Goal: Task Accomplishment & Management: Manage account settings

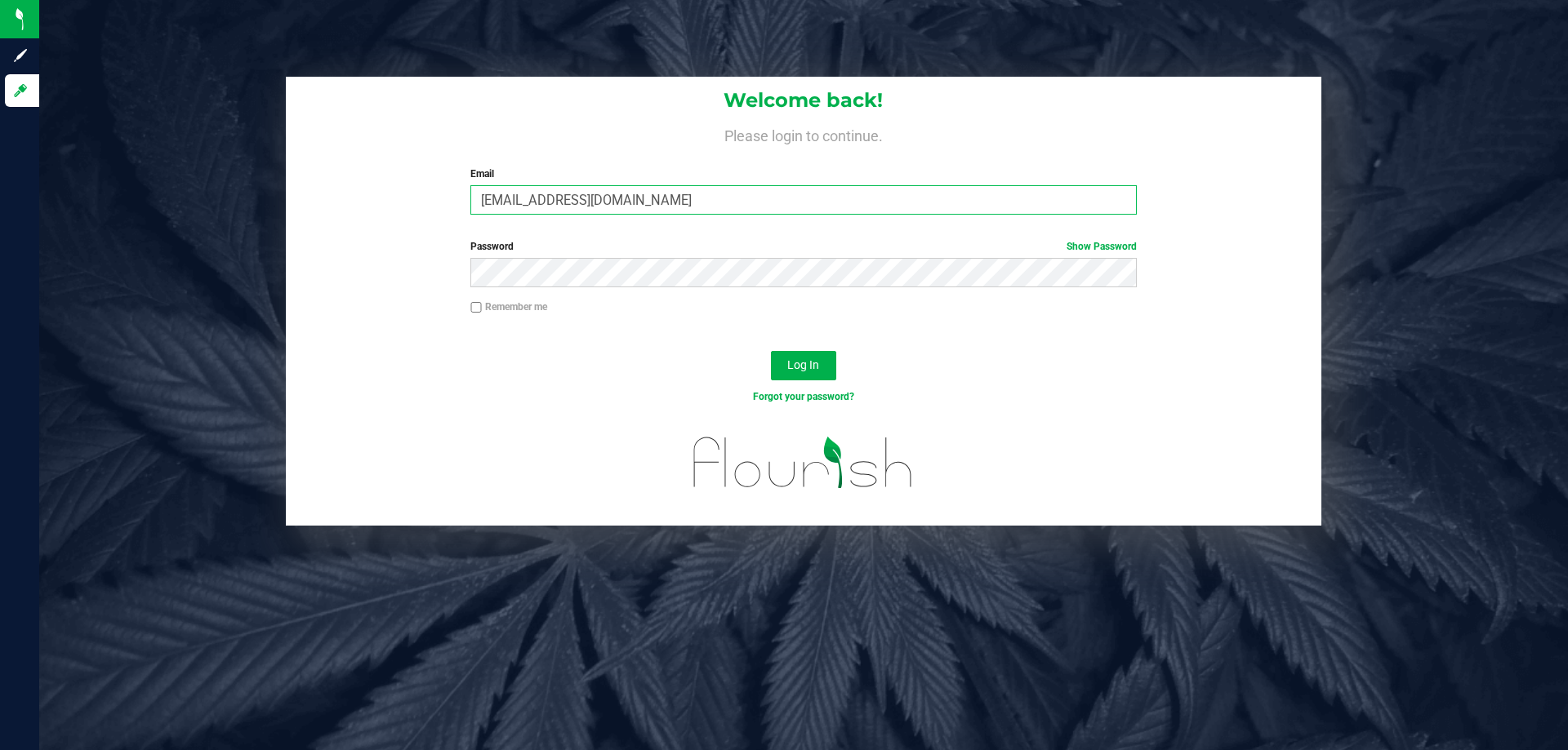
drag, startPoint x: 530, startPoint y: 201, endPoint x: 547, endPoint y: 210, distance: 19.2
click at [529, 201] on input "[EMAIL_ADDRESS][DOMAIN_NAME]" at bounding box center [803, 200] width 666 height 30
type input "[EMAIL_ADDRESS][DOMAIN_NAME]"
click at [771, 351] on button "Log In" at bounding box center [804, 365] width 65 height 30
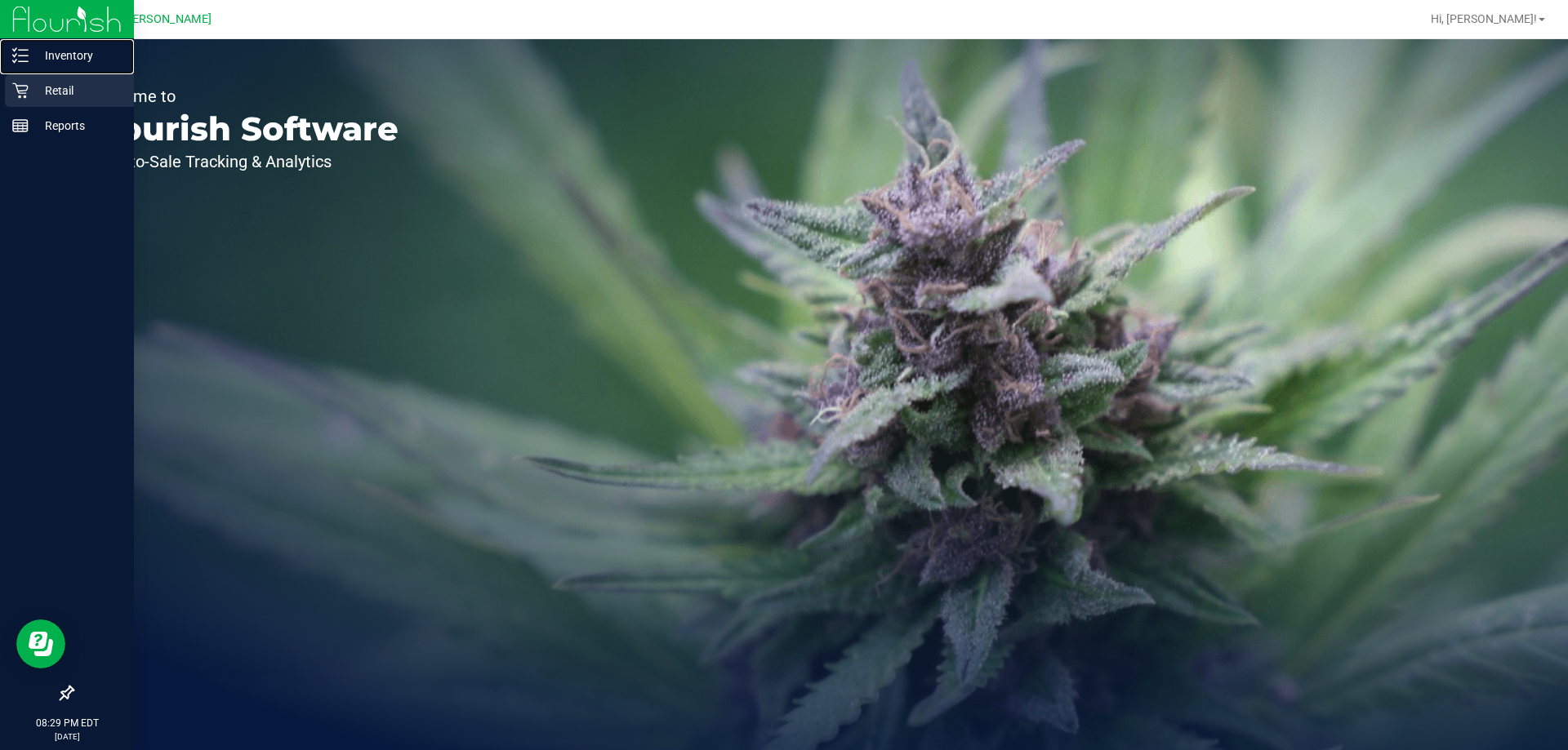
drag, startPoint x: 43, startPoint y: 68, endPoint x: 50, endPoint y: 78, distance: 12.2
click at [43, 68] on div "Inventory" at bounding box center [70, 55] width 129 height 32
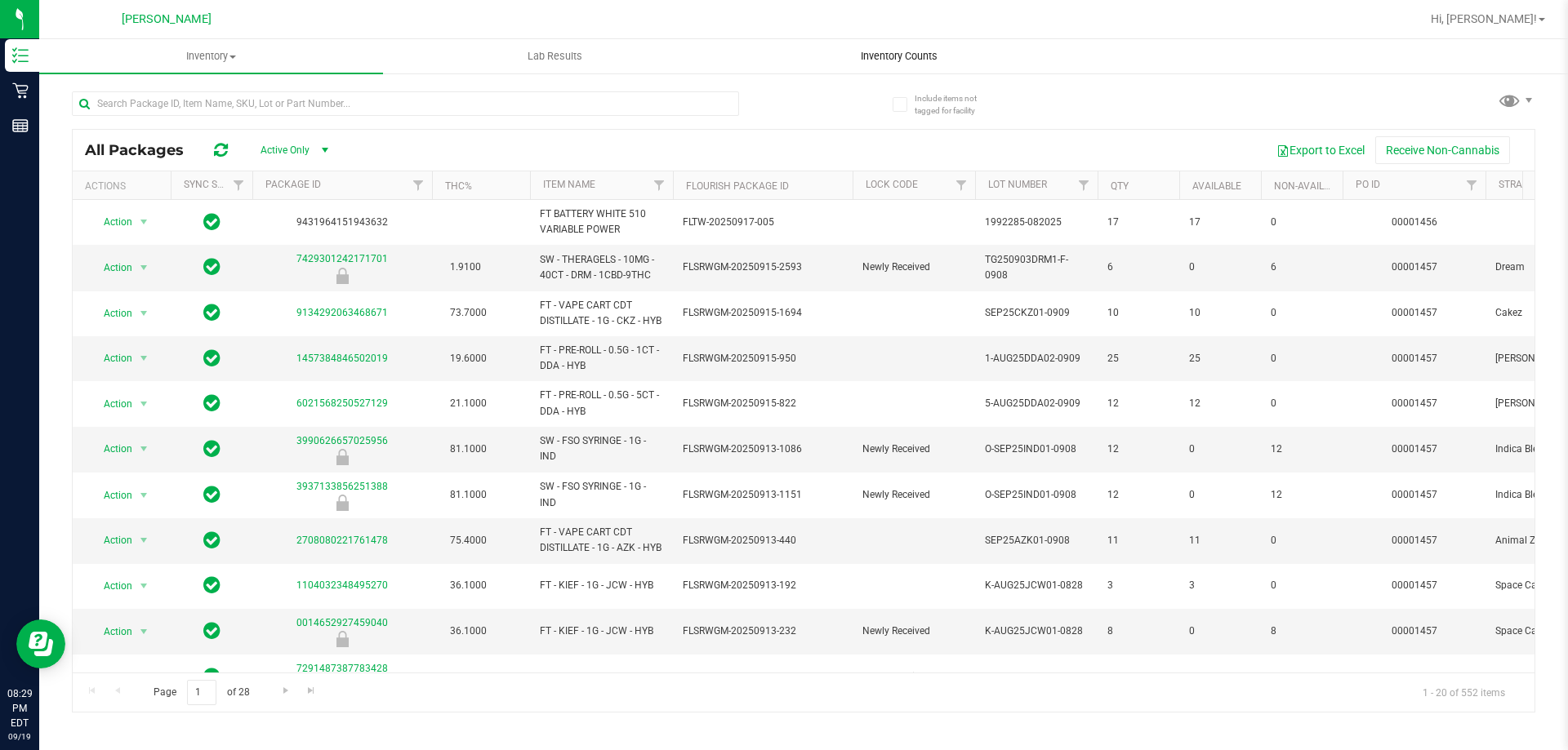
click at [878, 56] on span "Inventory Counts" at bounding box center [899, 56] width 121 height 15
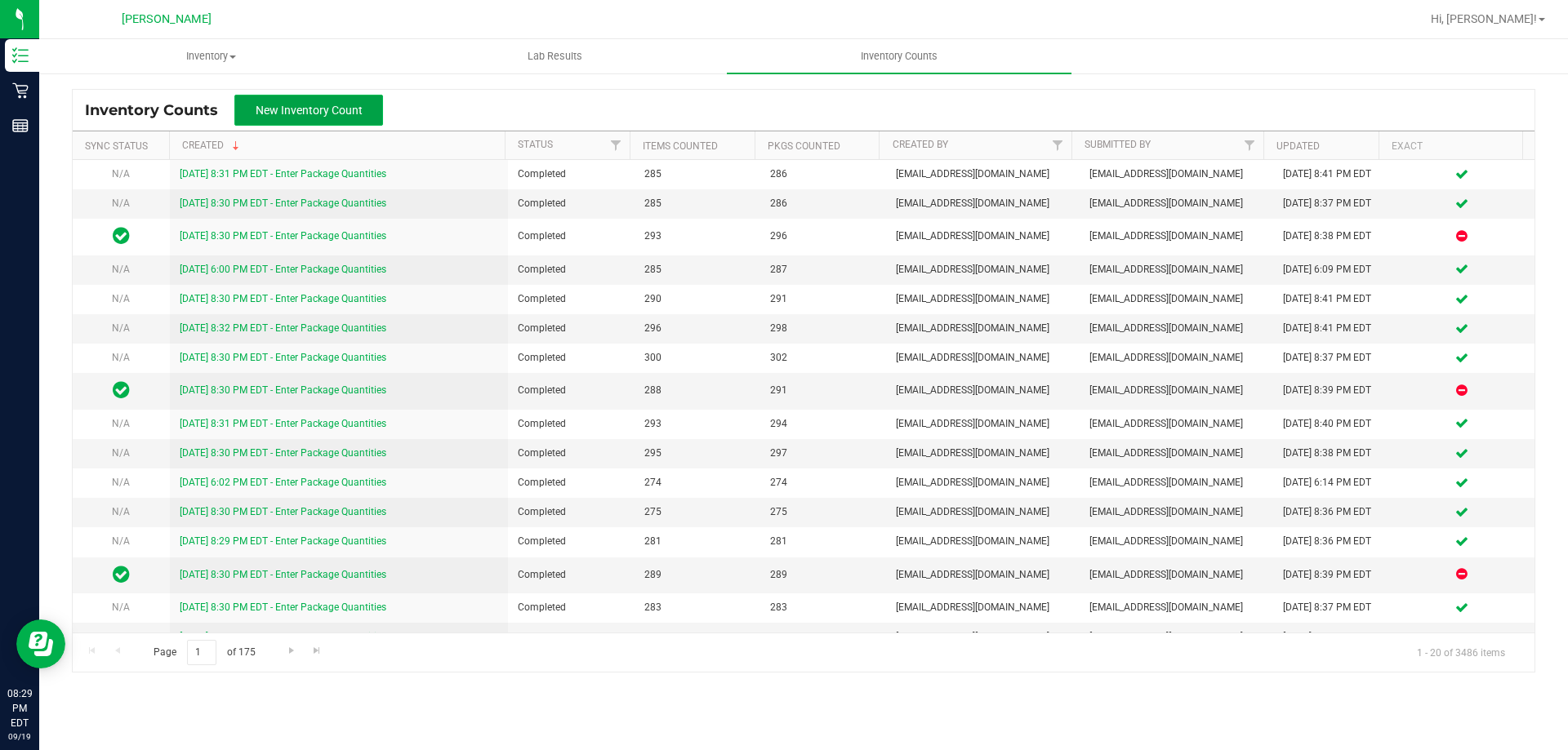
click at [333, 107] on span "New Inventory Count" at bounding box center [309, 110] width 107 height 13
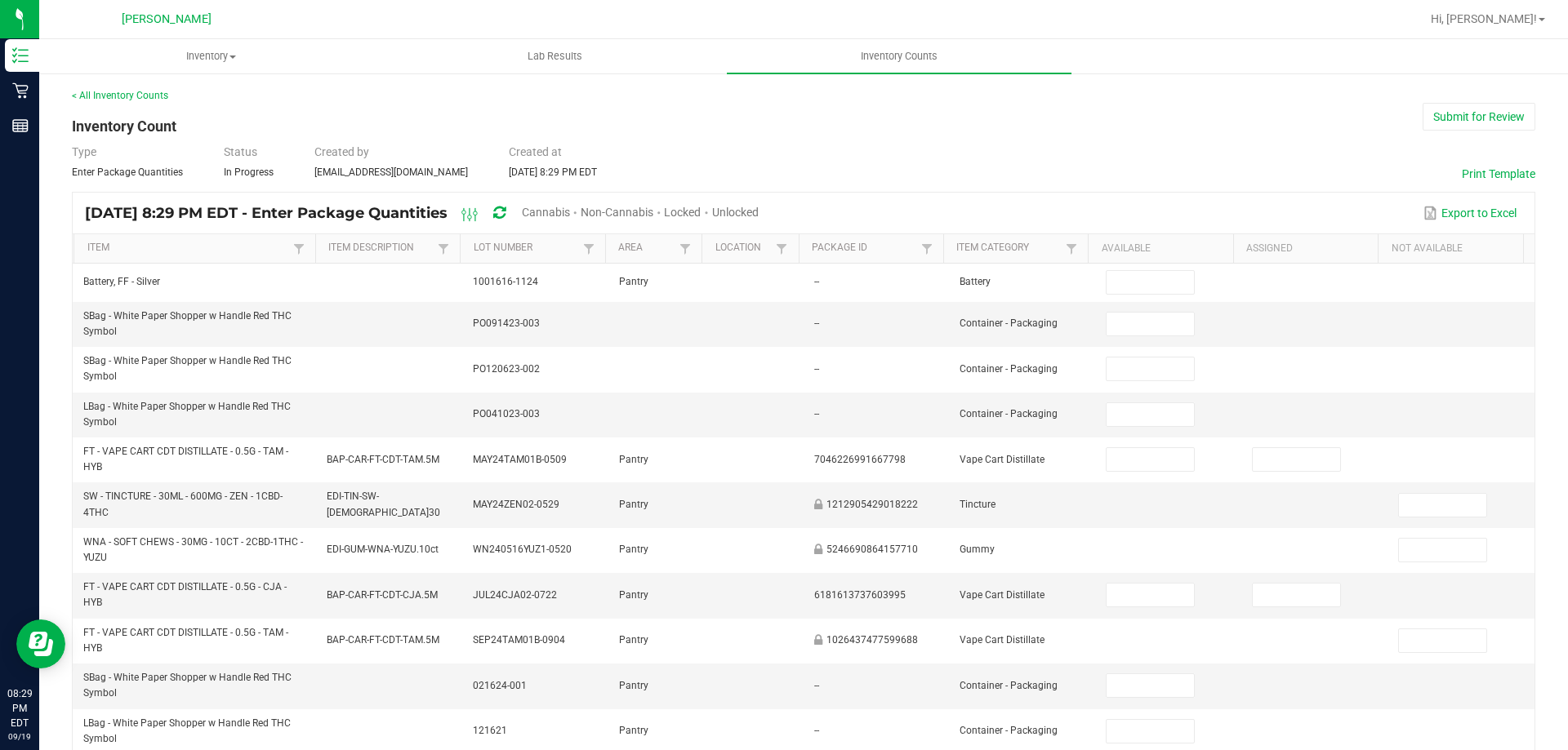
click at [759, 207] on span "Unlocked" at bounding box center [735, 212] width 46 height 13
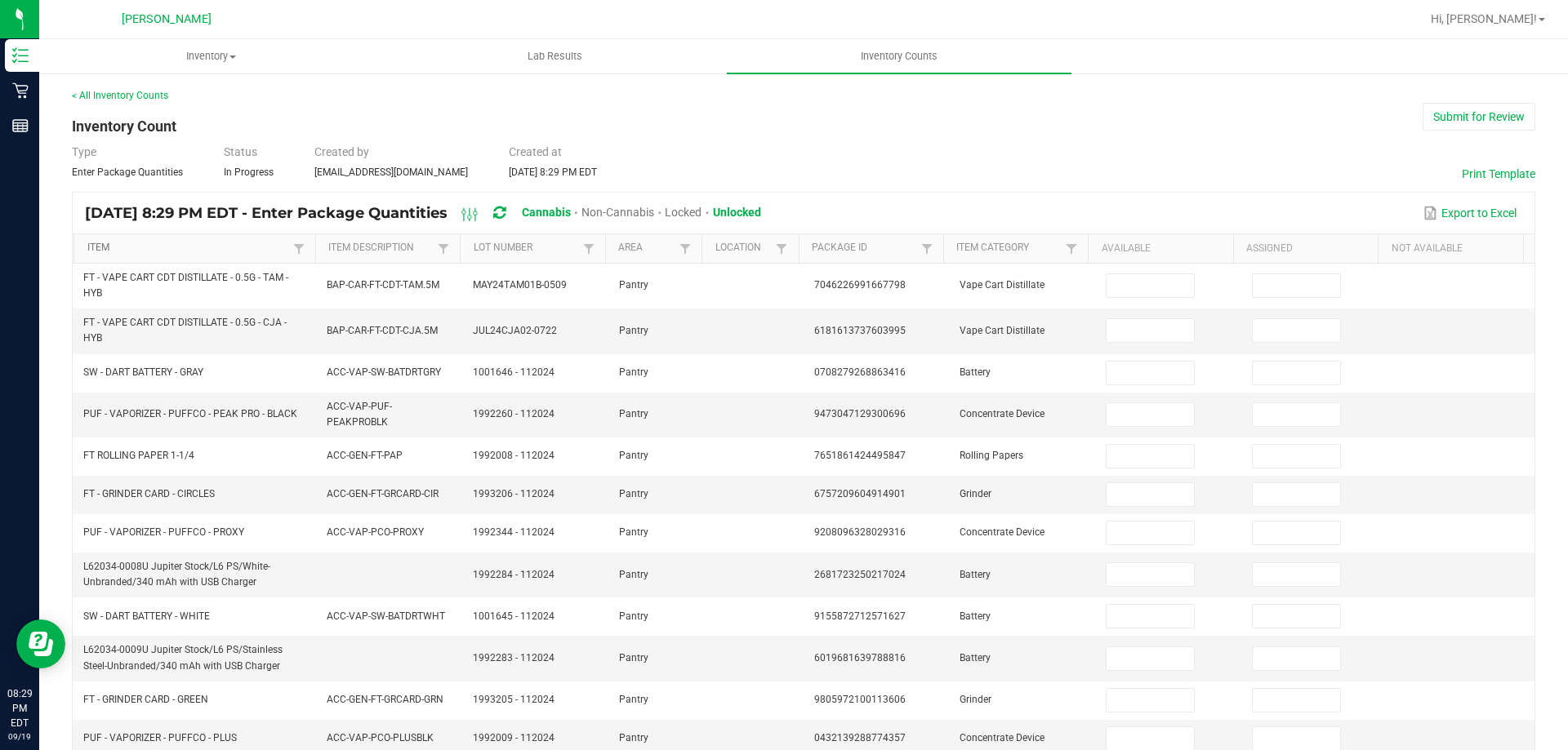
click at [254, 255] on link "Item" at bounding box center [188, 248] width 202 height 13
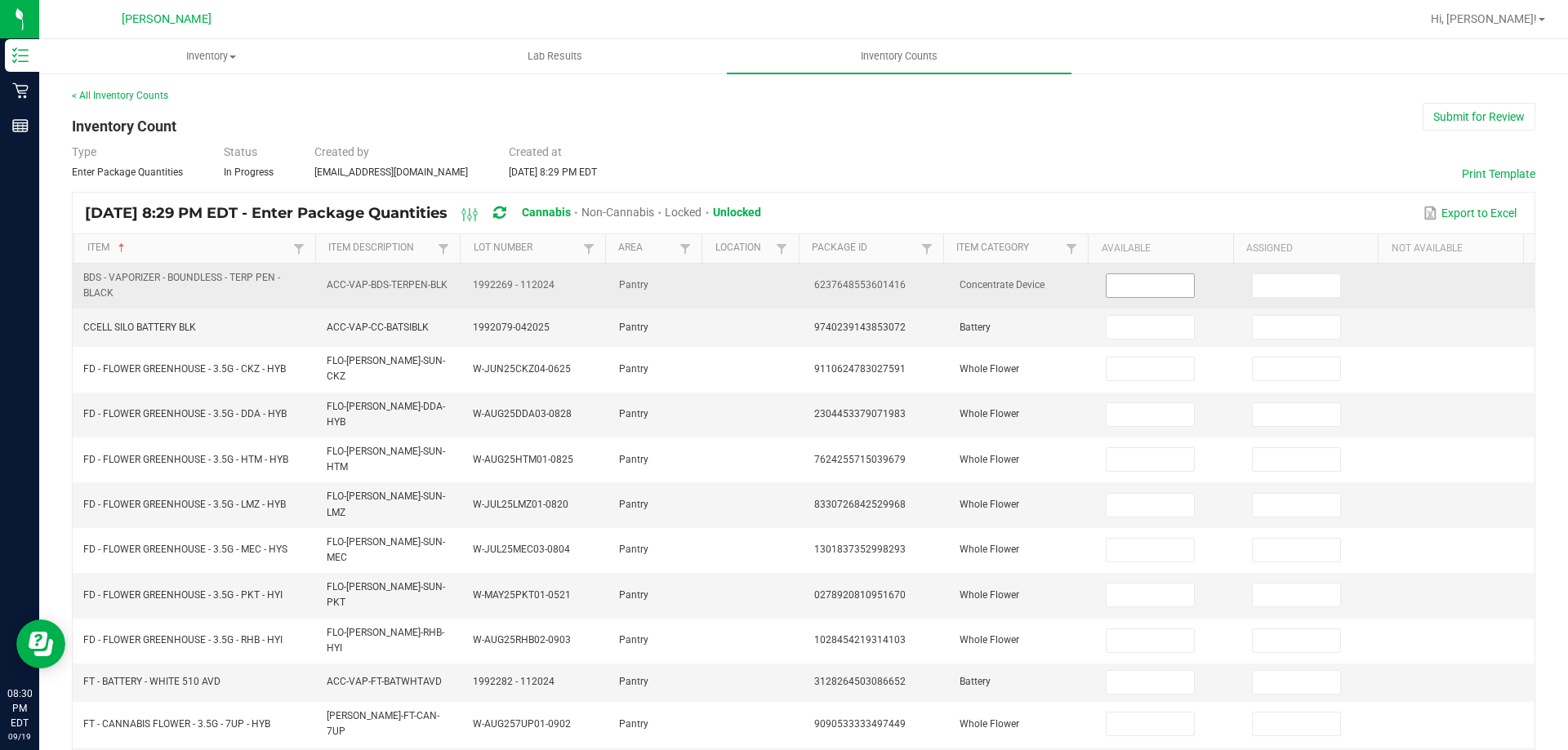
click at [1167, 288] on input at bounding box center [1149, 286] width 86 height 23
type input "1"
type input "7"
type input "17"
type input "16"
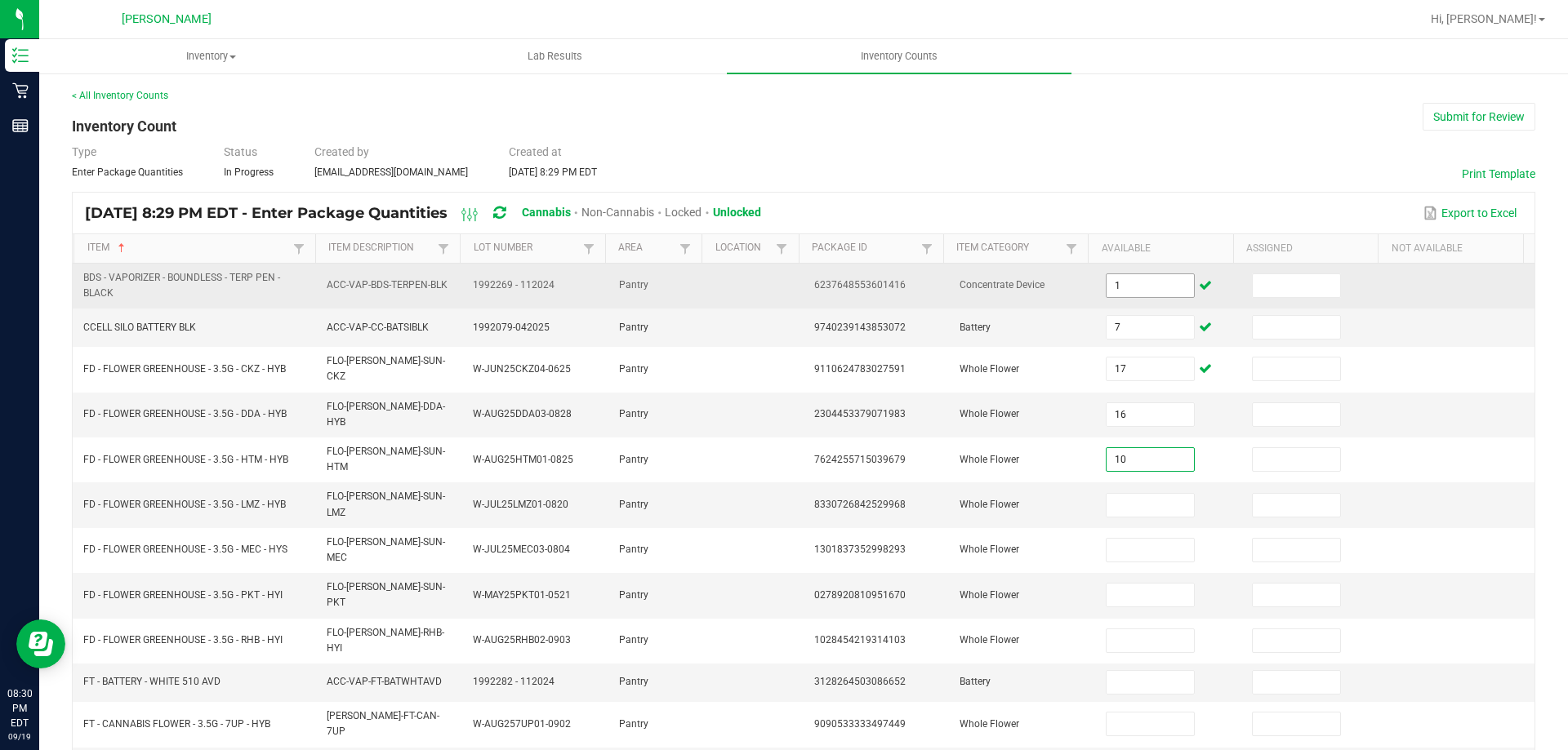
type input "10"
type input "14"
type input "5"
type input "3"
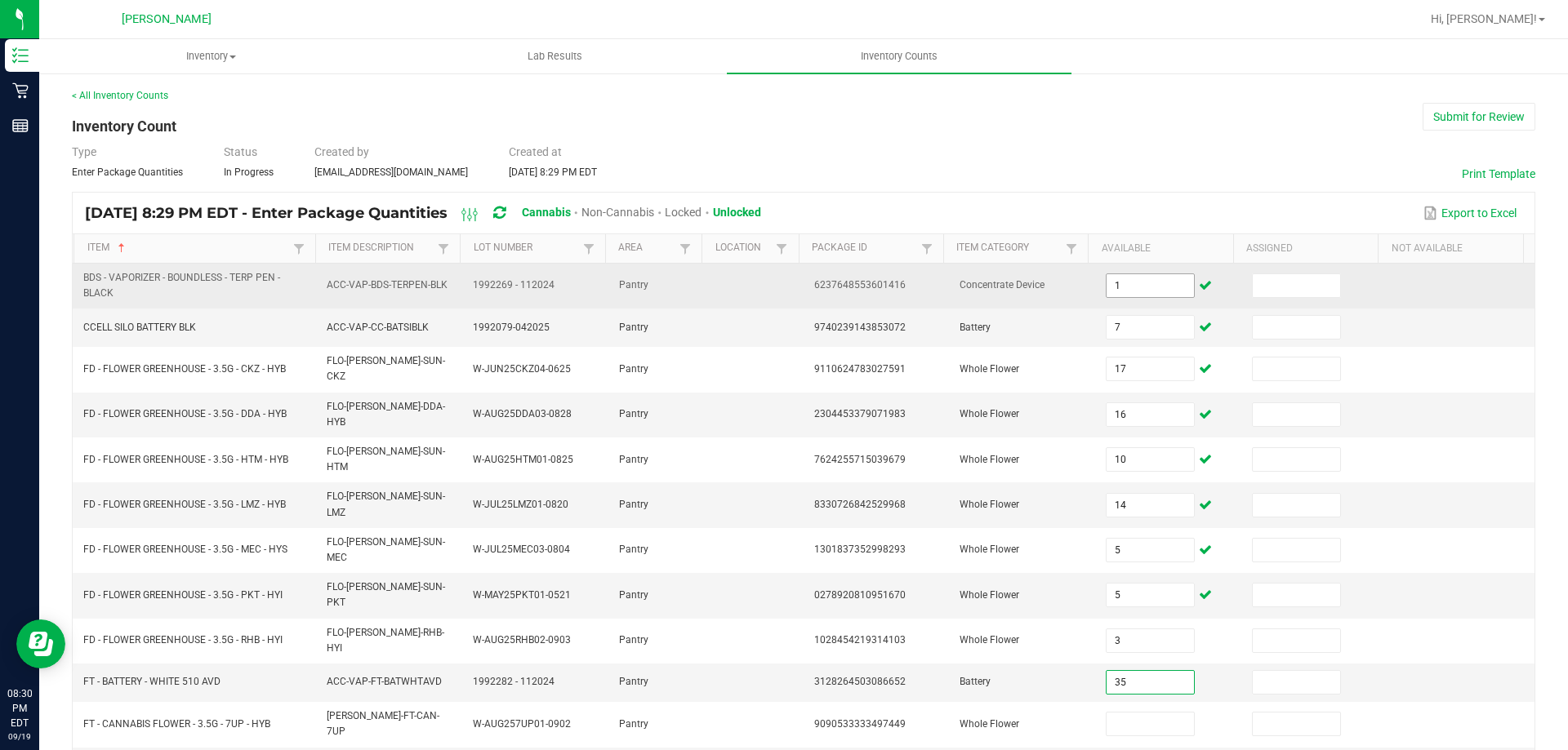
type input "35"
type input "8"
type input "3"
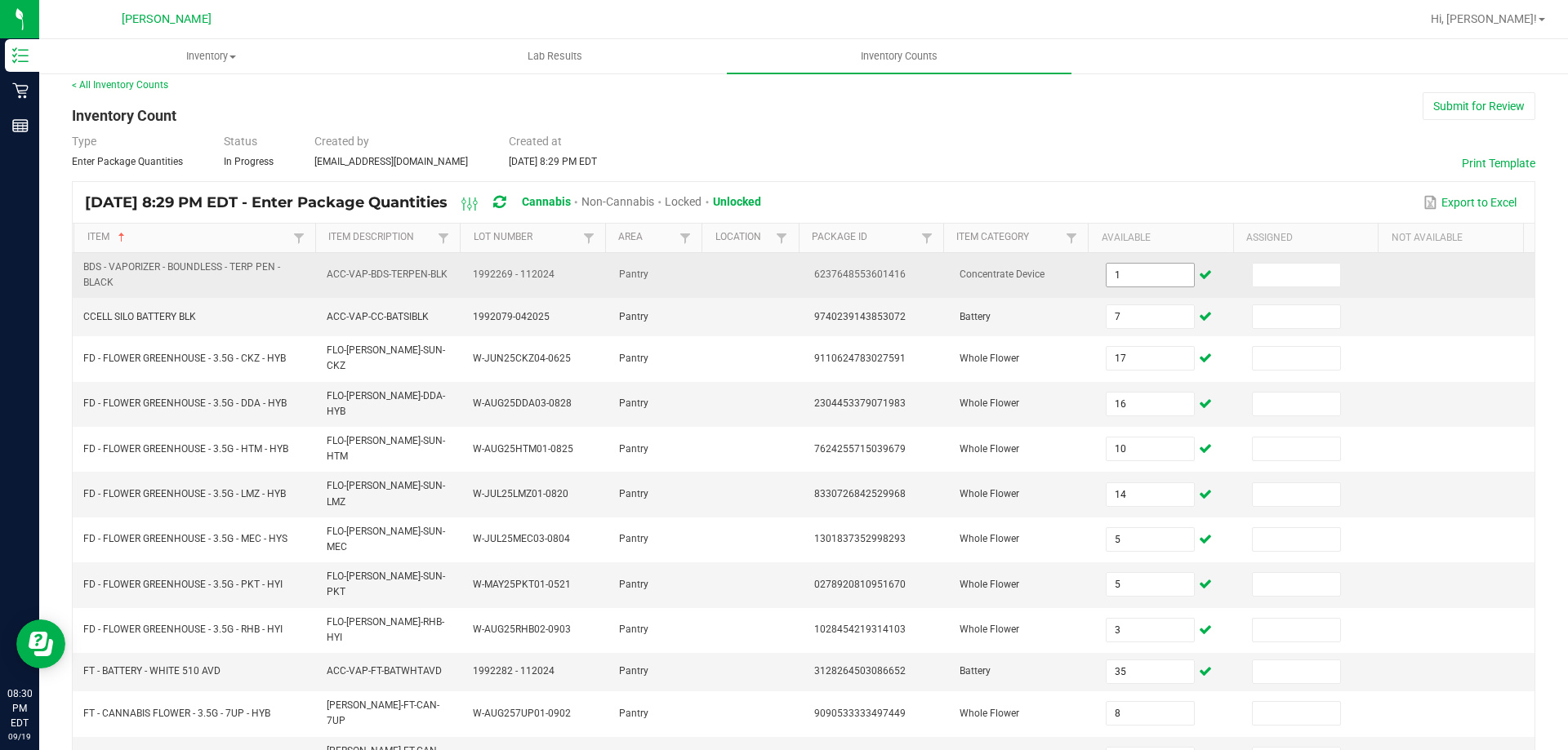
type input "2"
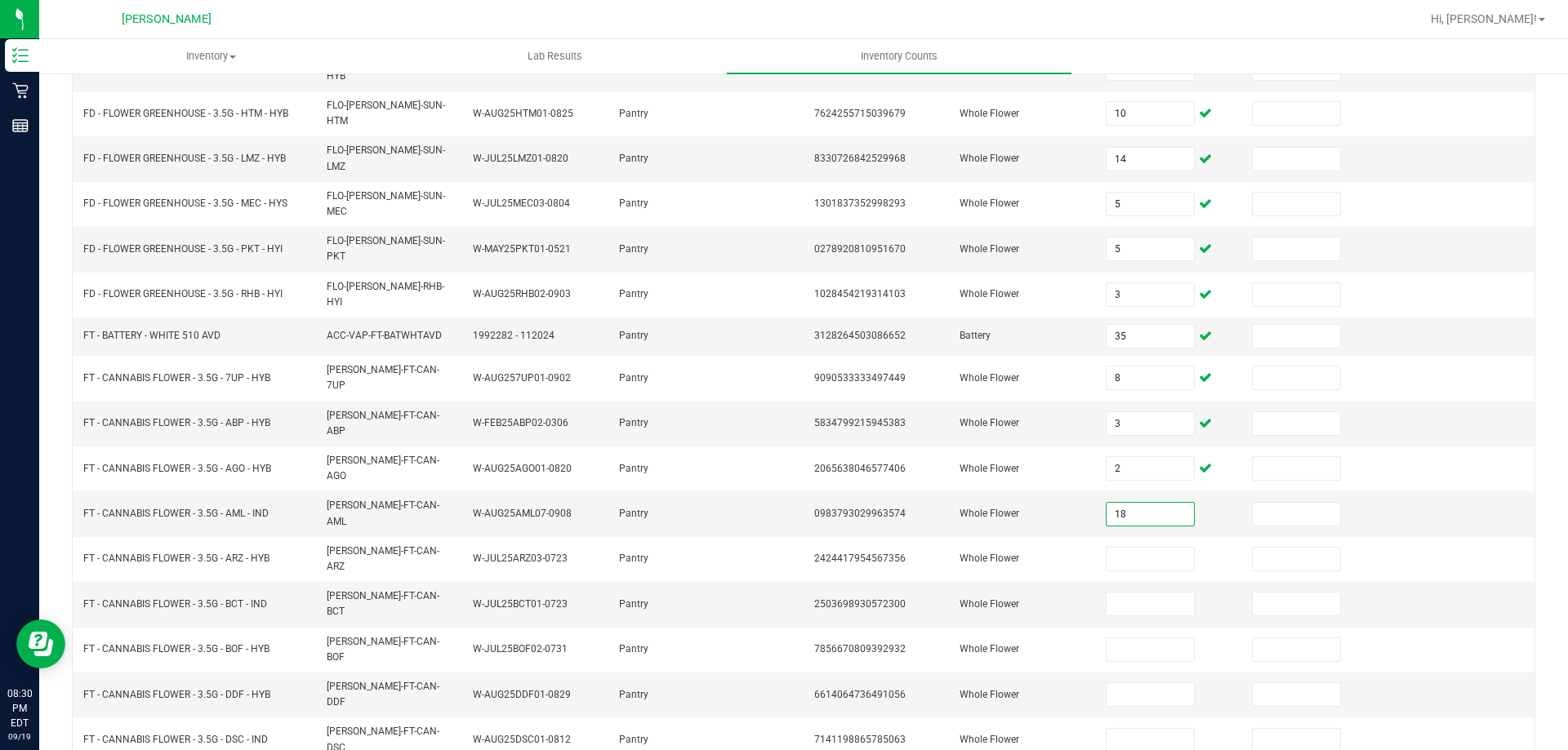
type input "18"
type input "5"
type input "15"
type input "17"
type input "18"
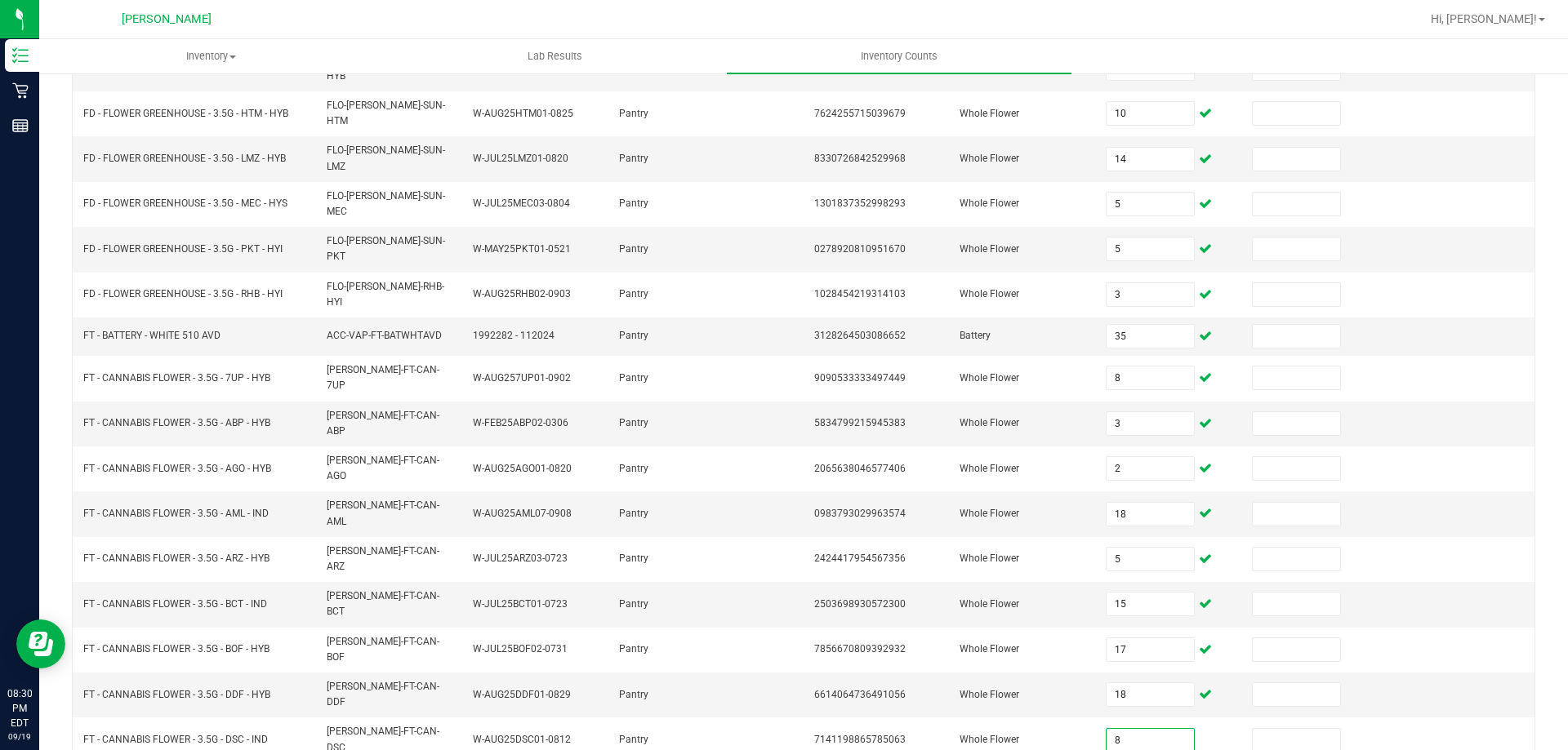
type input "8"
type input "18"
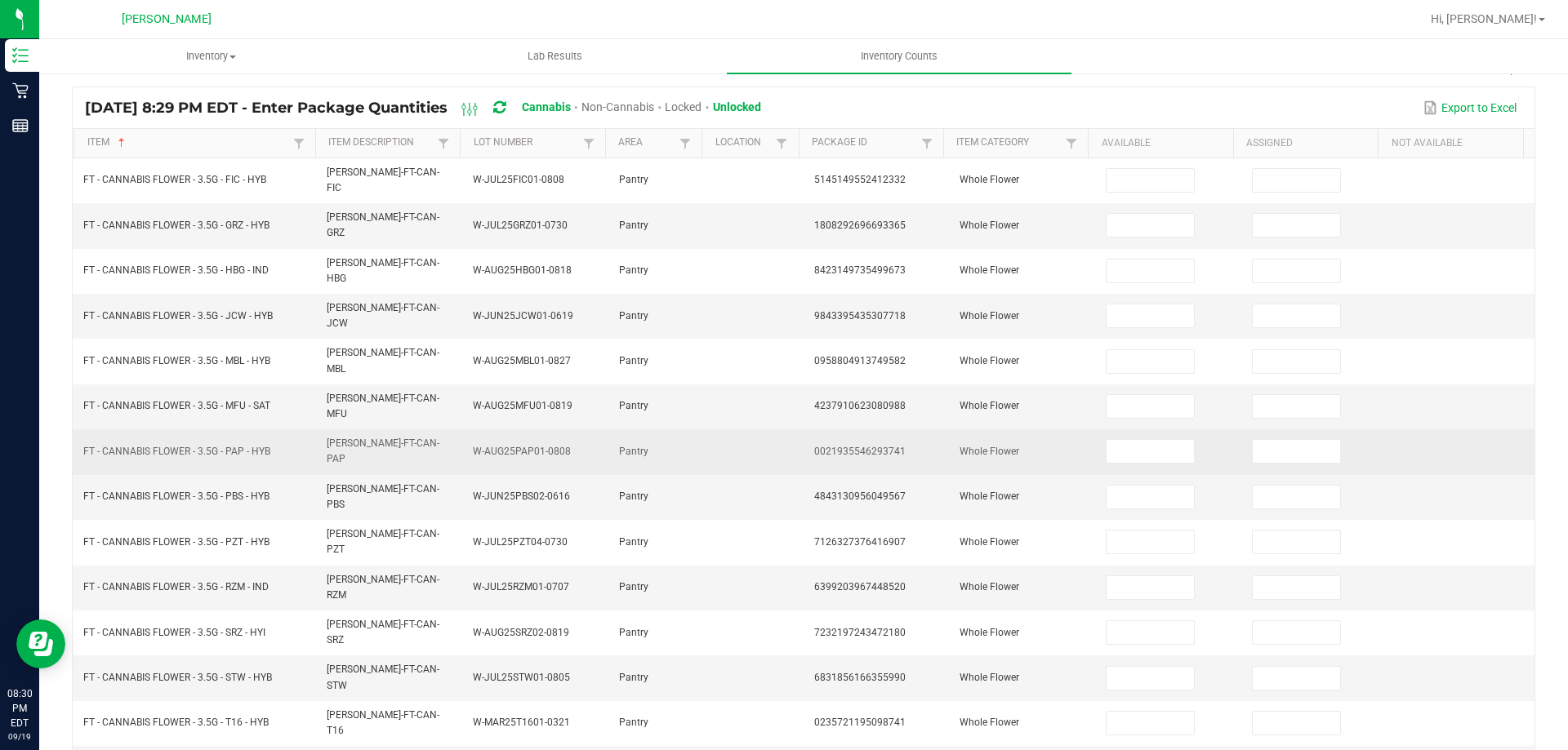
scroll to position [0, 0]
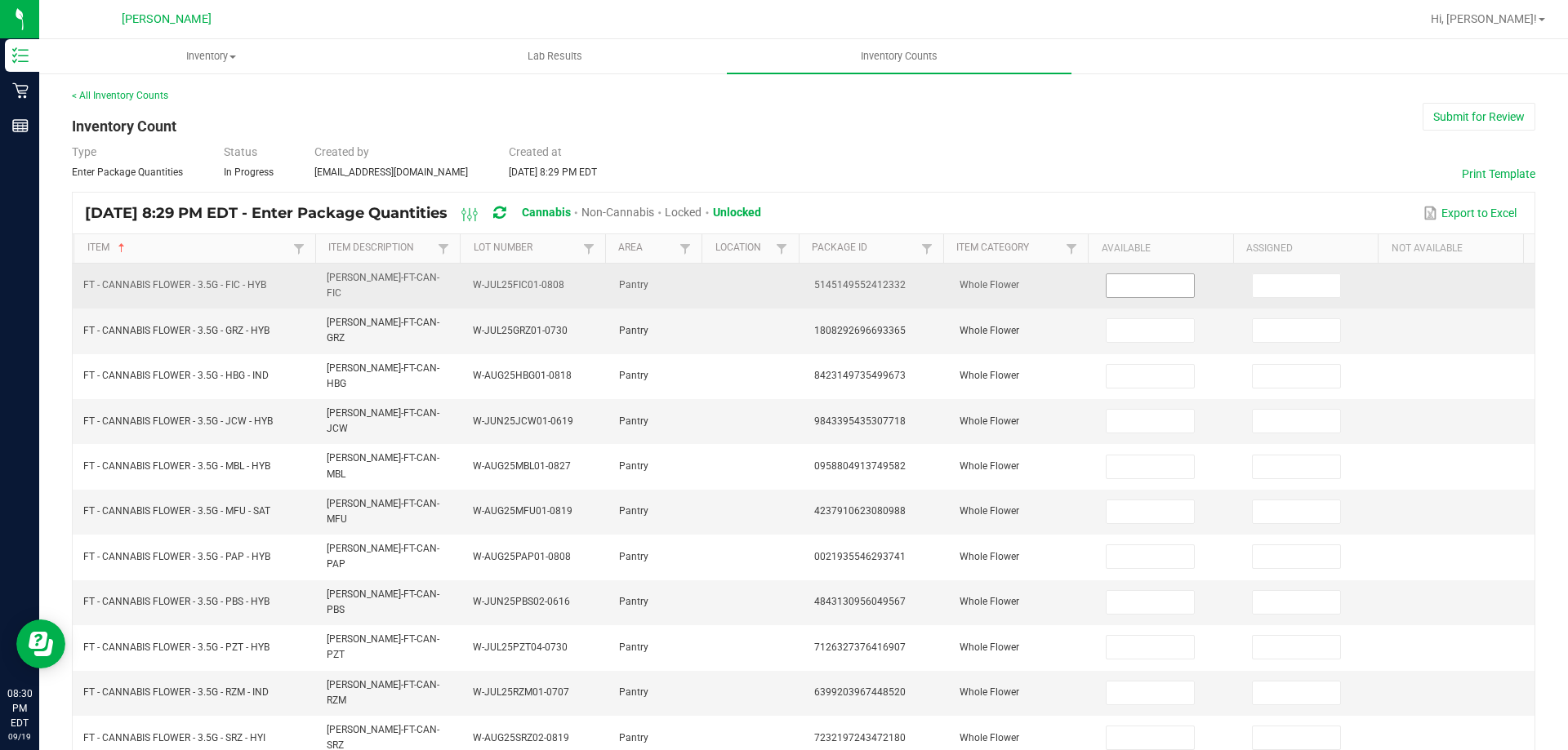
click at [1115, 283] on input at bounding box center [1149, 286] width 86 height 23
type input "10"
type input "13"
type input "7"
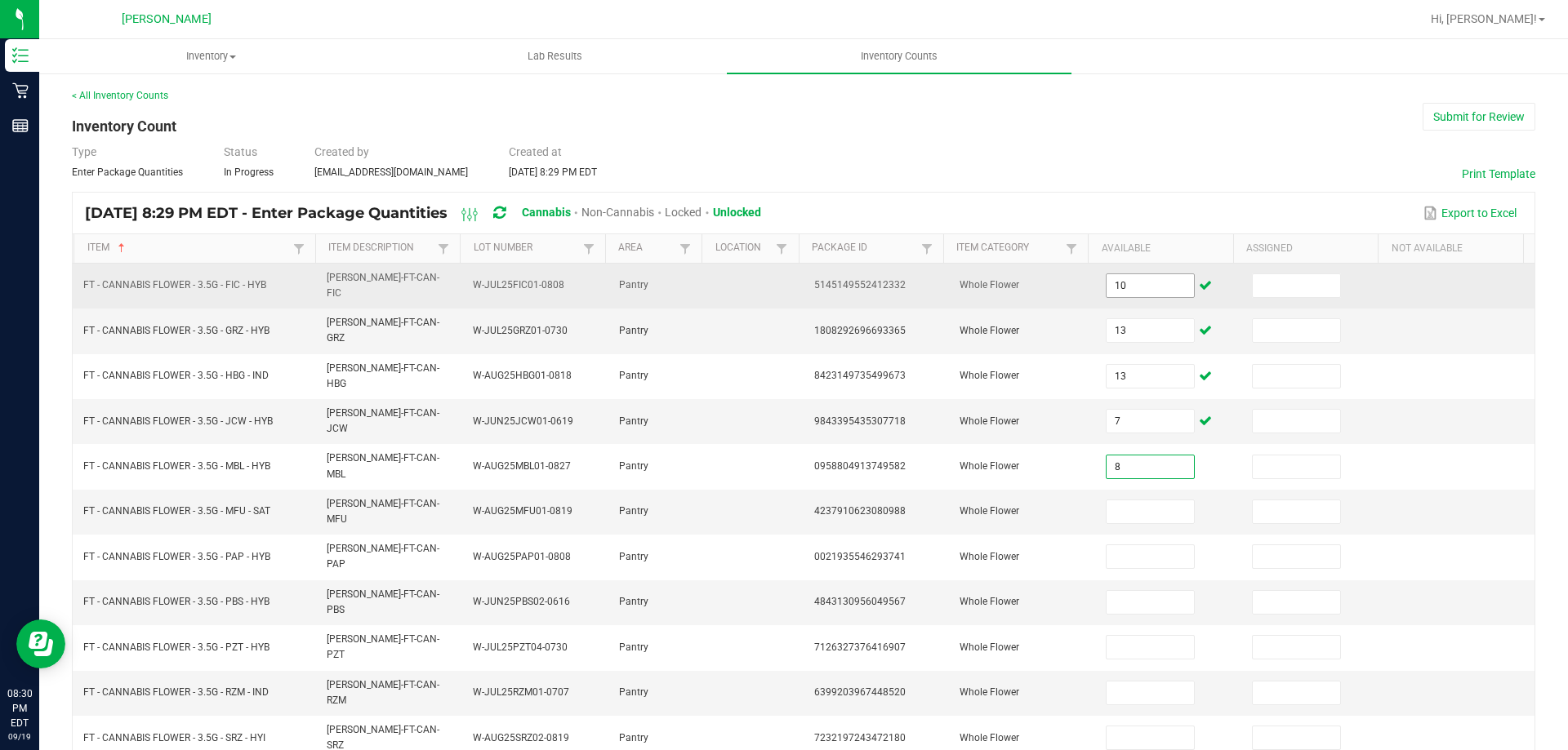
type input "8"
type input "17"
type input "6"
type input "5"
type input "12"
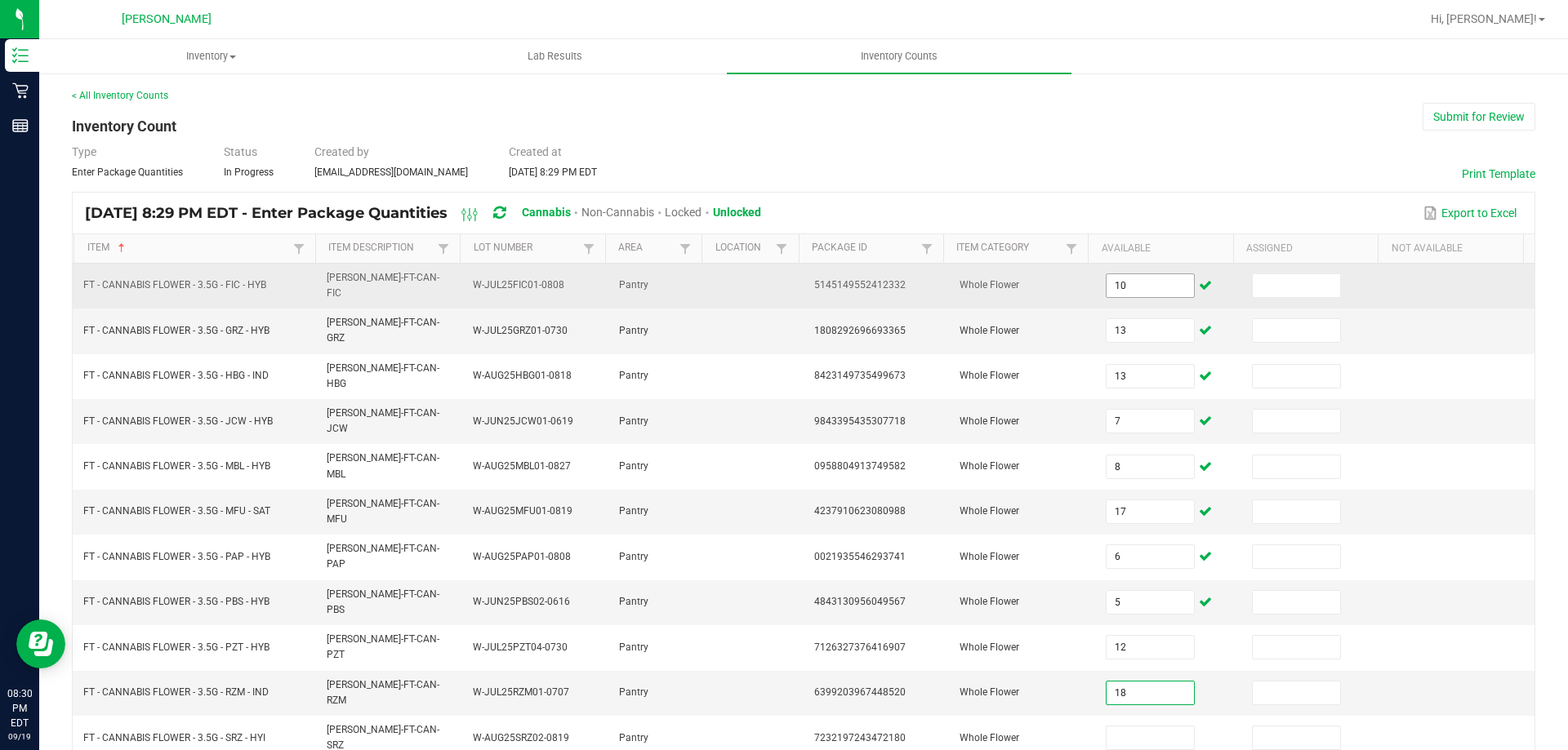
type input "18"
type input "15"
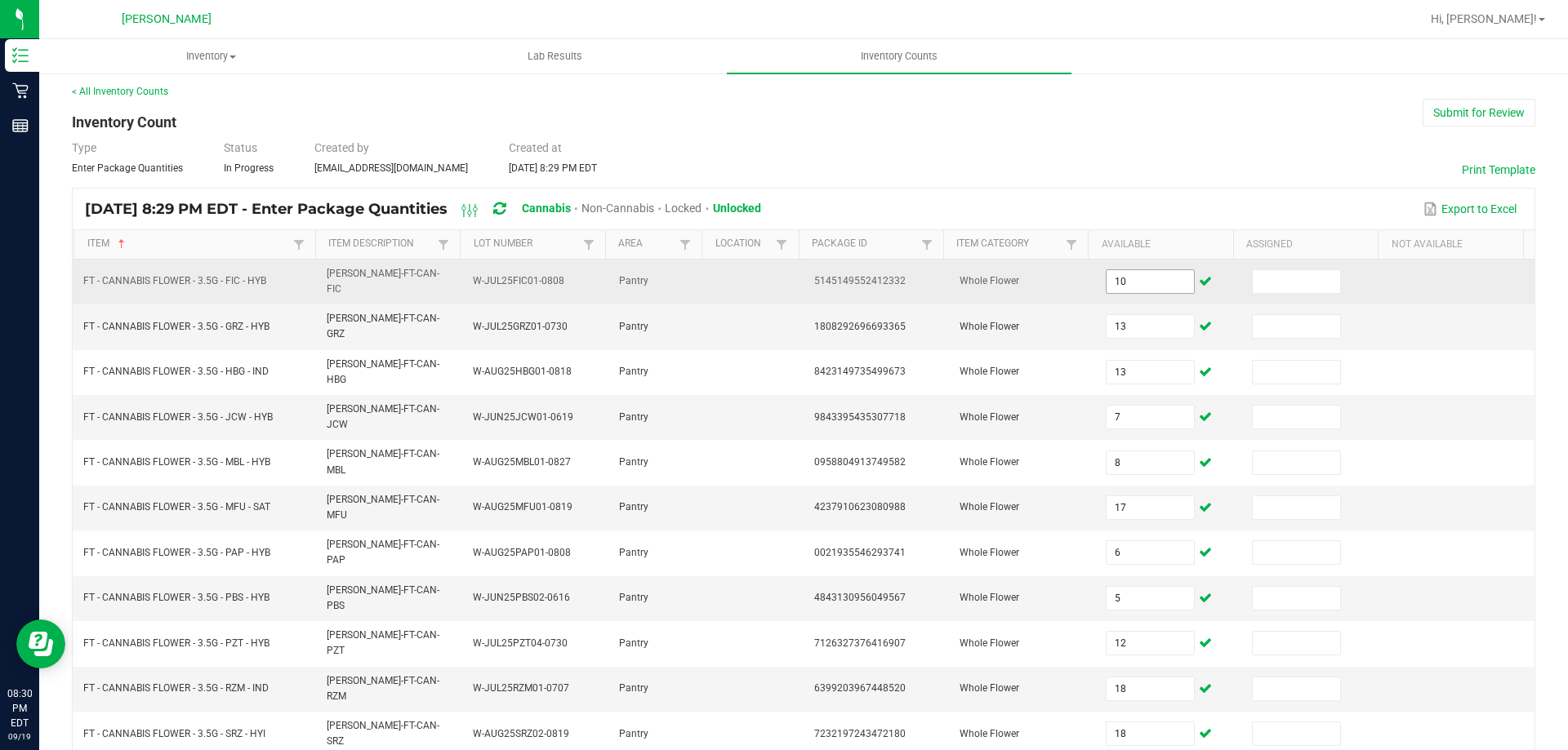
type input "16"
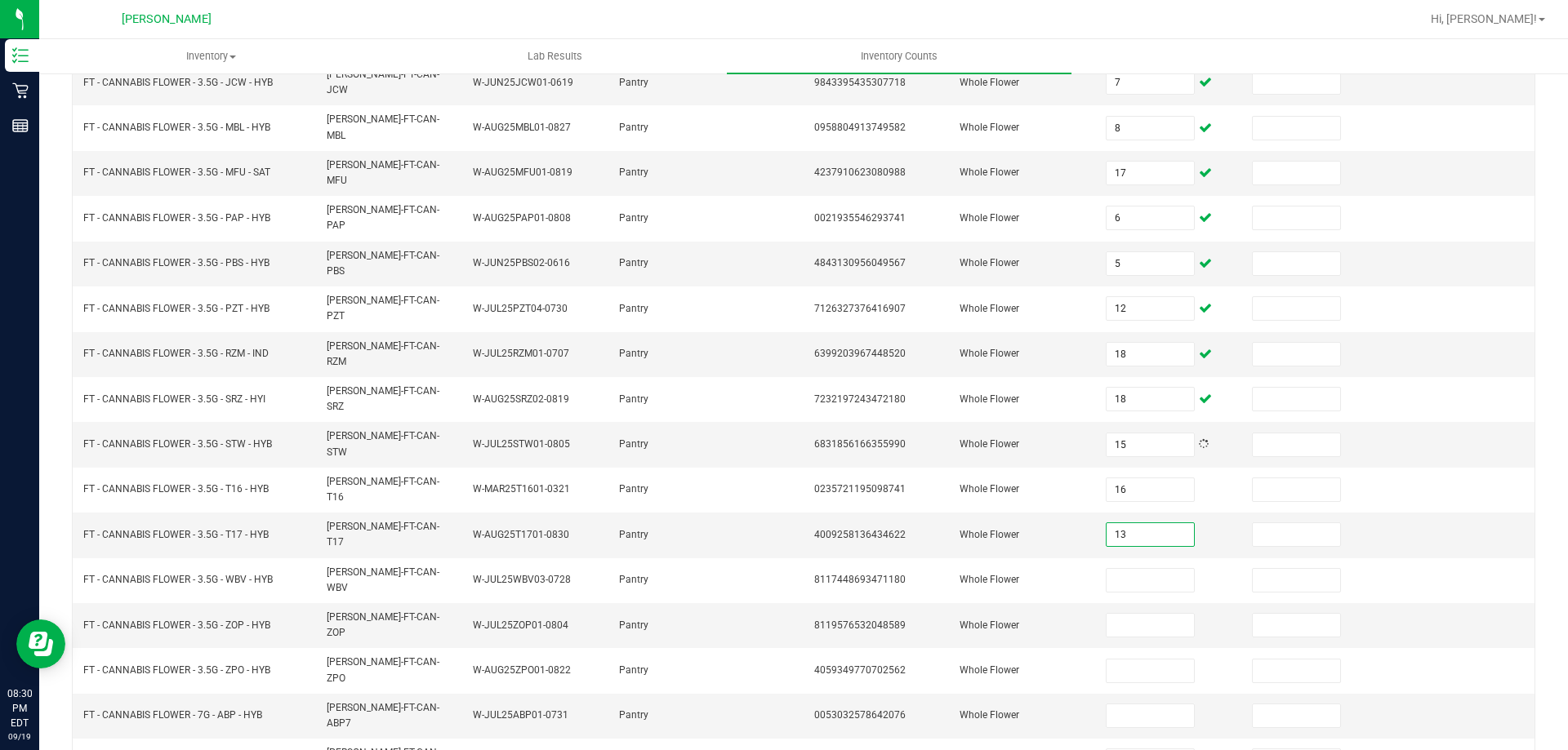
type input "13"
type input "8"
type input "5"
type input "20"
type input "19"
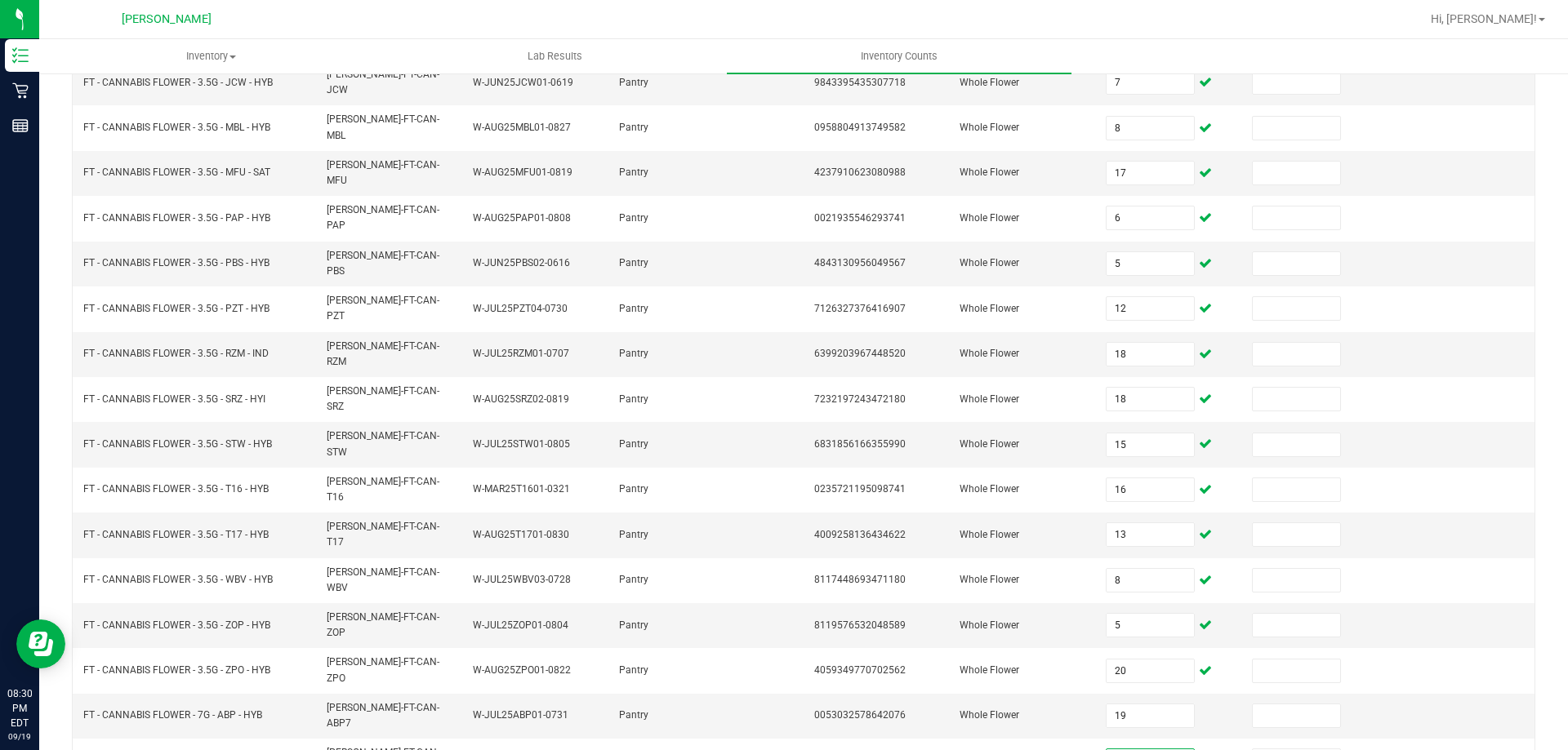
type input "1"
type input "16"
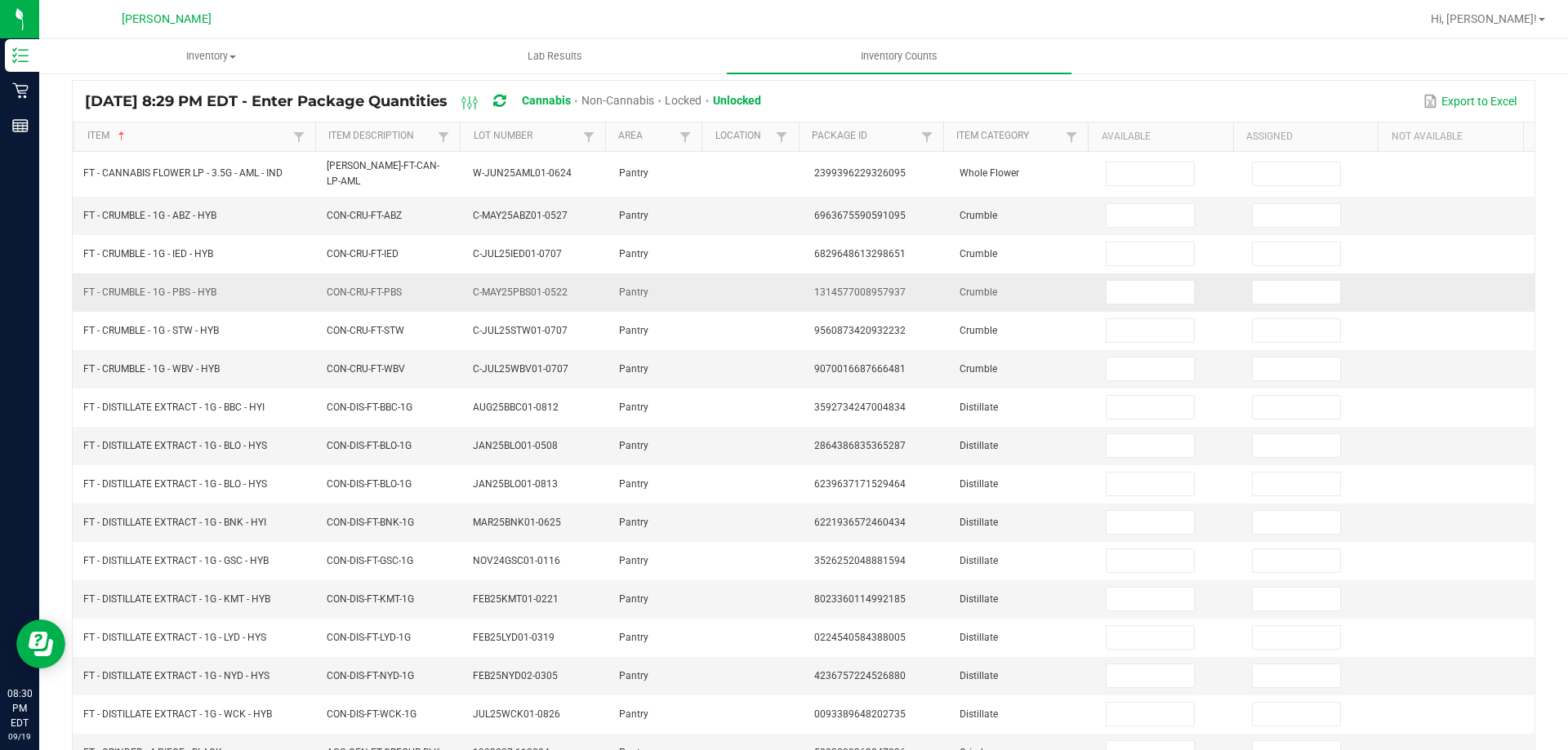
scroll to position [0, 0]
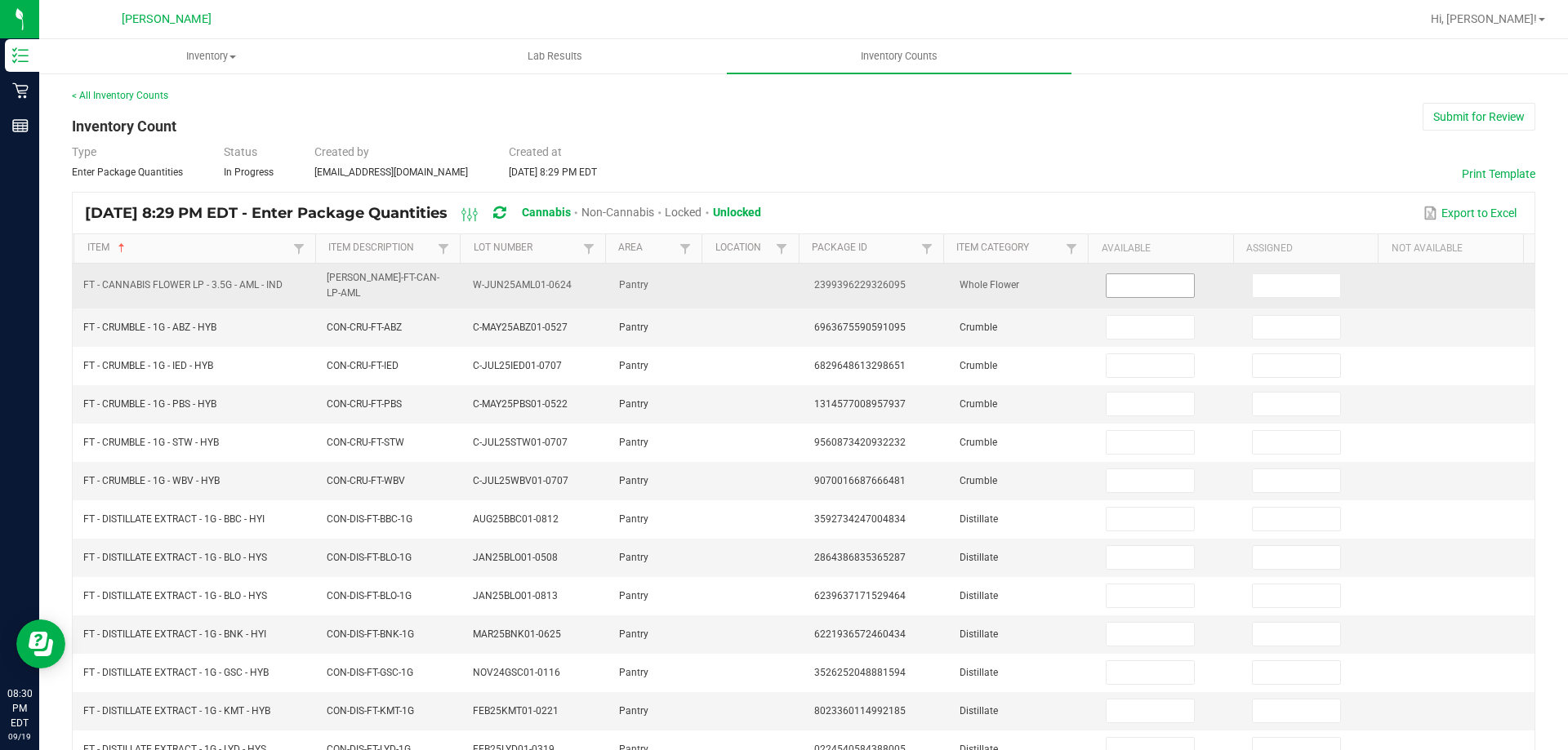
drag, startPoint x: 1154, startPoint y: 295, endPoint x: 1117, endPoint y: 277, distance: 41.1
click at [1140, 287] on td at bounding box center [1169, 285] width 147 height 44
click at [1117, 277] on input at bounding box center [1149, 286] width 86 height 23
type input "18"
type input "5"
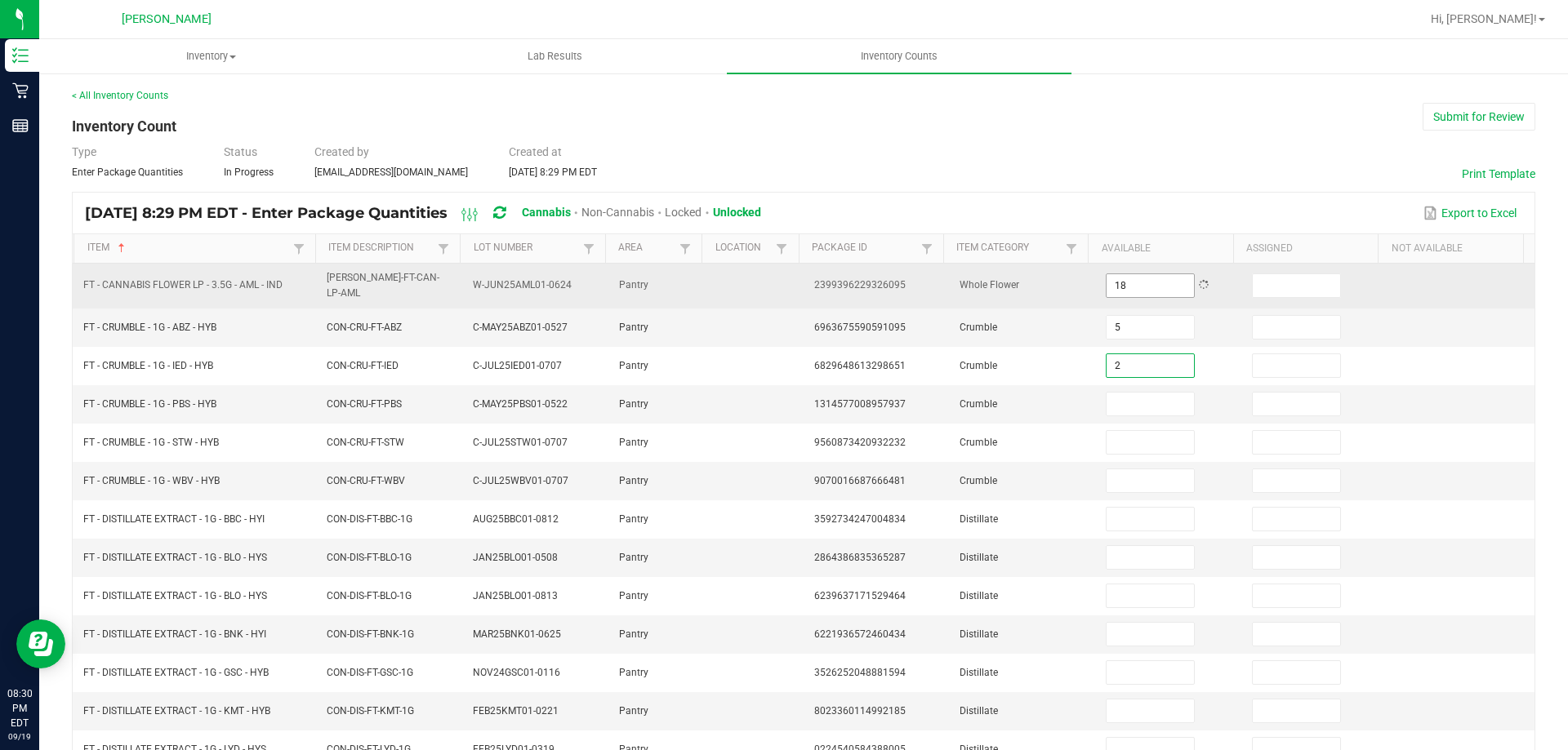
type input "2"
type input "1"
type input "5"
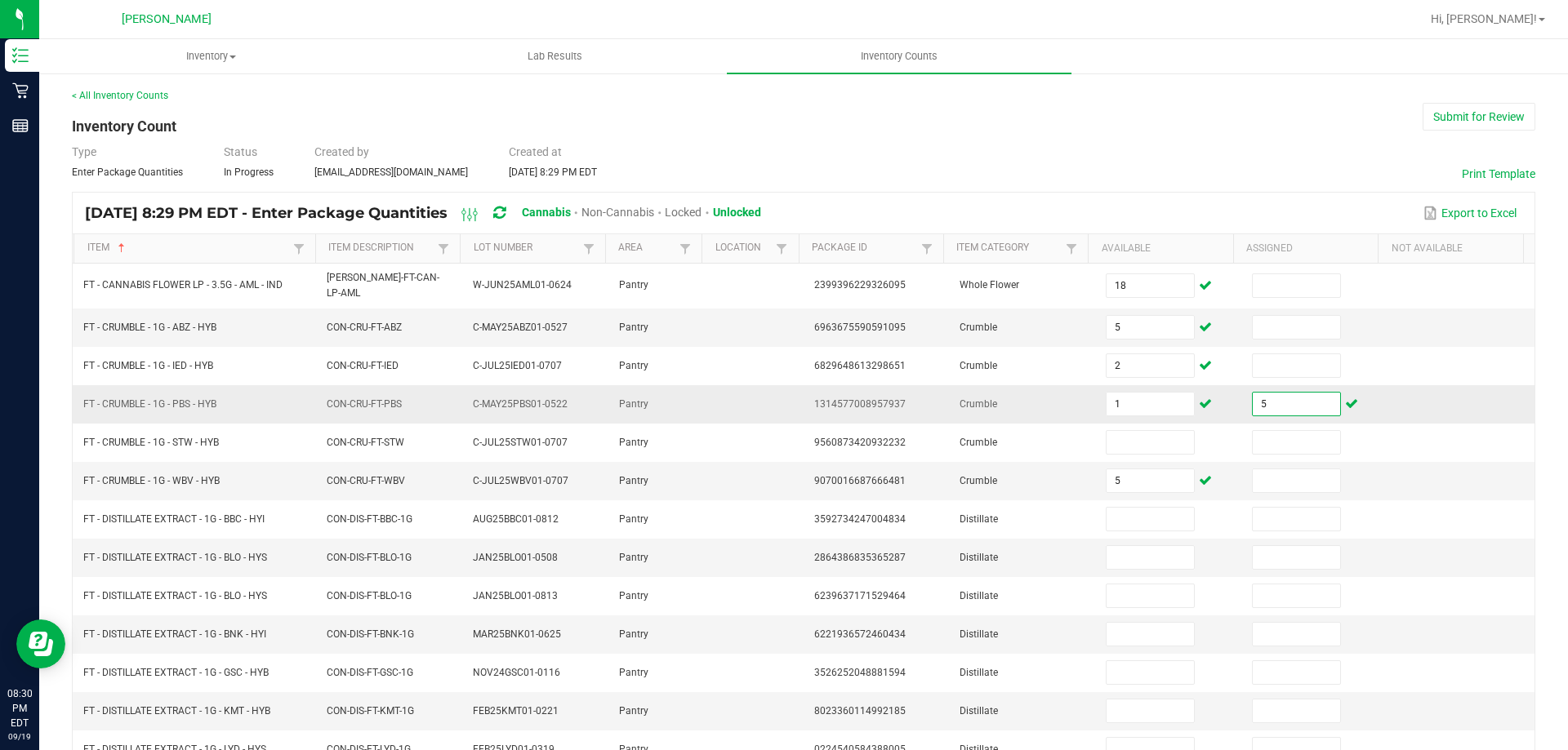
click at [1263, 392] on input "5" at bounding box center [1296, 404] width 86 height 23
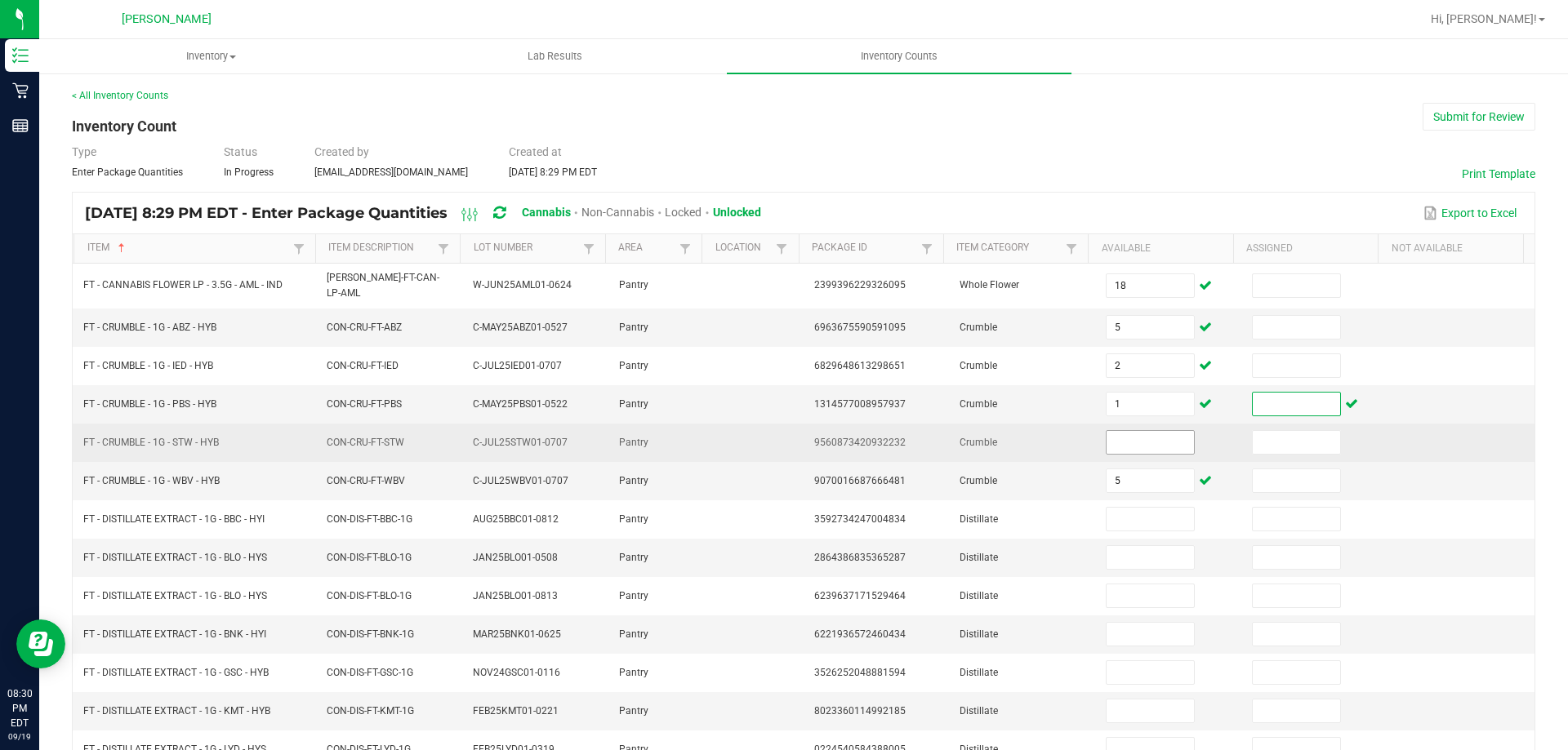
click at [1154, 435] on input at bounding box center [1149, 442] width 86 height 23
type input "5"
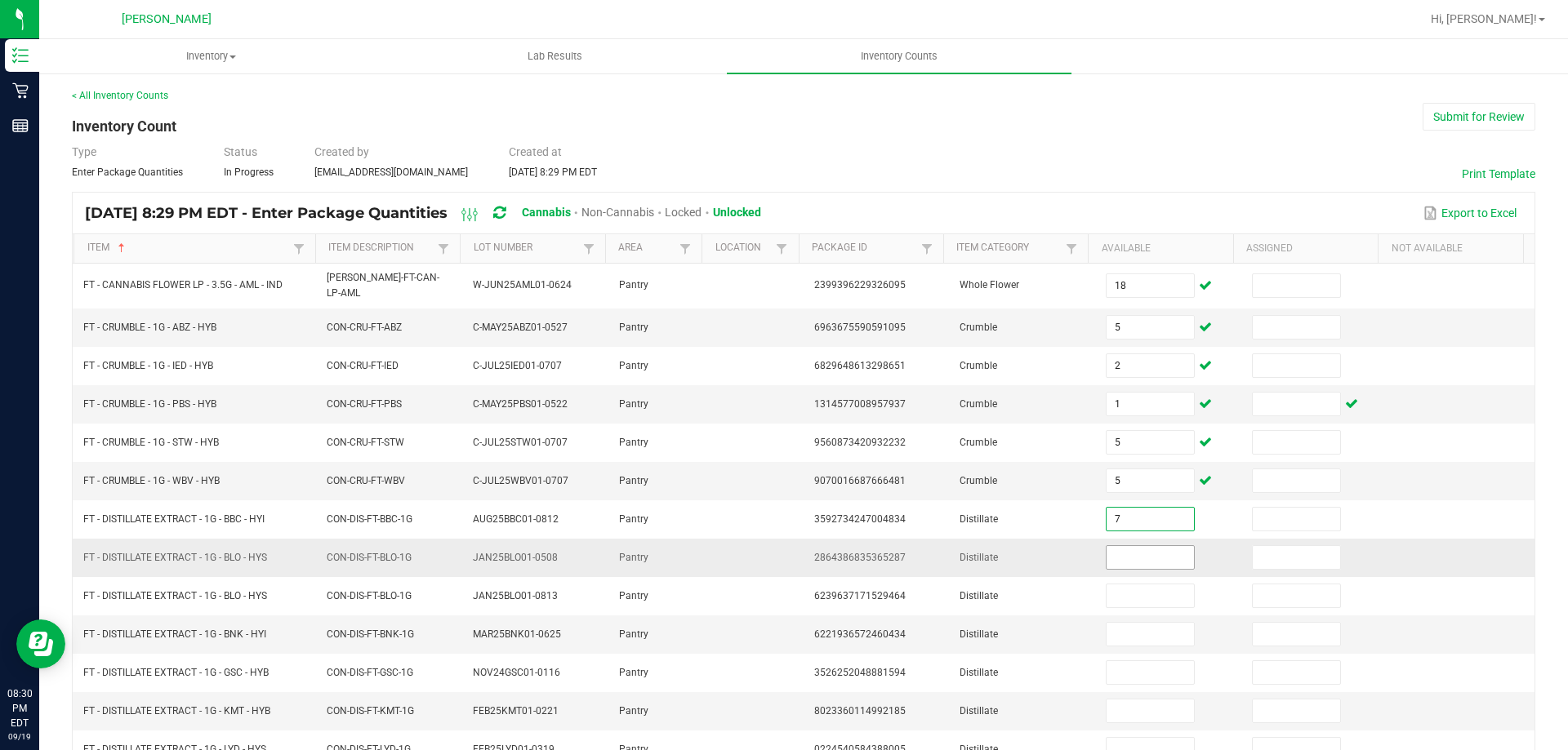
type input "7"
type input "9"
type input "1"
type input "10"
type input "1"
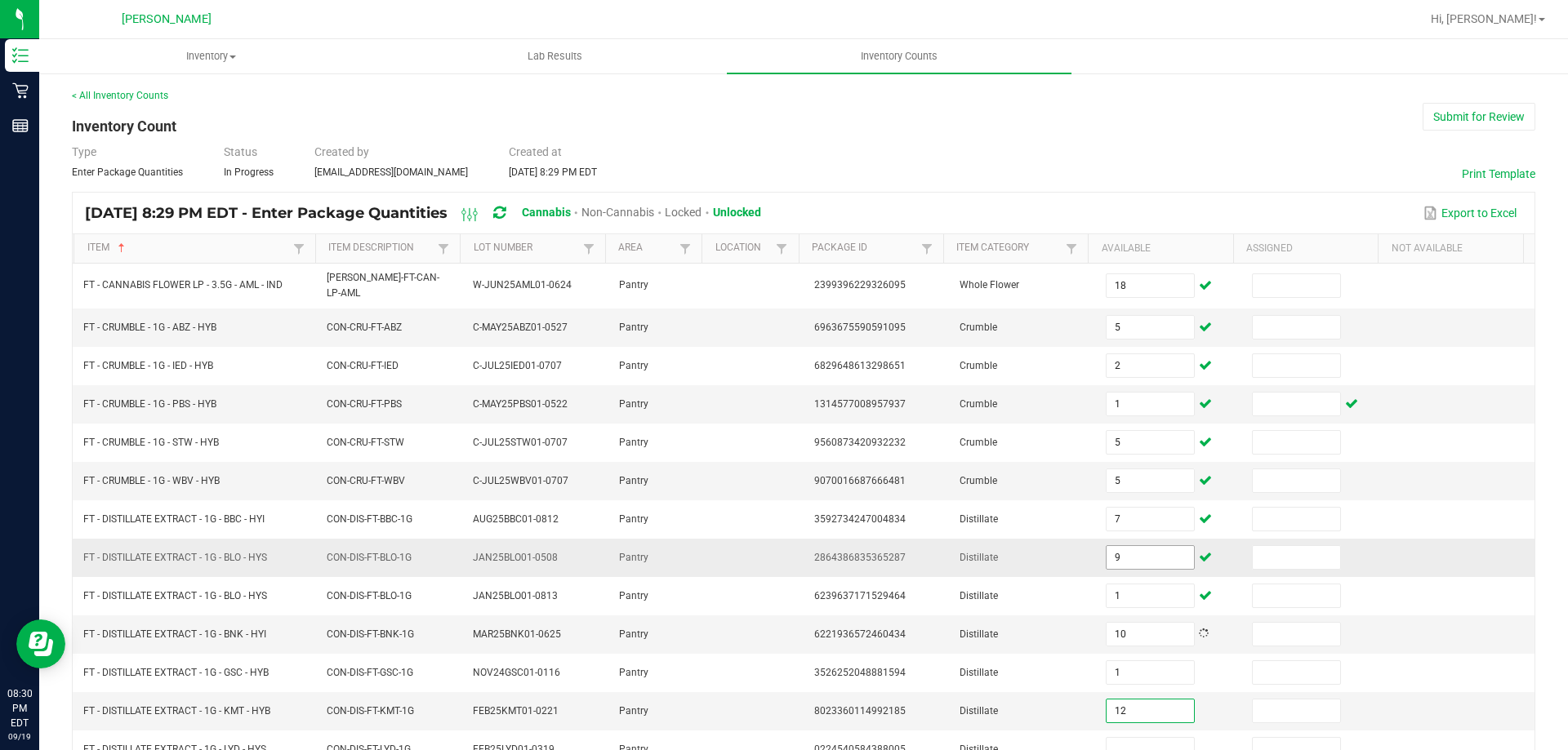
type input "12"
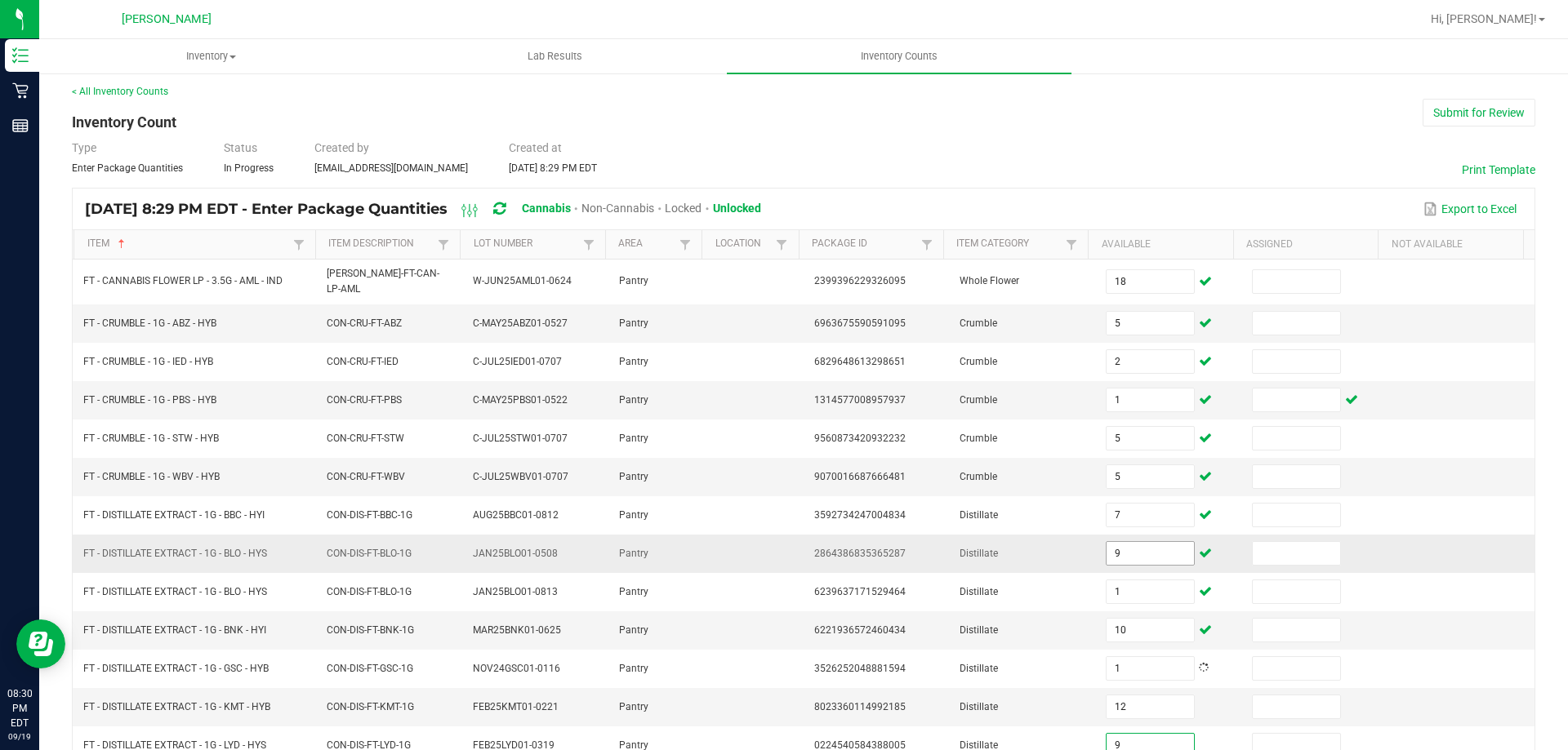
type input "9"
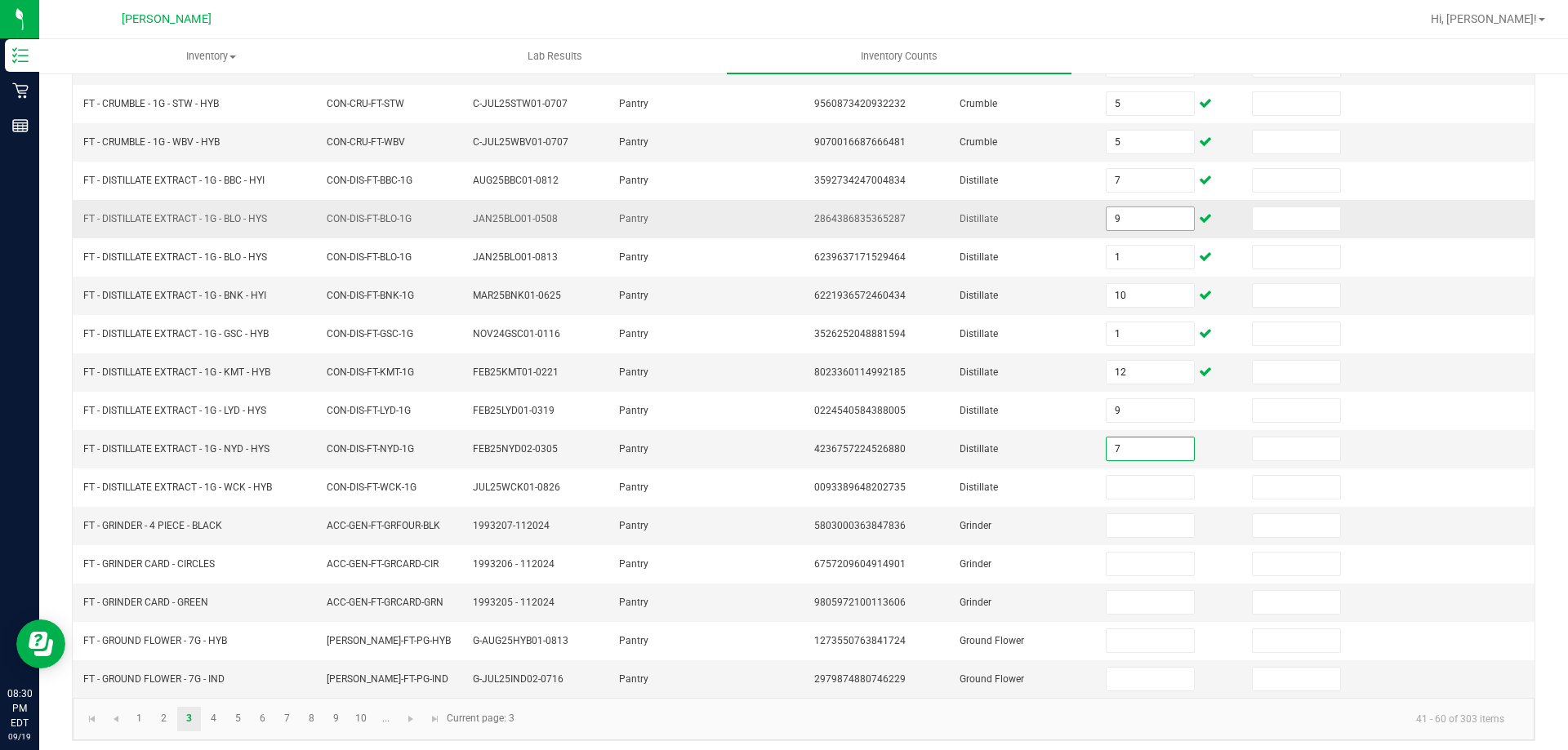
type input "7"
type input "11"
type input "2"
type input "1"
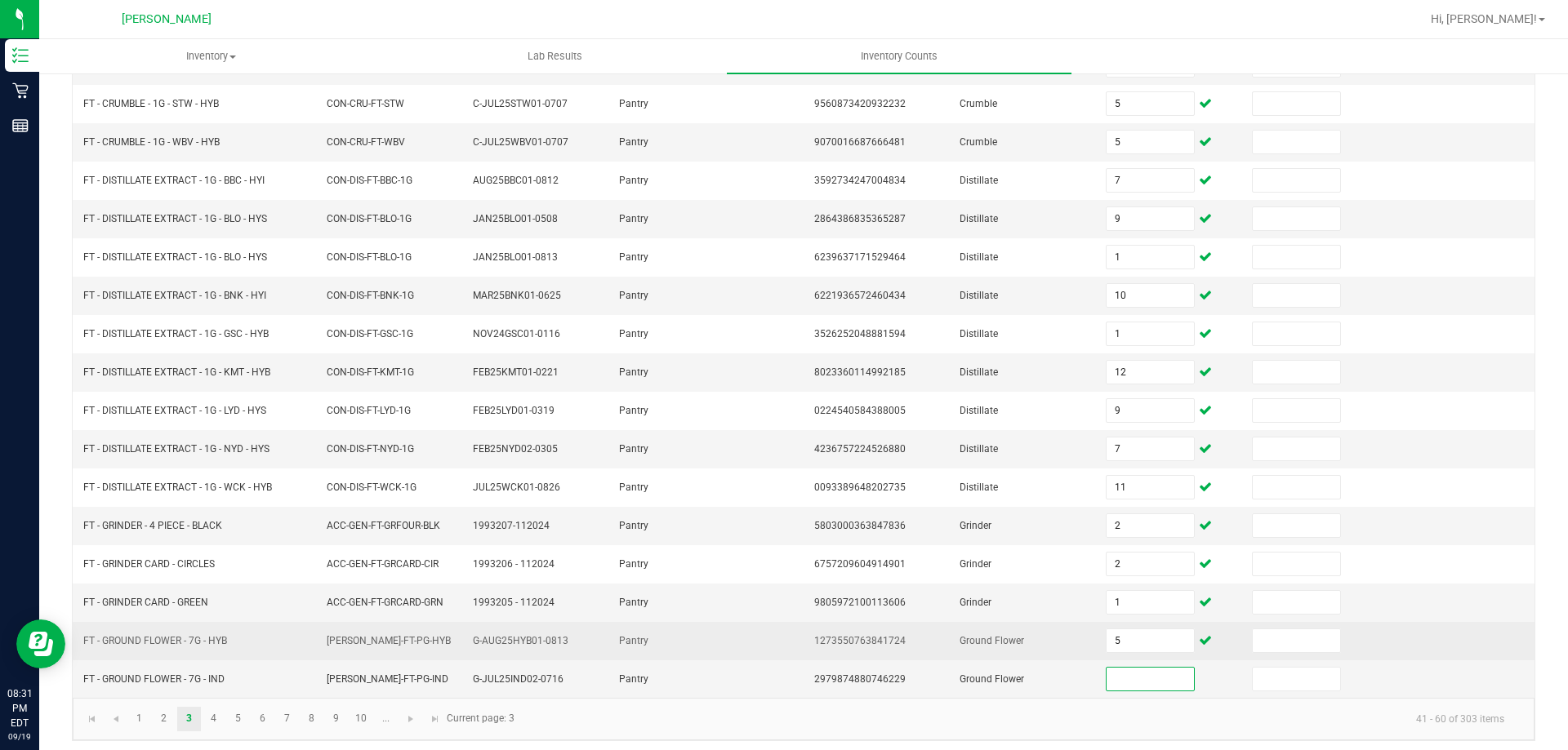
click at [1147, 647] on td "5" at bounding box center [1169, 641] width 147 height 38
click at [1096, 640] on td "5" at bounding box center [1169, 641] width 147 height 38
click at [1109, 638] on input "5" at bounding box center [1149, 641] width 86 height 23
type input "15"
type input "8"
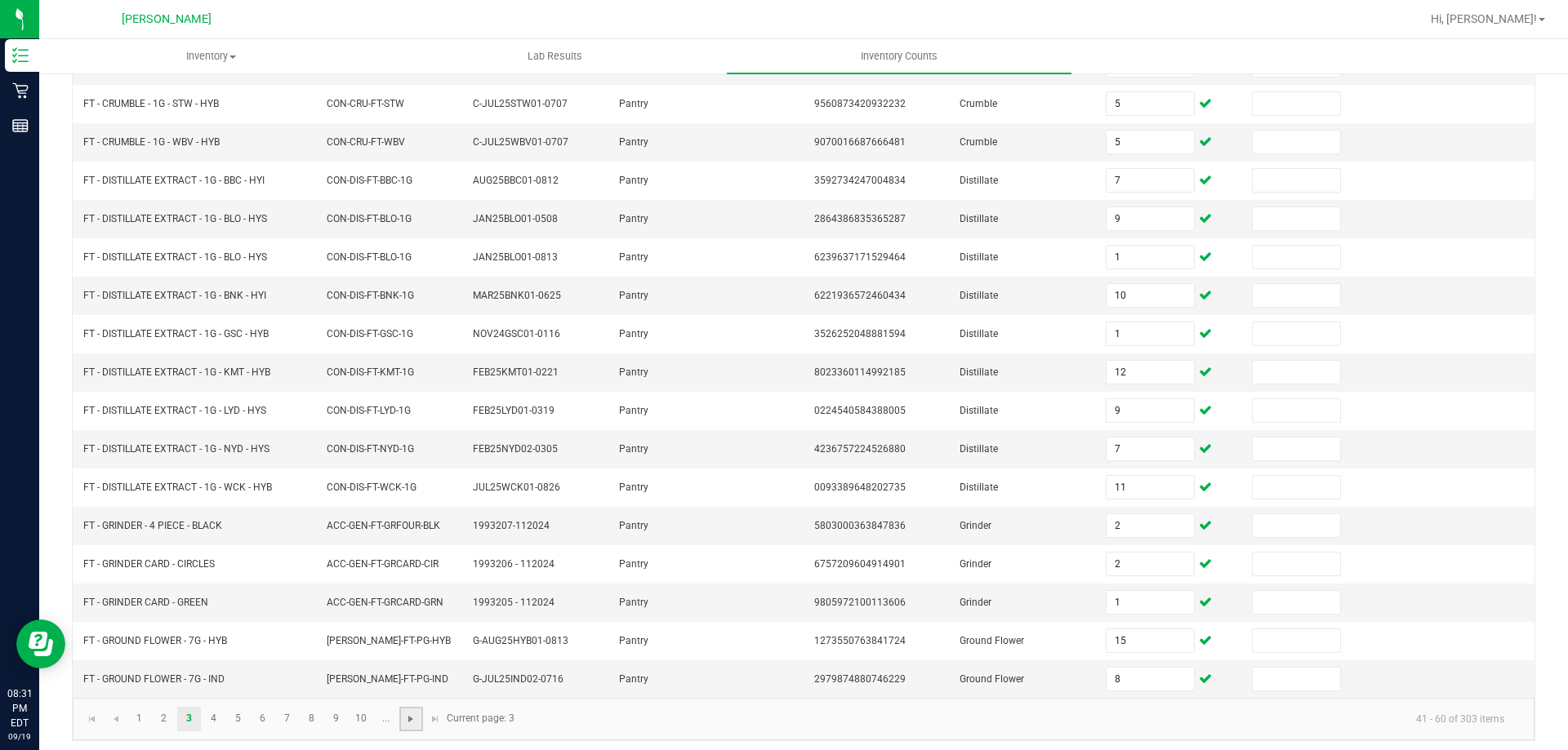
click at [410, 715] on span "Go to the next page" at bounding box center [410, 719] width 13 height 13
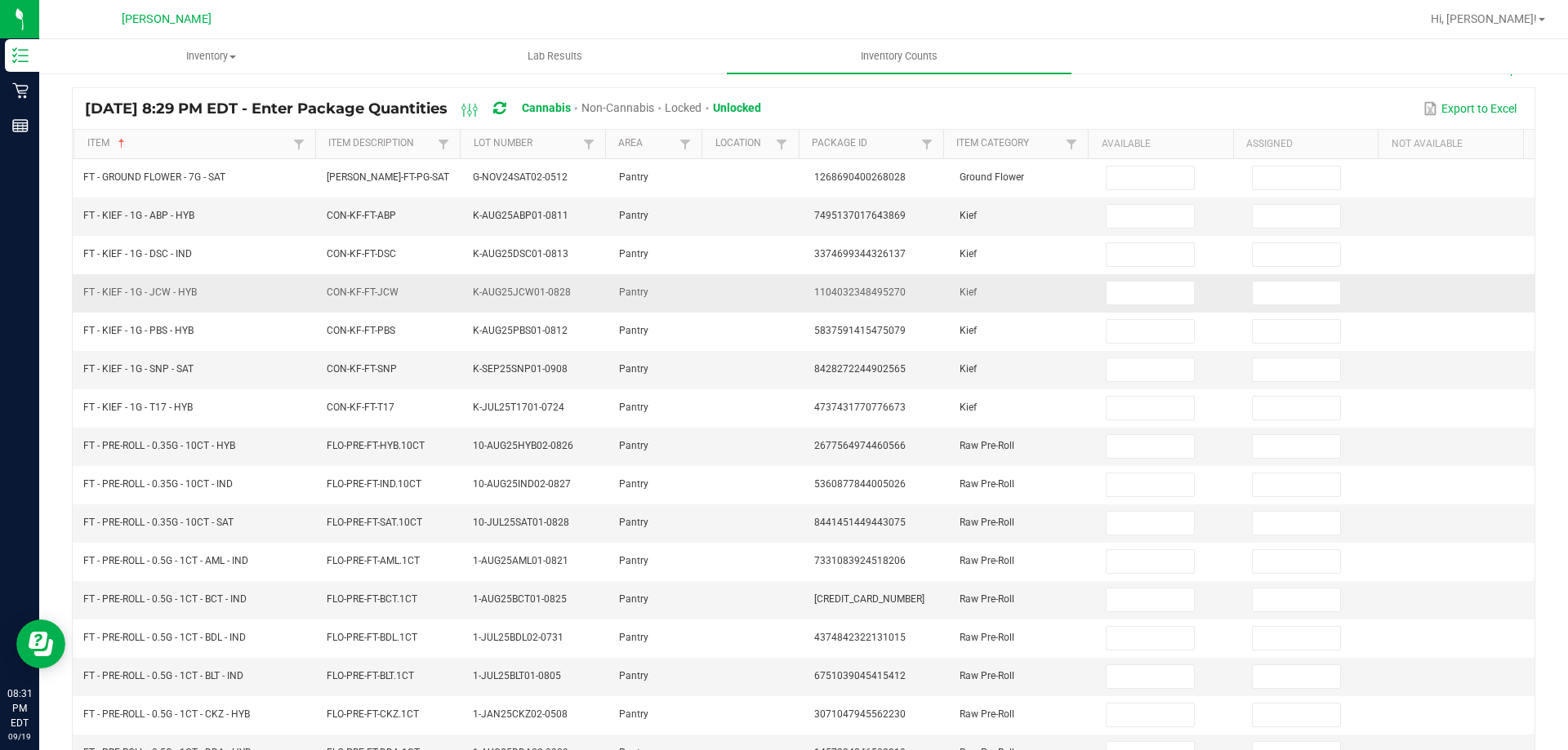
scroll to position [0, 0]
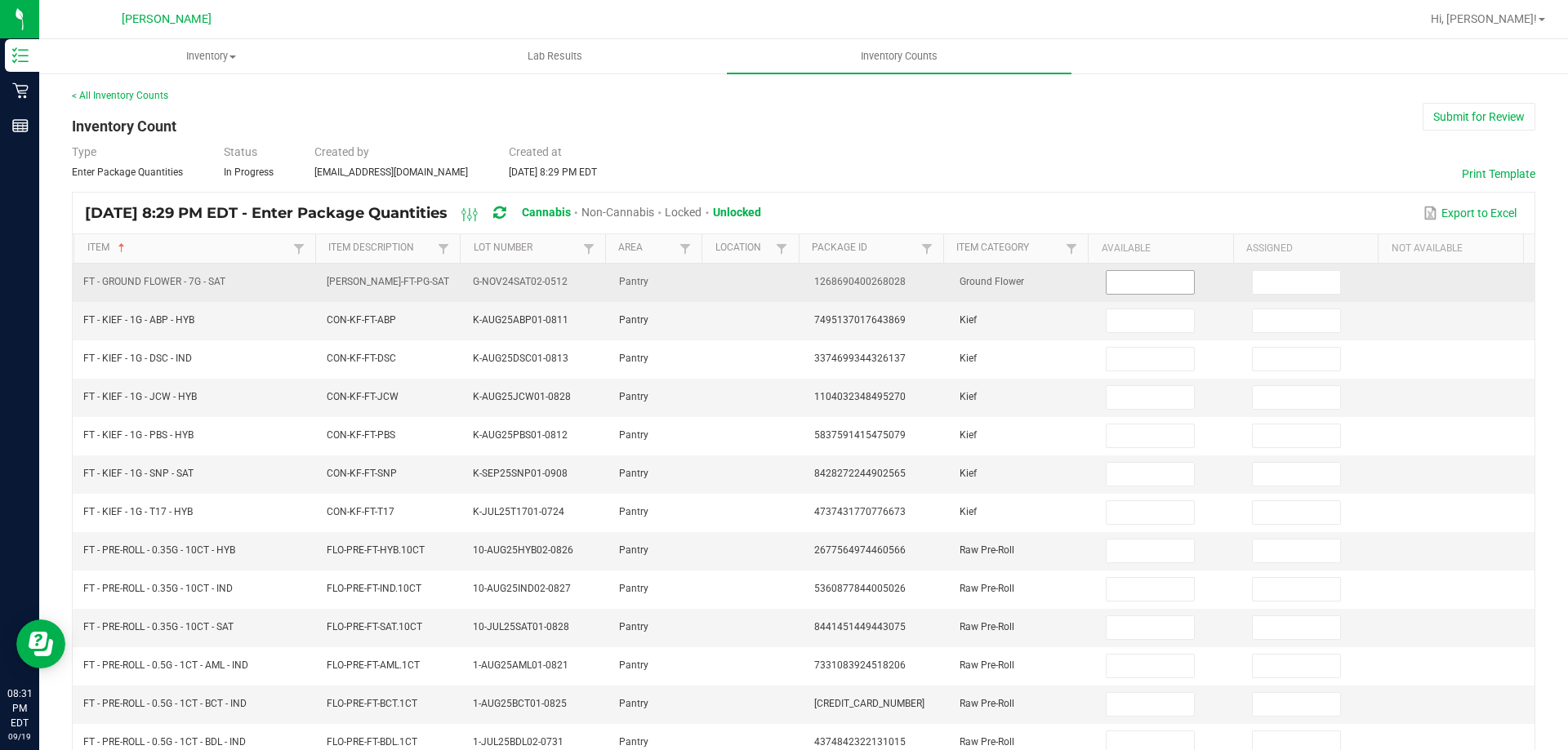
click at [1146, 294] on span at bounding box center [1149, 283] width 88 height 24
click at [1117, 271] on input at bounding box center [1149, 283] width 86 height 23
type input "3"
type input "2"
type input "7"
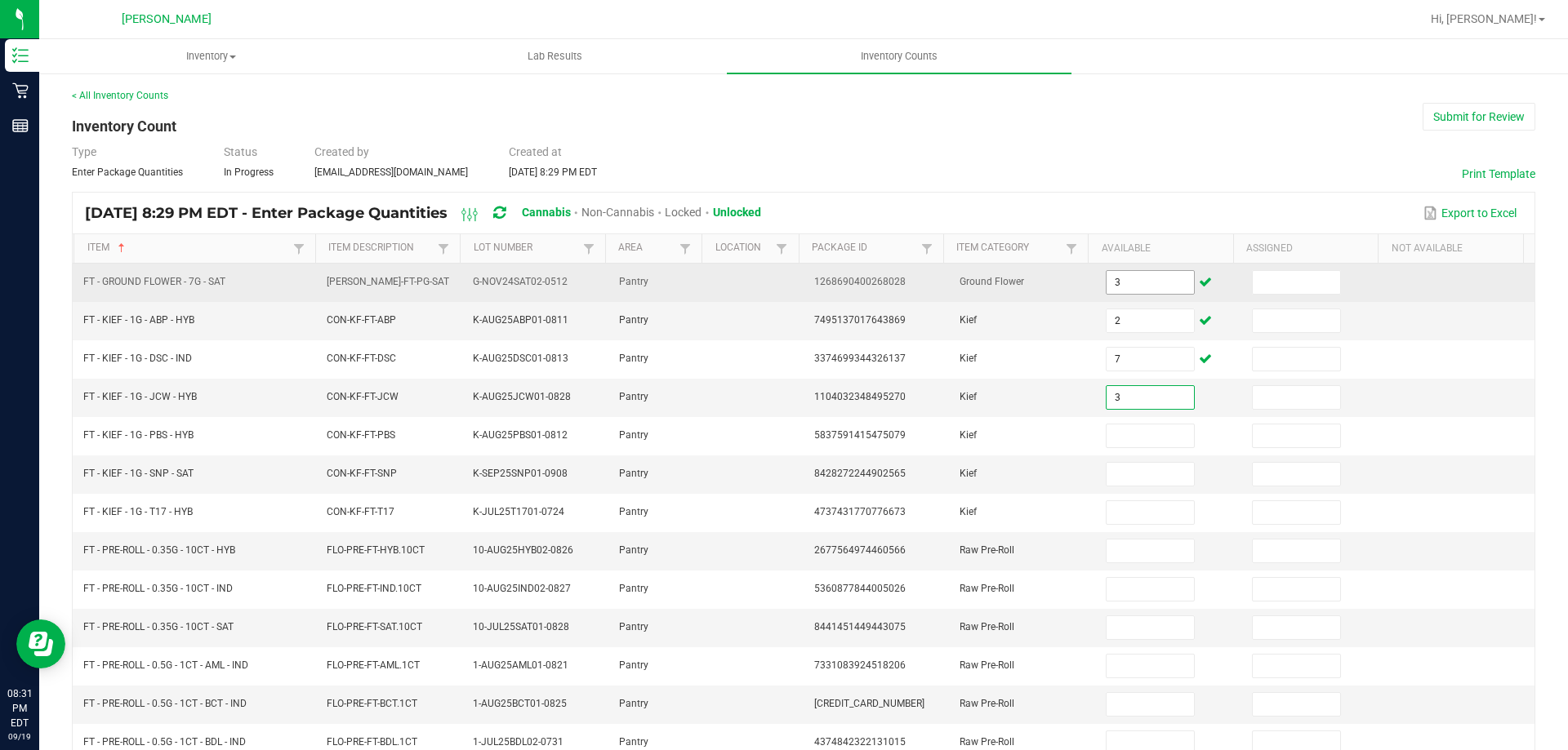
type input "3"
type input "1"
type input "4"
type input "3"
type input "6"
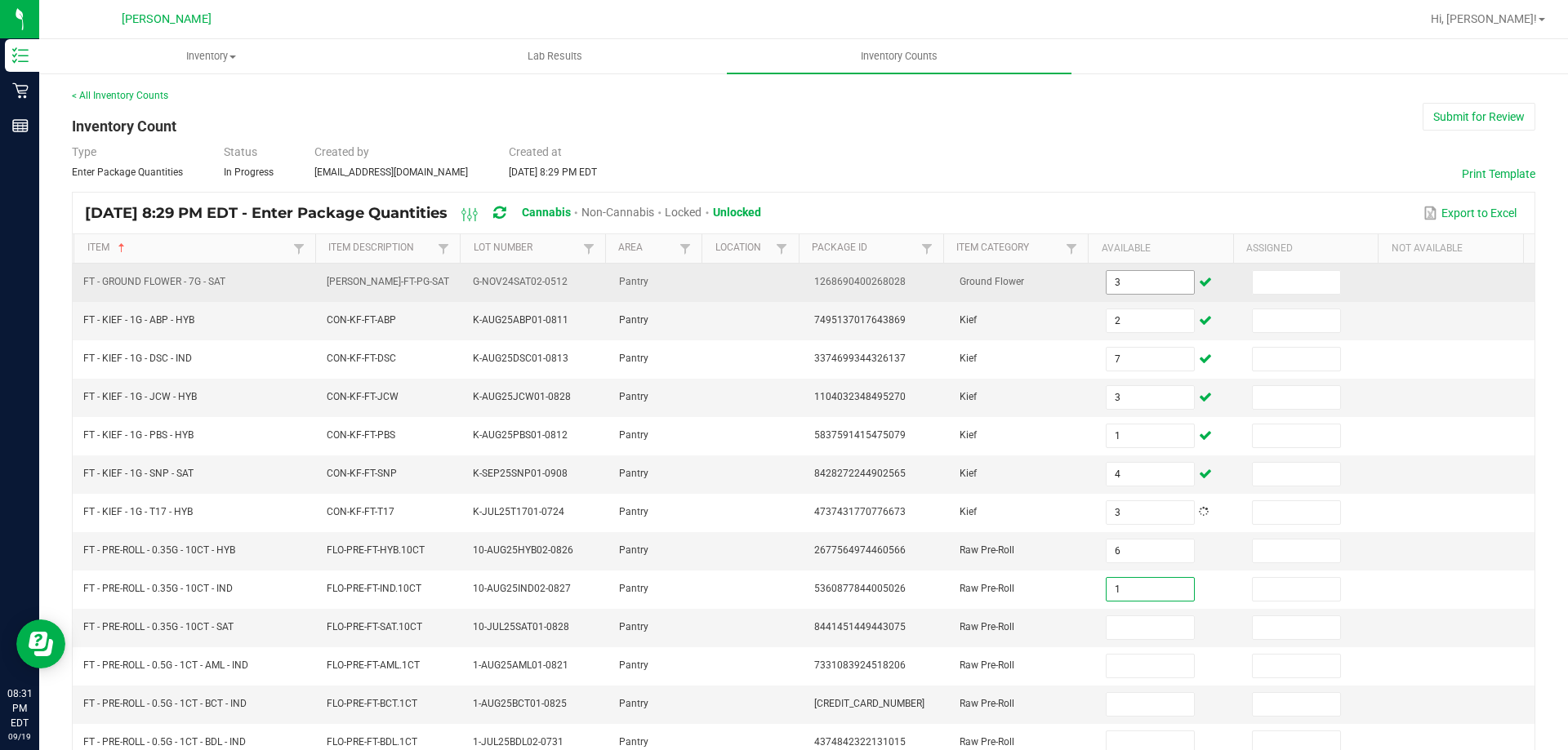
type input "1"
type input "4"
type input "12"
type input "14"
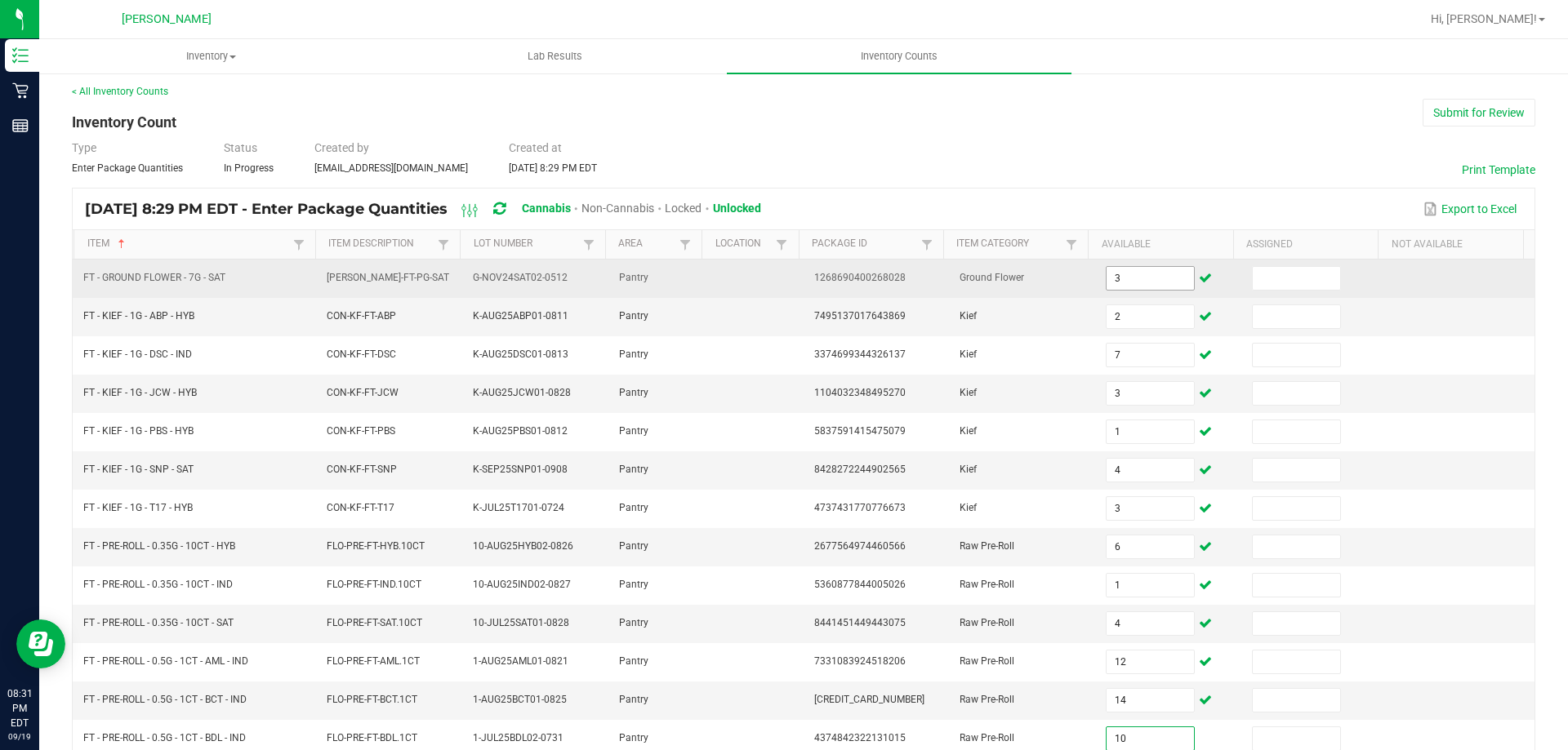
type input "10"
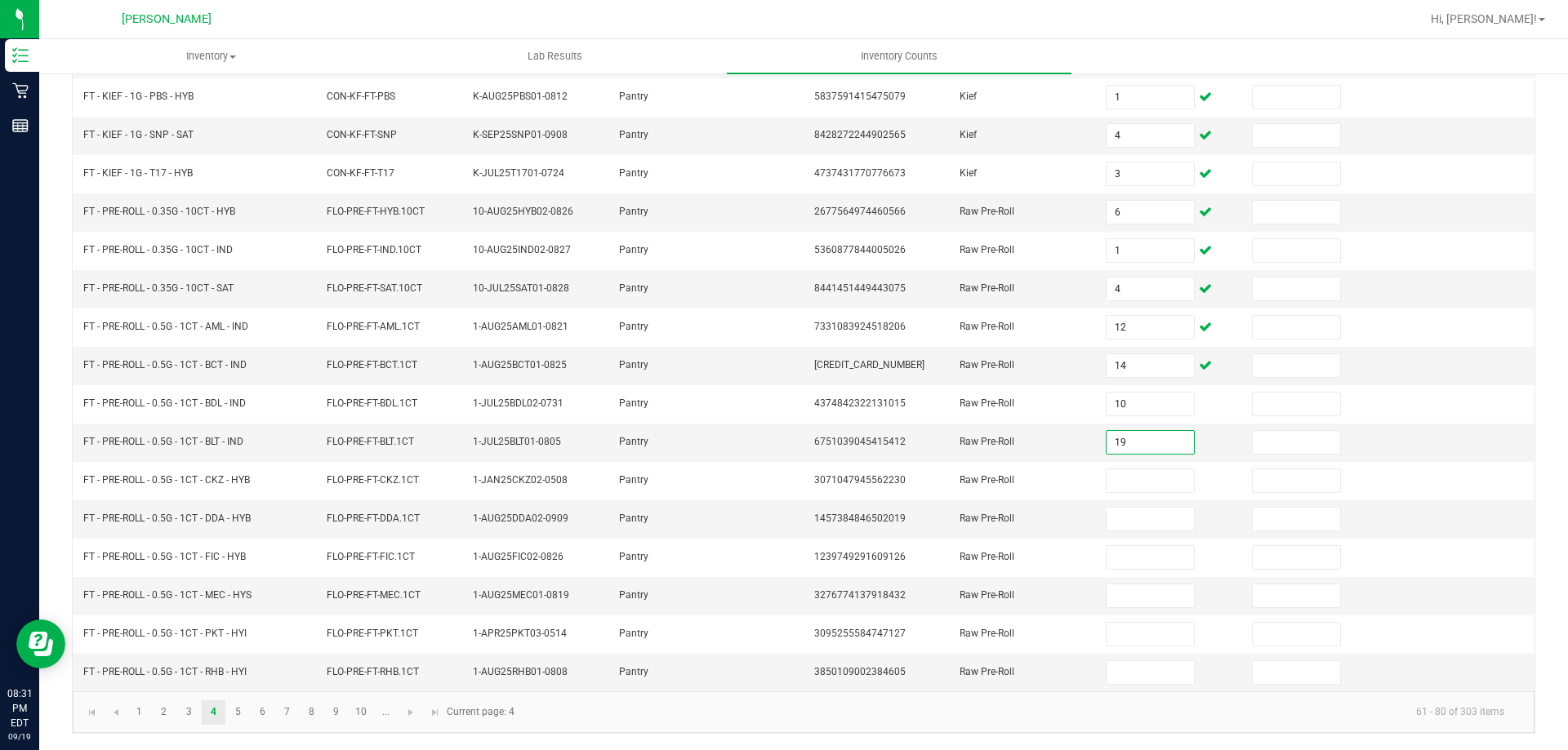
type input "19"
type input "13"
type input "25"
type input "23"
type input "2"
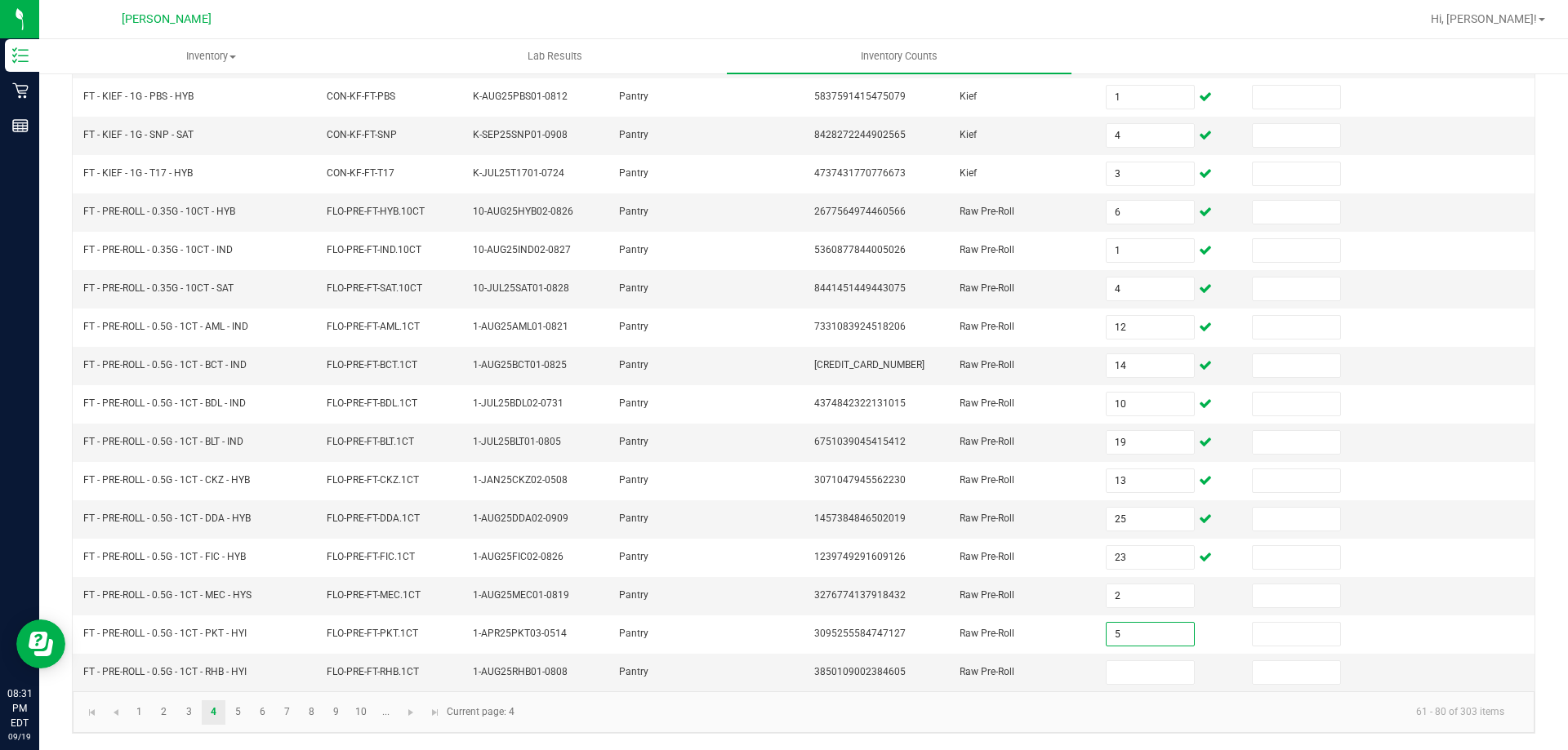
type input "5"
type input "13"
click at [411, 712] on span "Go to the next page" at bounding box center [410, 712] width 13 height 13
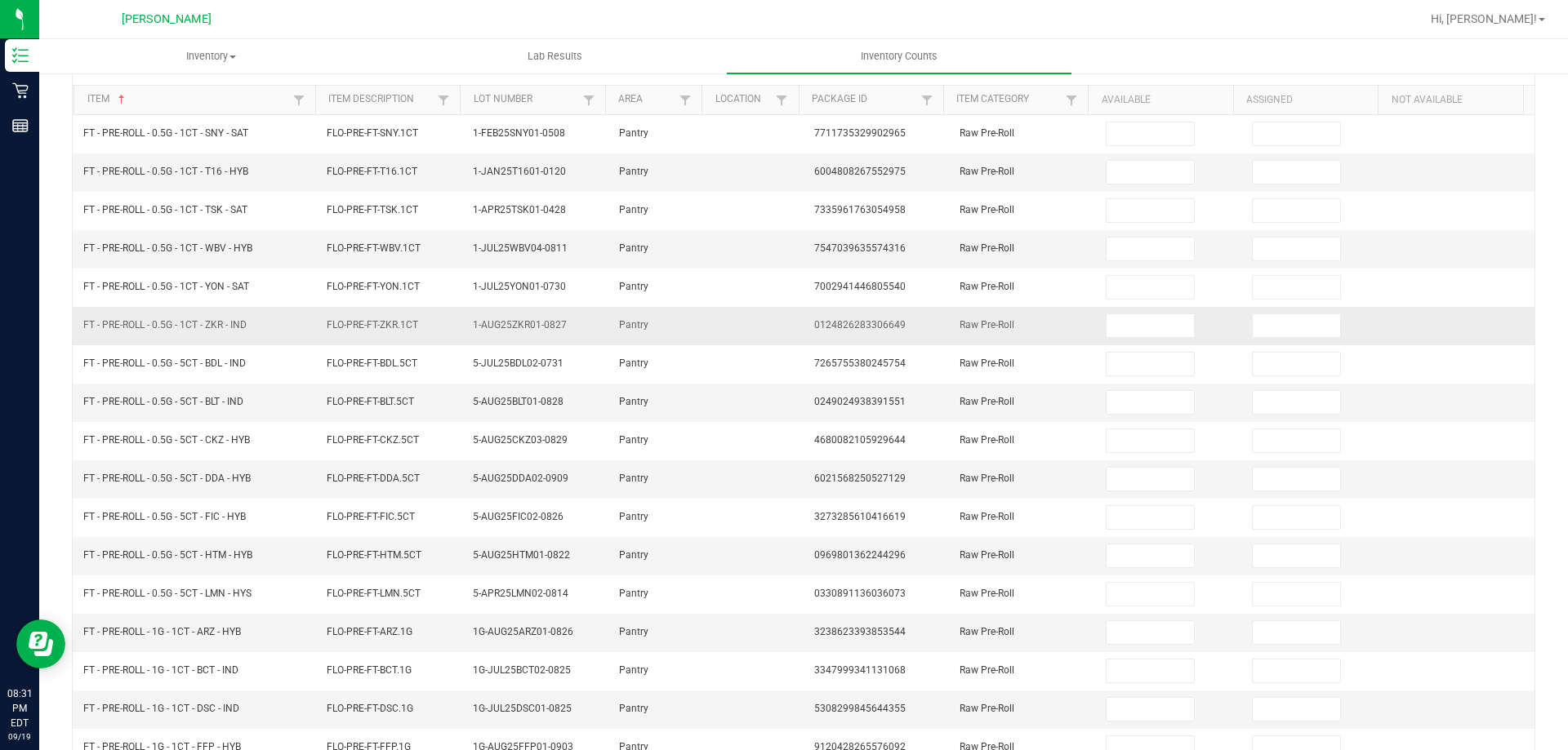
scroll to position [0, 0]
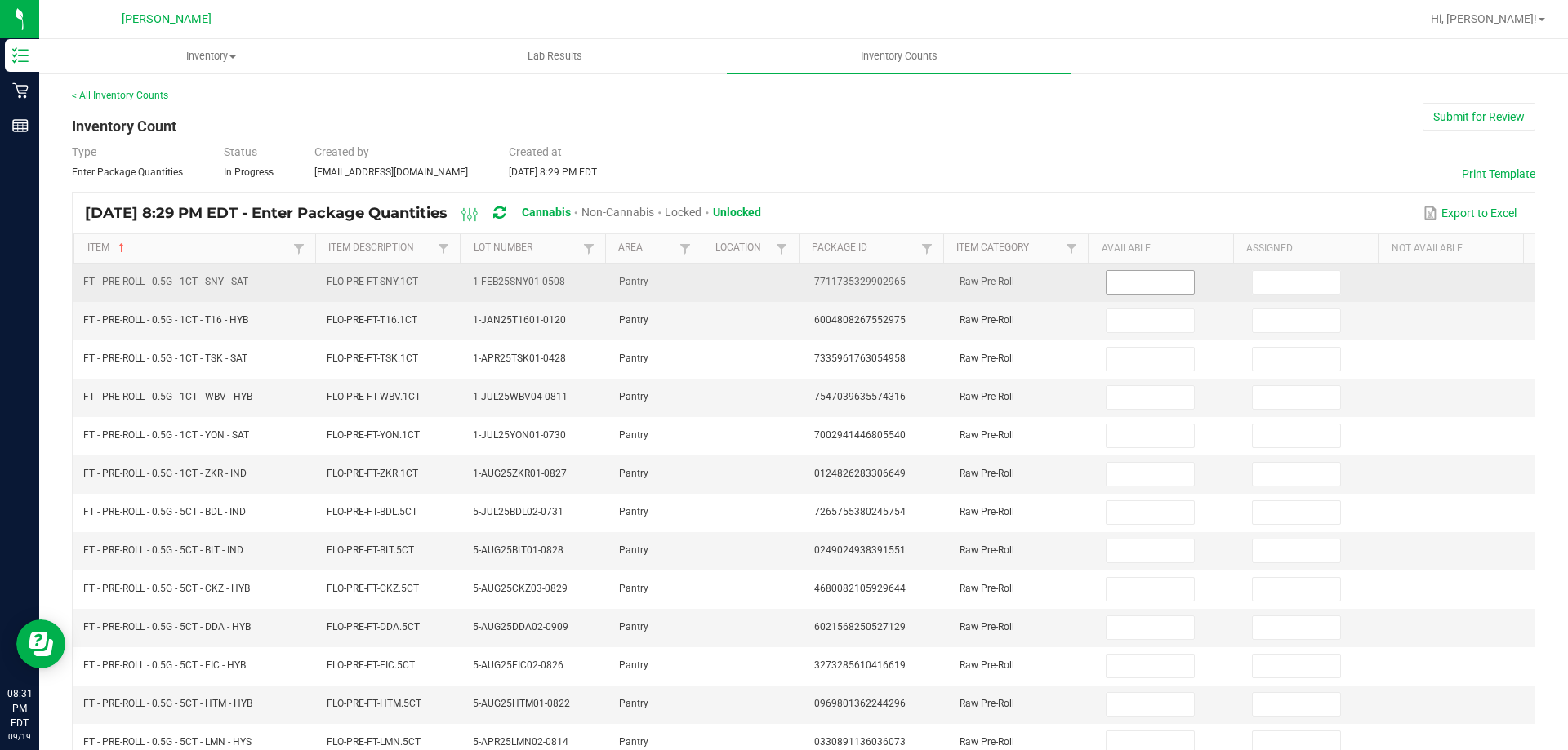
click at [1142, 282] on input at bounding box center [1149, 283] width 86 height 23
type input "18"
type input "2"
type input "25"
type input "20"
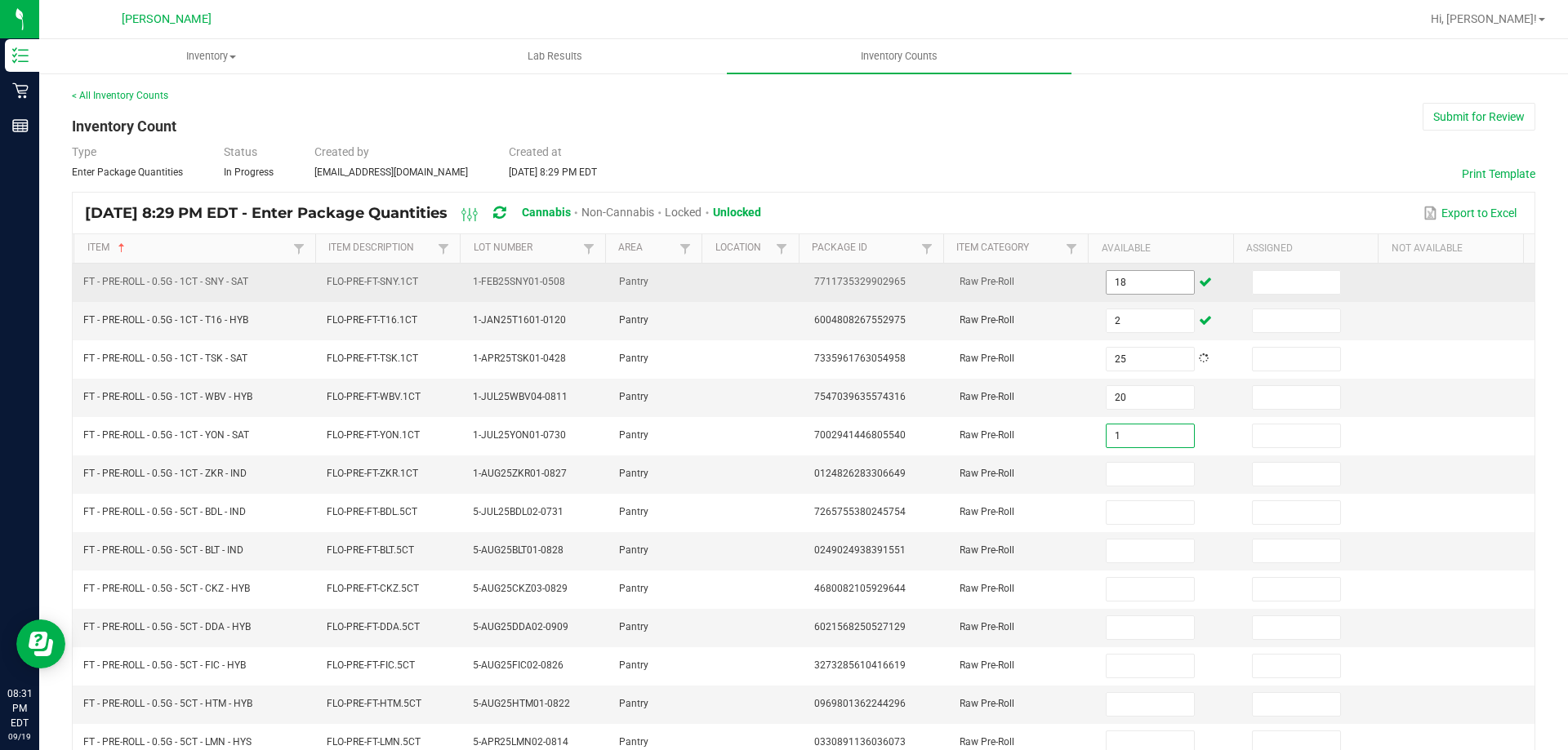
type input "1"
type input "6"
type input "4"
type input "6"
type input "11"
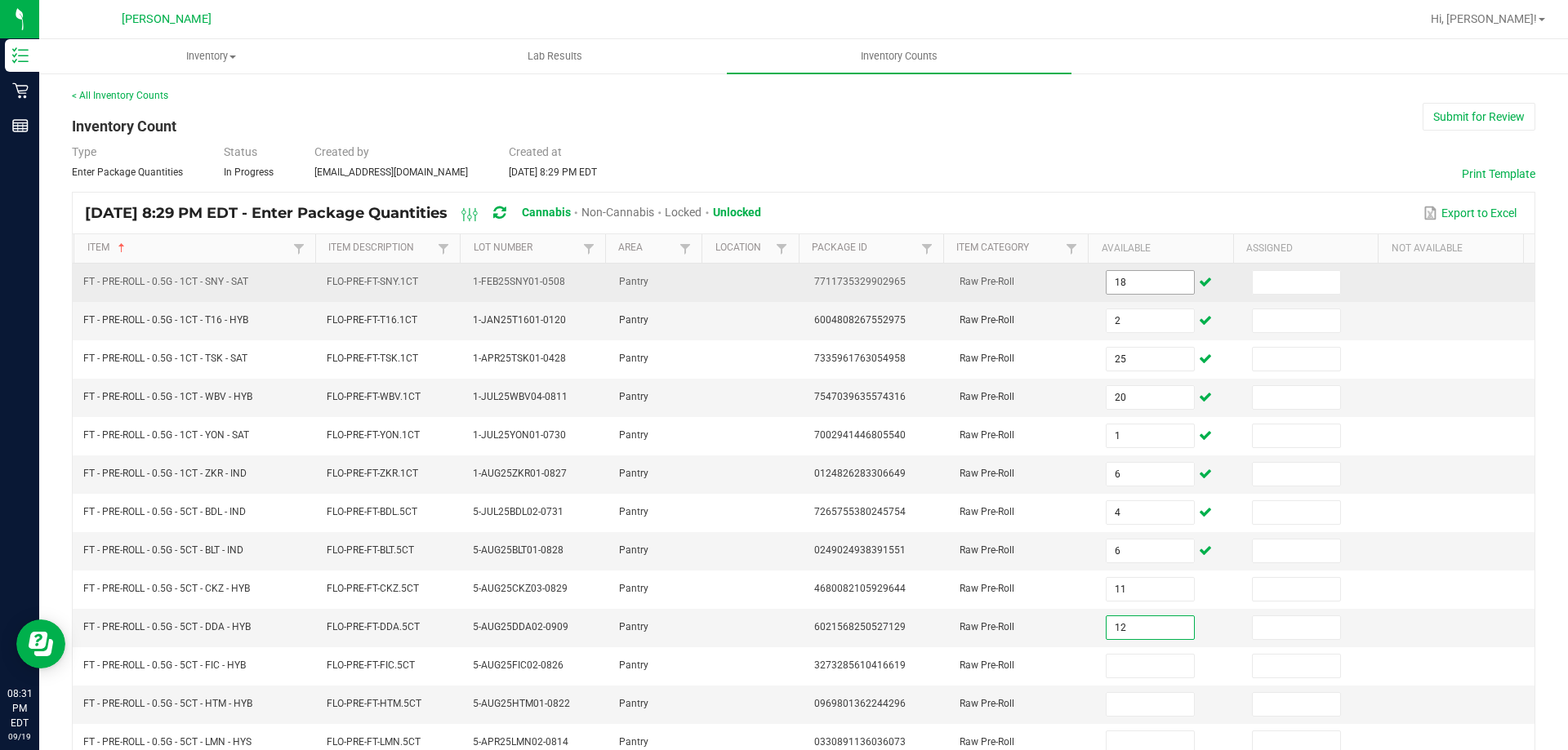
type input "12"
type input "10"
type input "7"
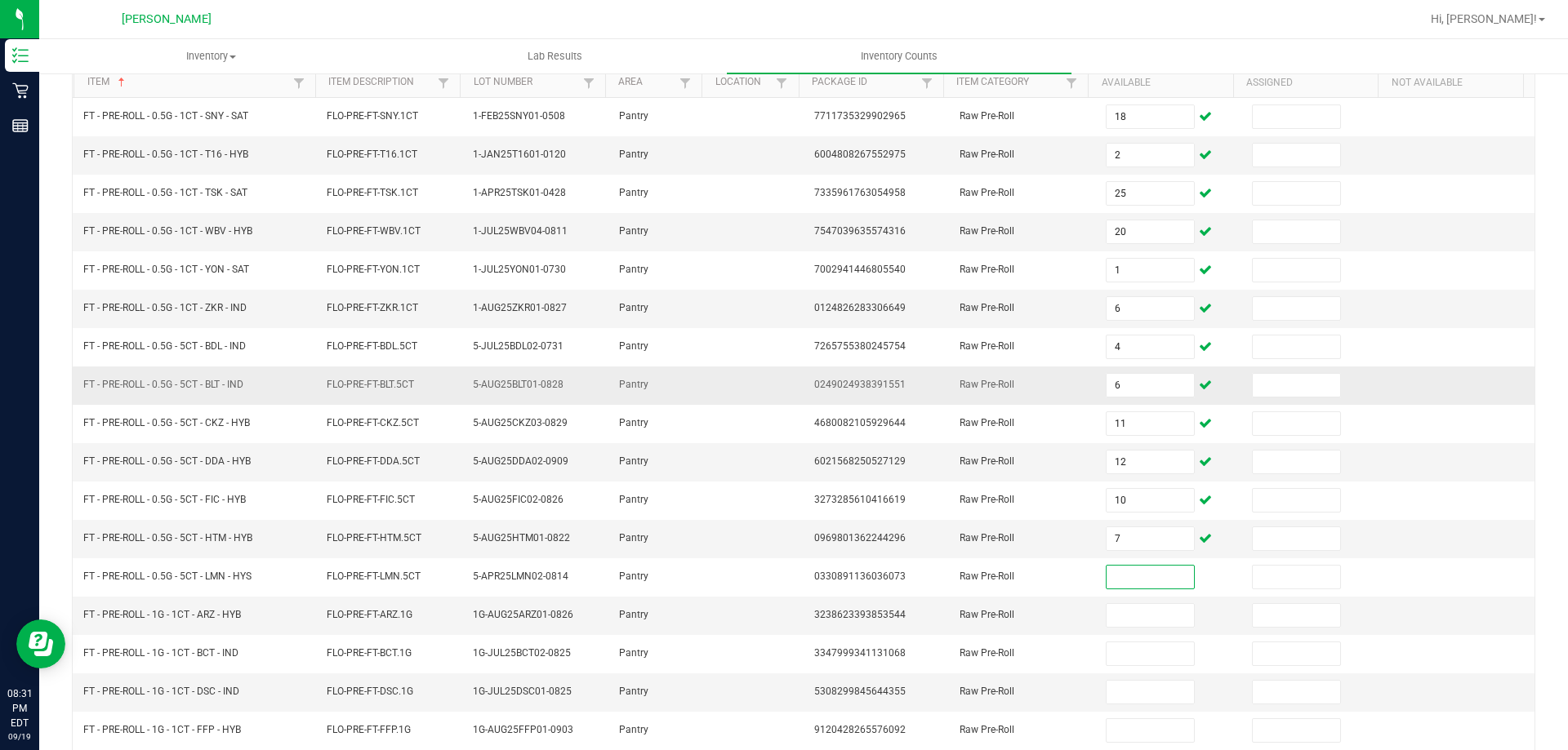
scroll to position [167, 0]
type input "4"
type input "16"
type input "23"
type input "16"
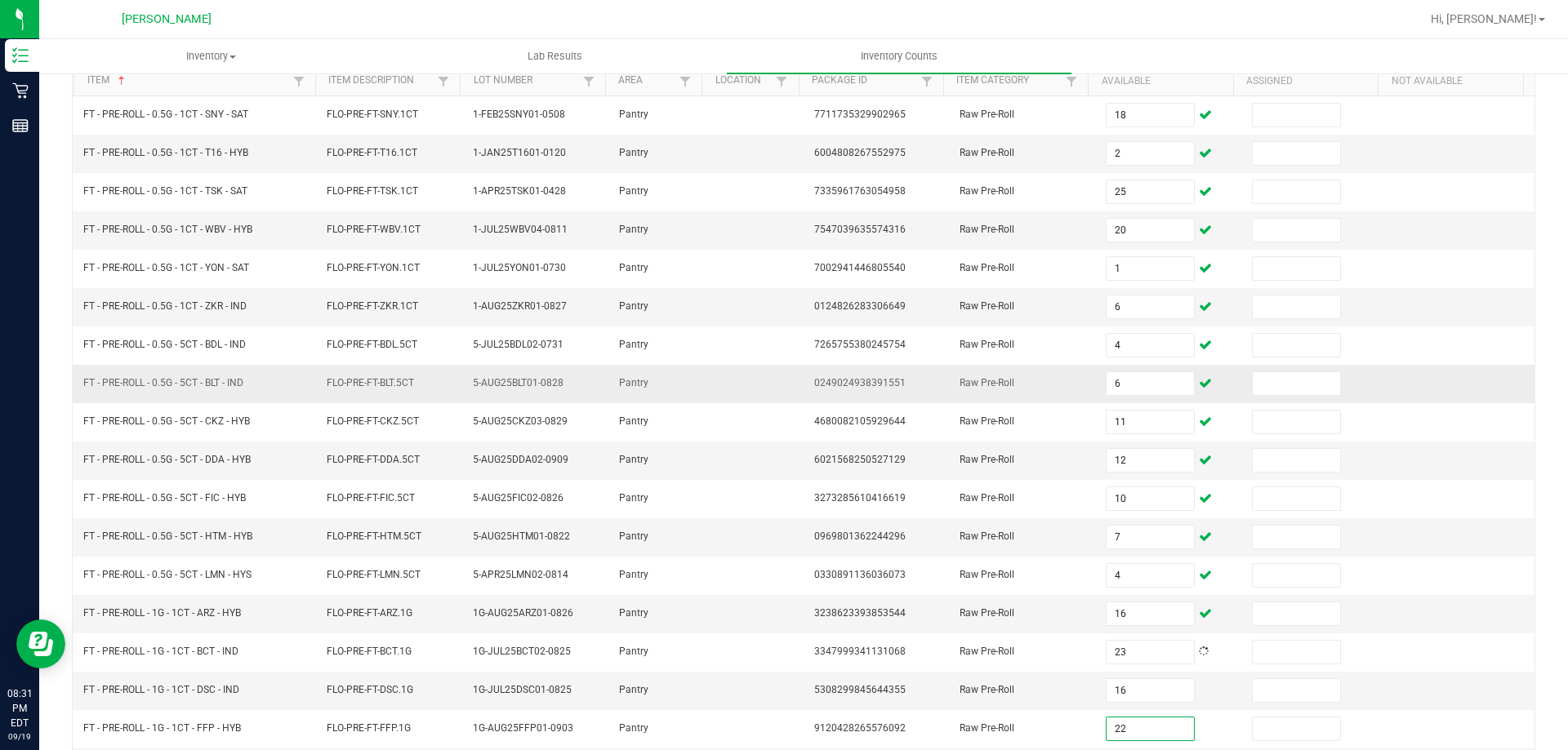
type input "22"
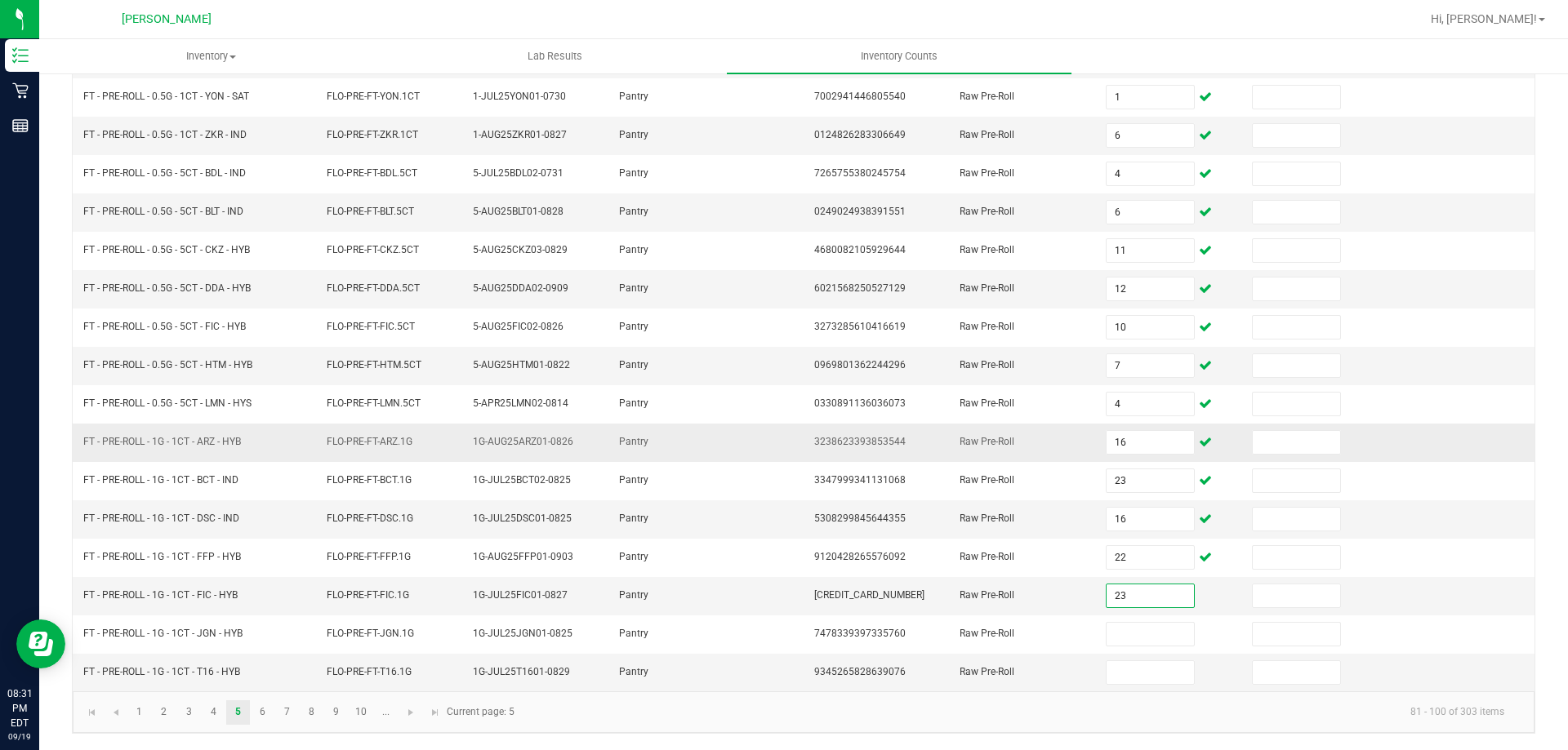
type input "23"
type input "20"
type input "25"
click at [415, 708] on span "Go to the next page" at bounding box center [410, 712] width 13 height 13
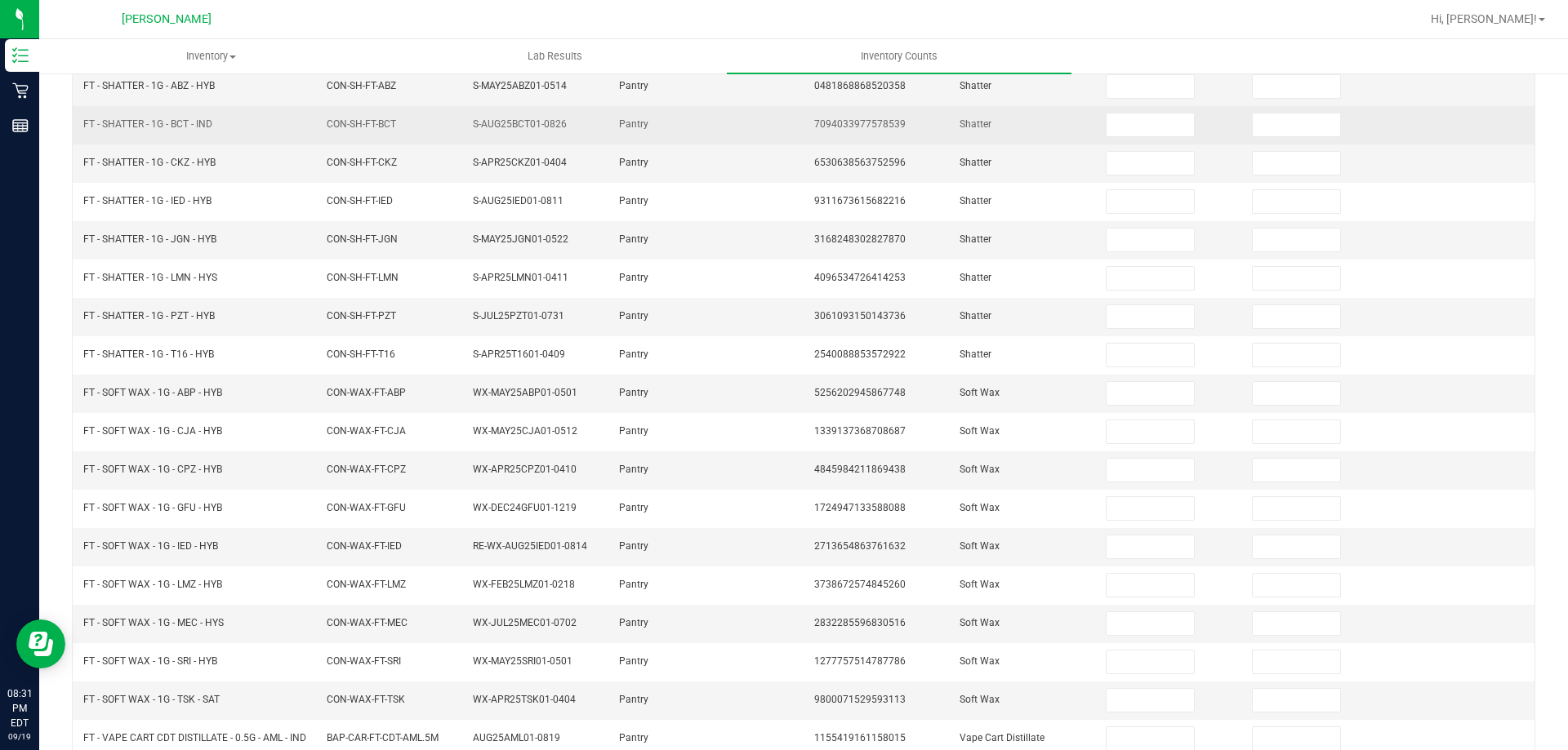
scroll to position [0, 0]
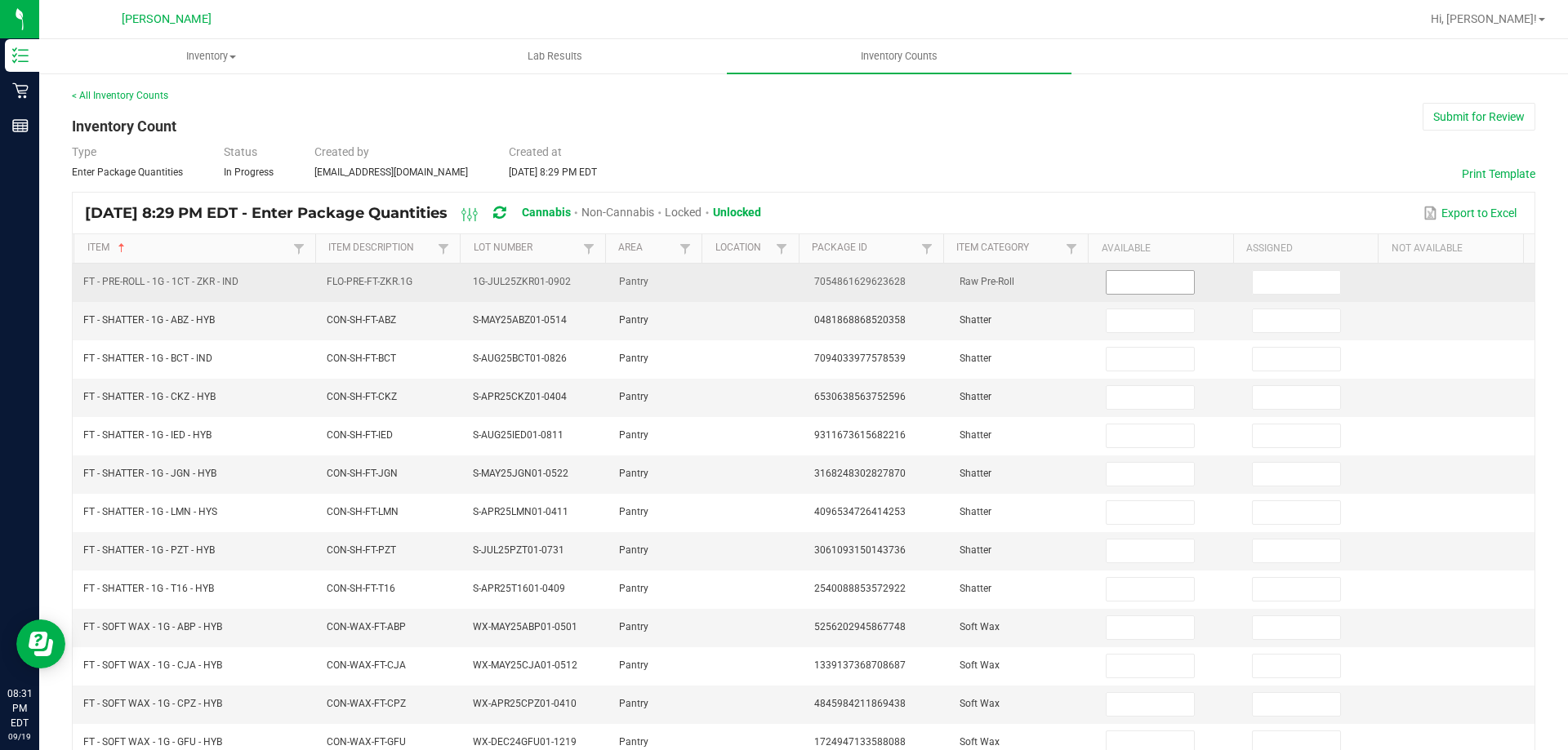
click at [1133, 284] on input at bounding box center [1149, 283] width 86 height 23
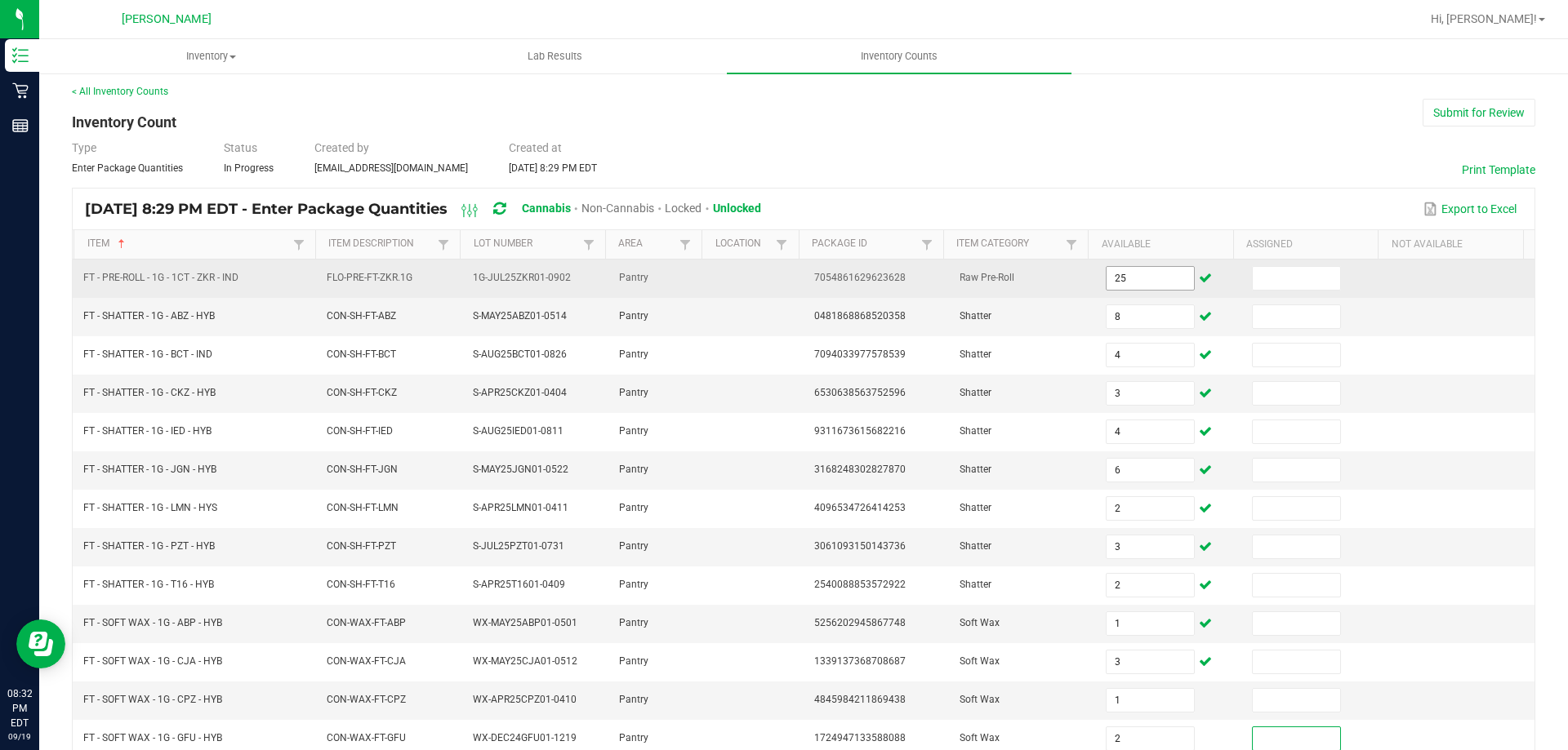
scroll to position [352, 0]
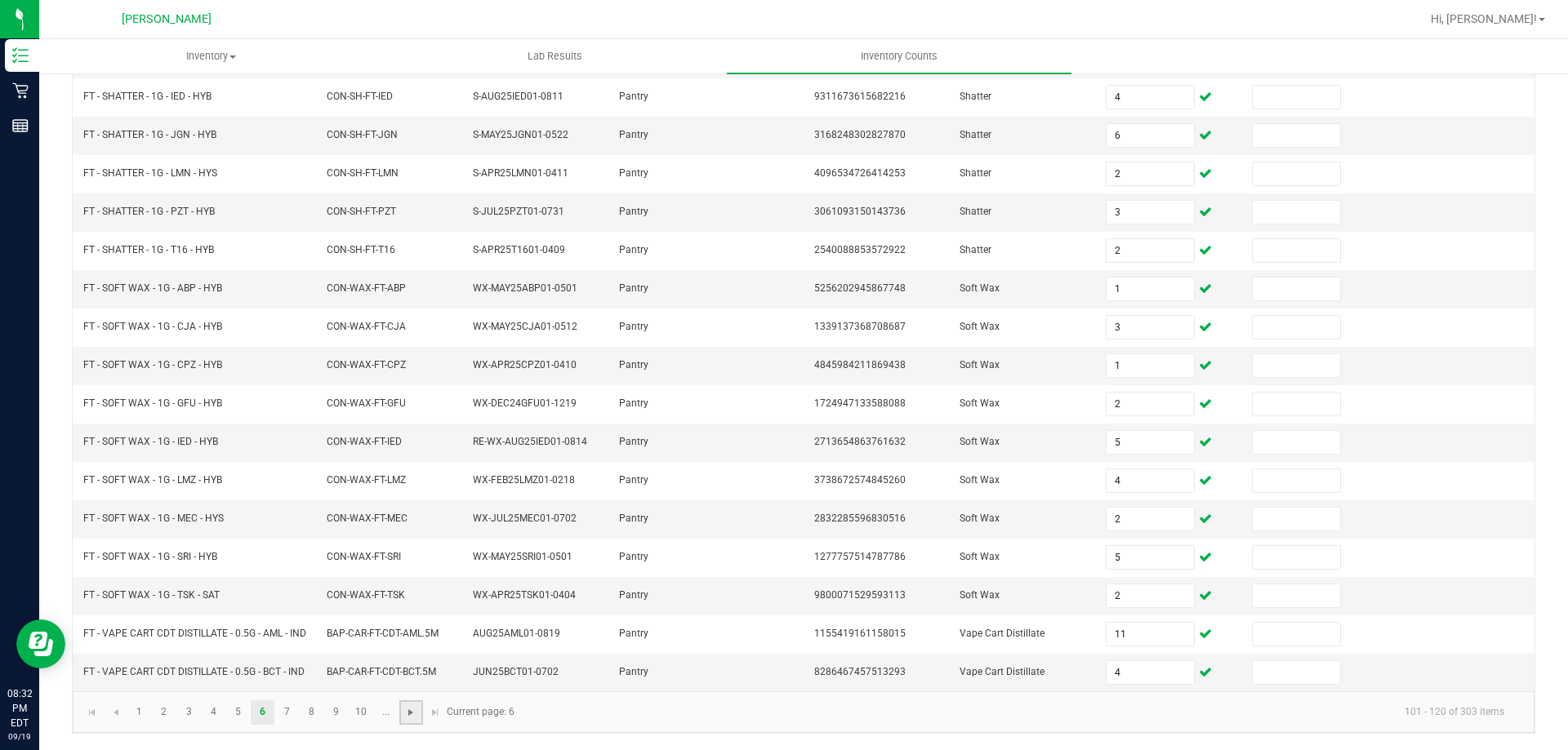
click at [409, 715] on span "Go to the next page" at bounding box center [410, 712] width 13 height 13
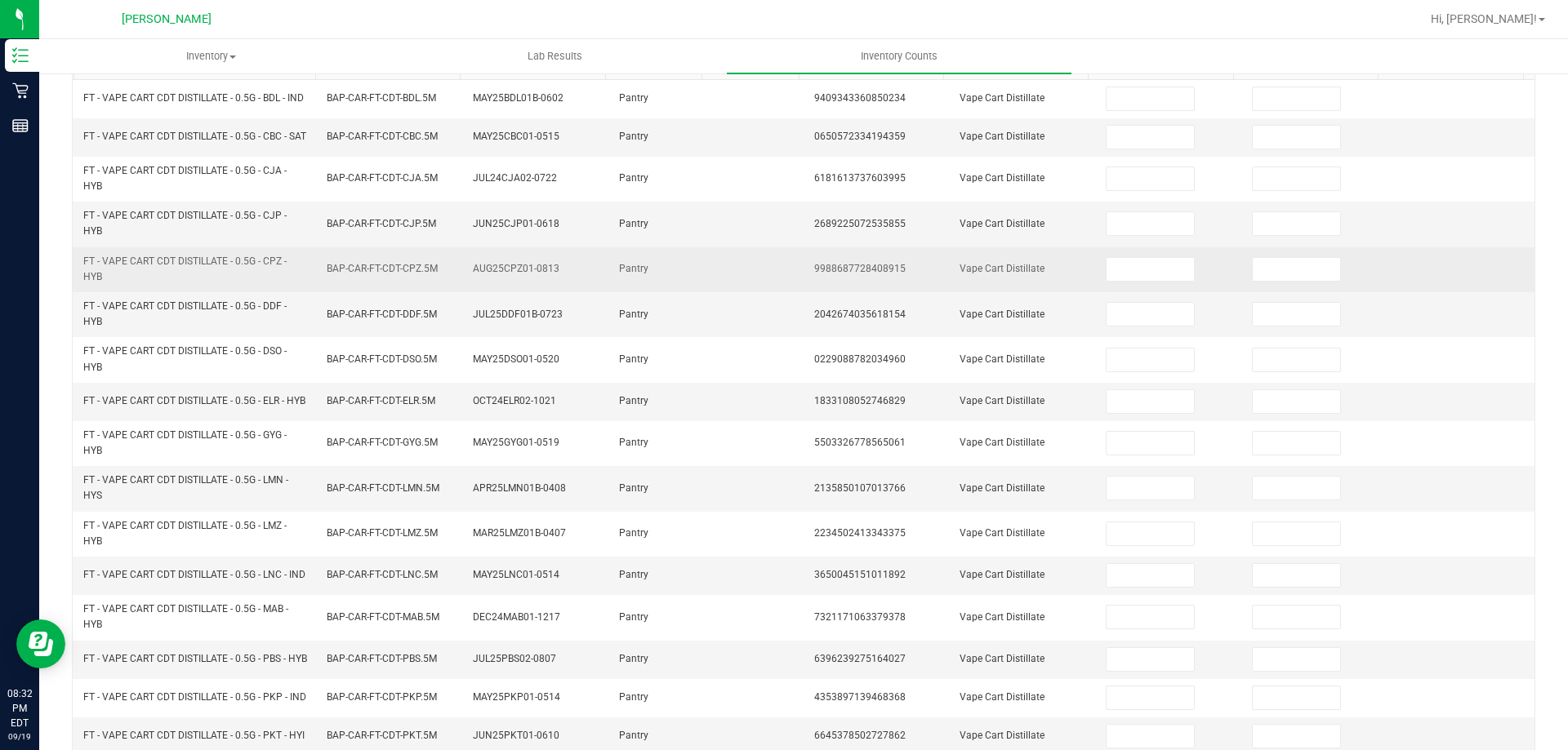
scroll to position [0, 0]
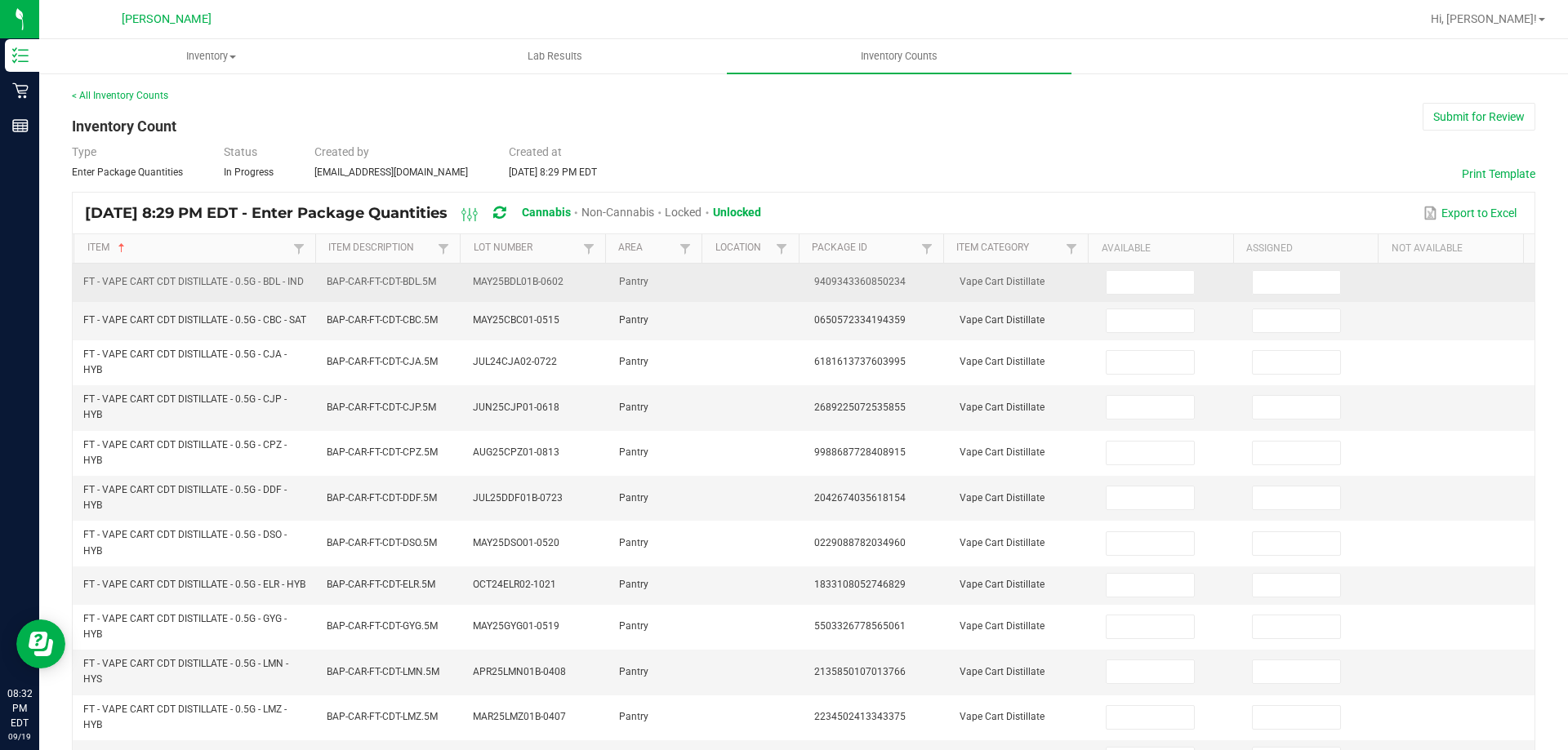
click at [1122, 263] on td at bounding box center [1169, 283] width 147 height 38
click at [1129, 281] on input at bounding box center [1149, 283] width 86 height 23
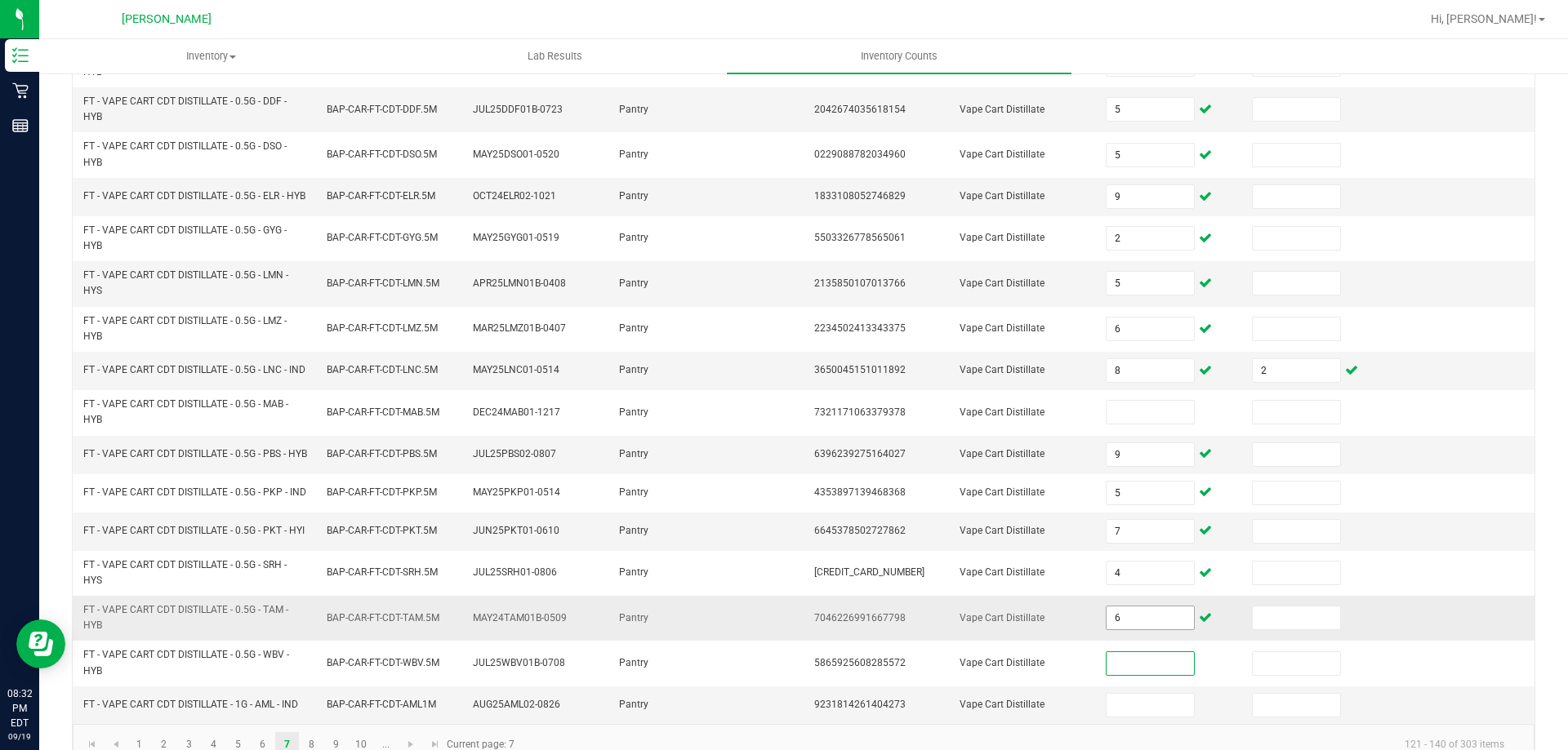
click at [1144, 630] on input "6" at bounding box center [1149, 617] width 86 height 23
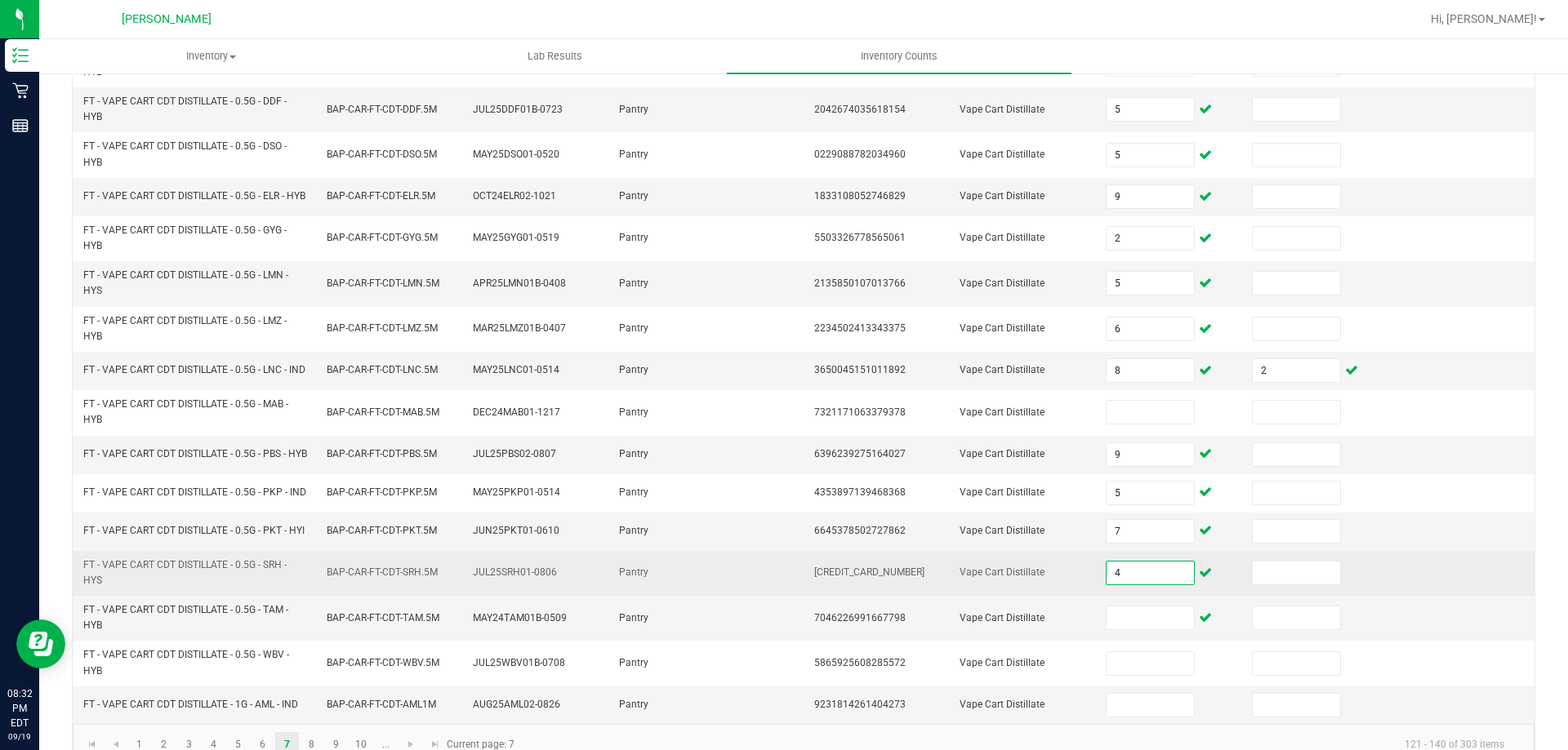
click at [1140, 584] on input "4" at bounding box center [1149, 573] width 86 height 23
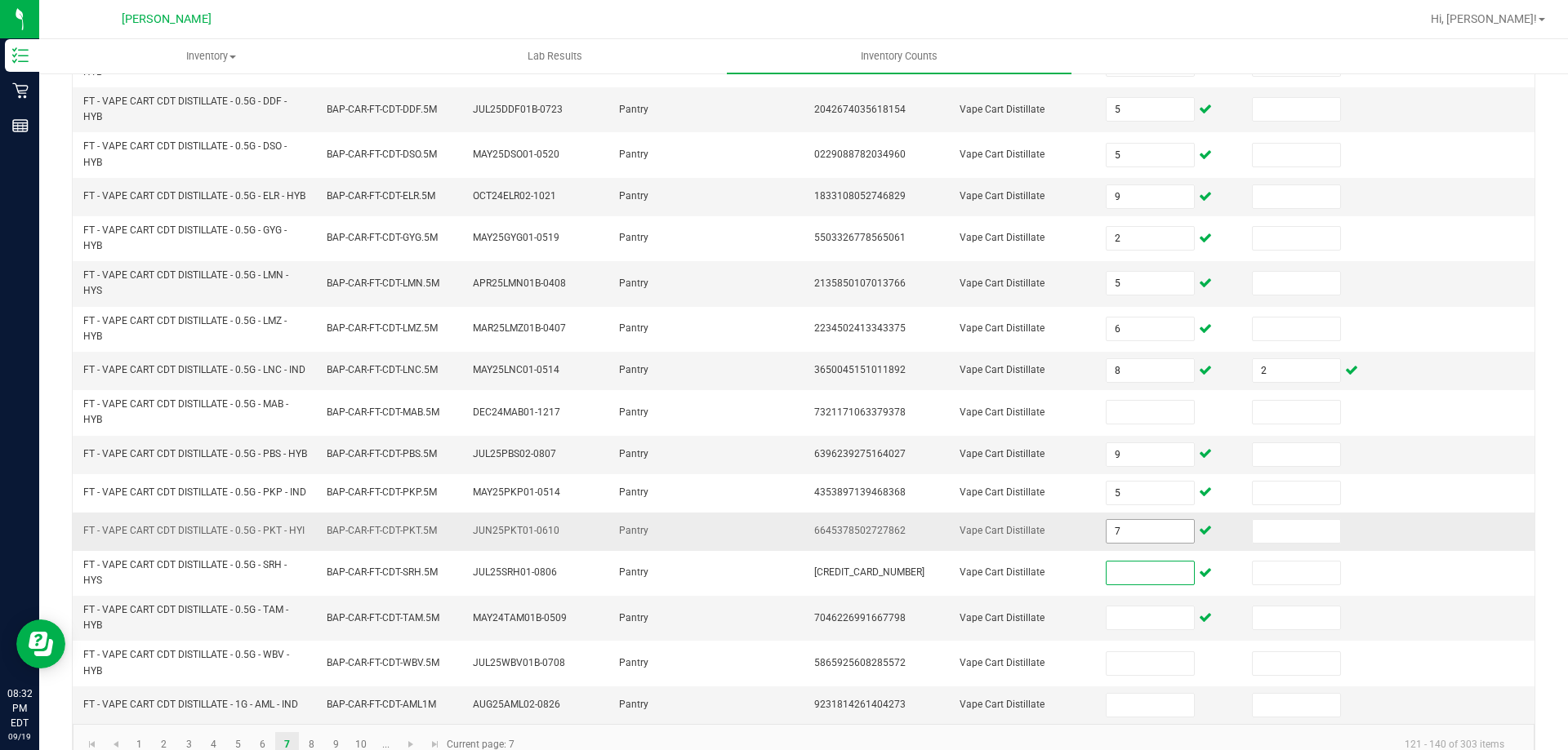
click at [1147, 542] on input "7" at bounding box center [1149, 531] width 86 height 23
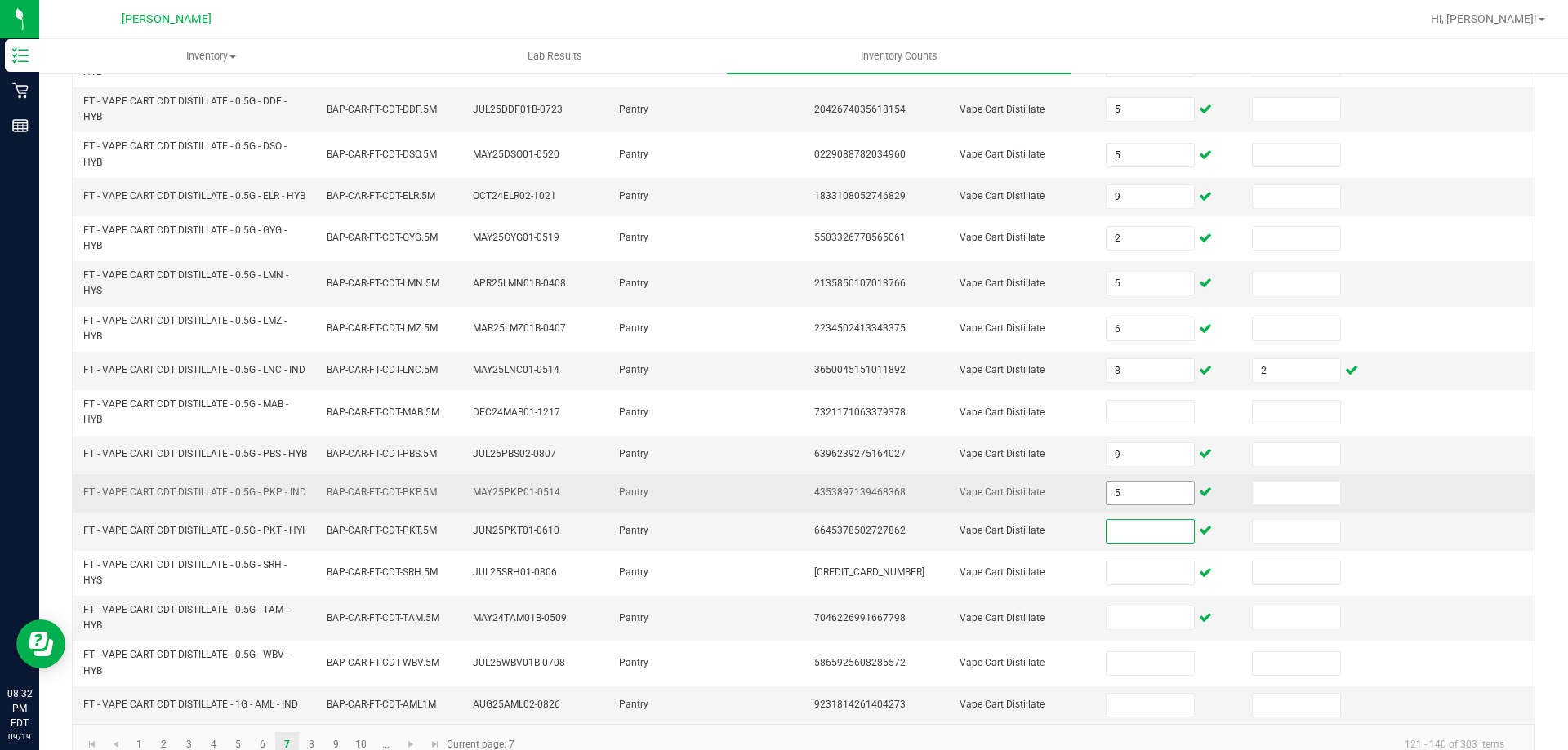
click at [1131, 504] on input "5" at bounding box center [1149, 493] width 86 height 23
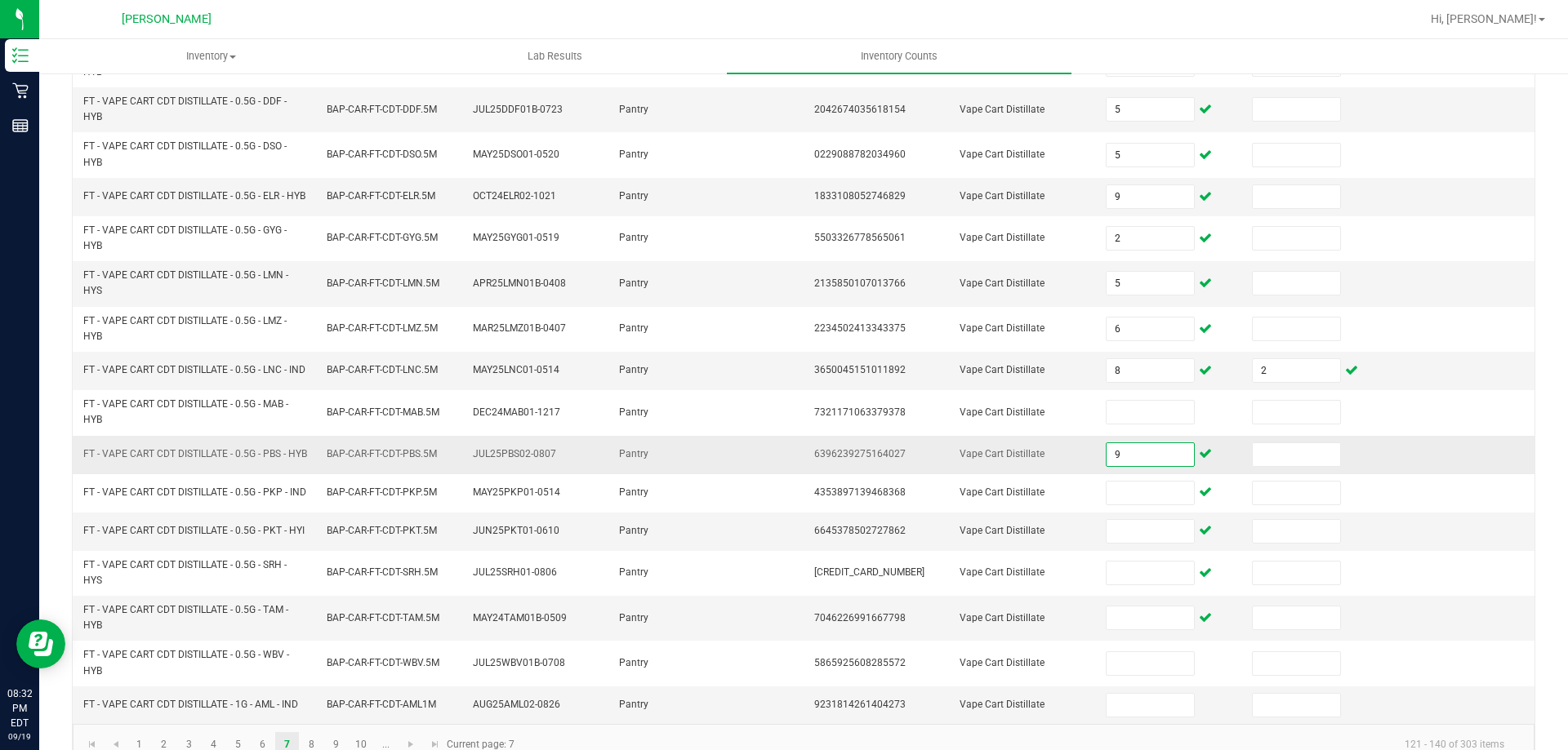
click at [1136, 466] on input "9" at bounding box center [1149, 454] width 86 height 23
click at [1281, 382] on input "2" at bounding box center [1296, 371] width 86 height 23
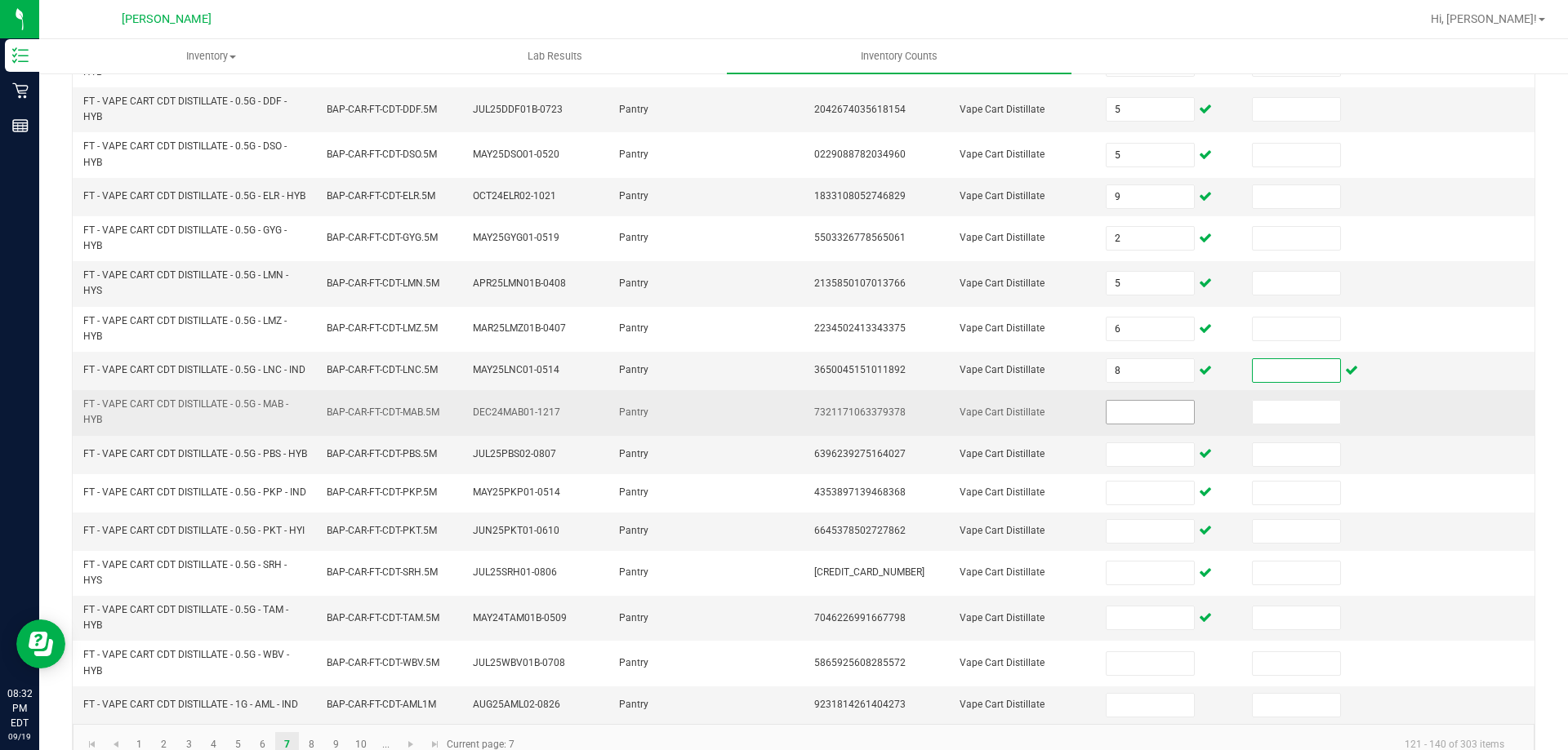
click at [1133, 424] on input at bounding box center [1149, 412] width 86 height 23
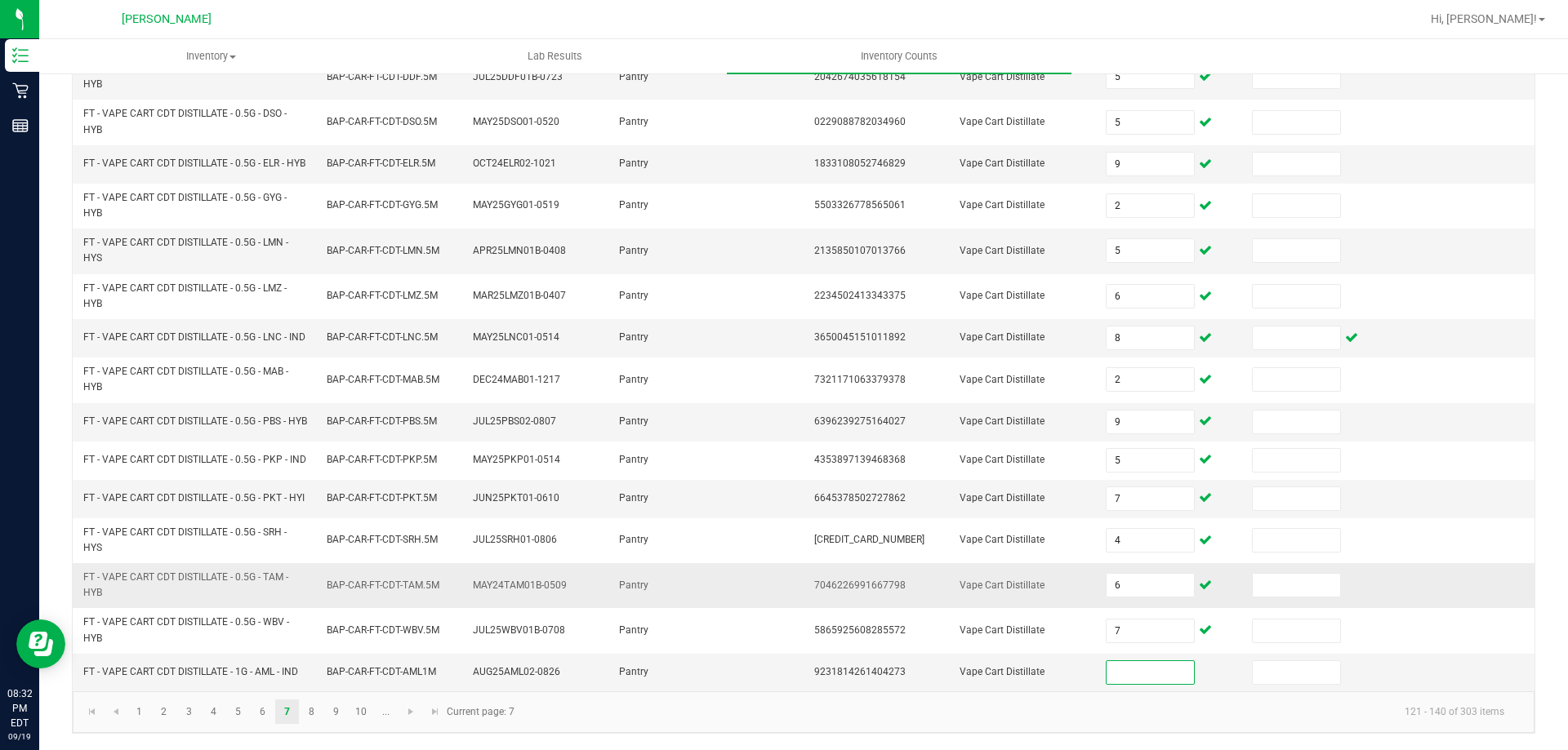
scroll to position [469, 0]
click at [408, 708] on span "Go to the next page" at bounding box center [410, 712] width 13 height 13
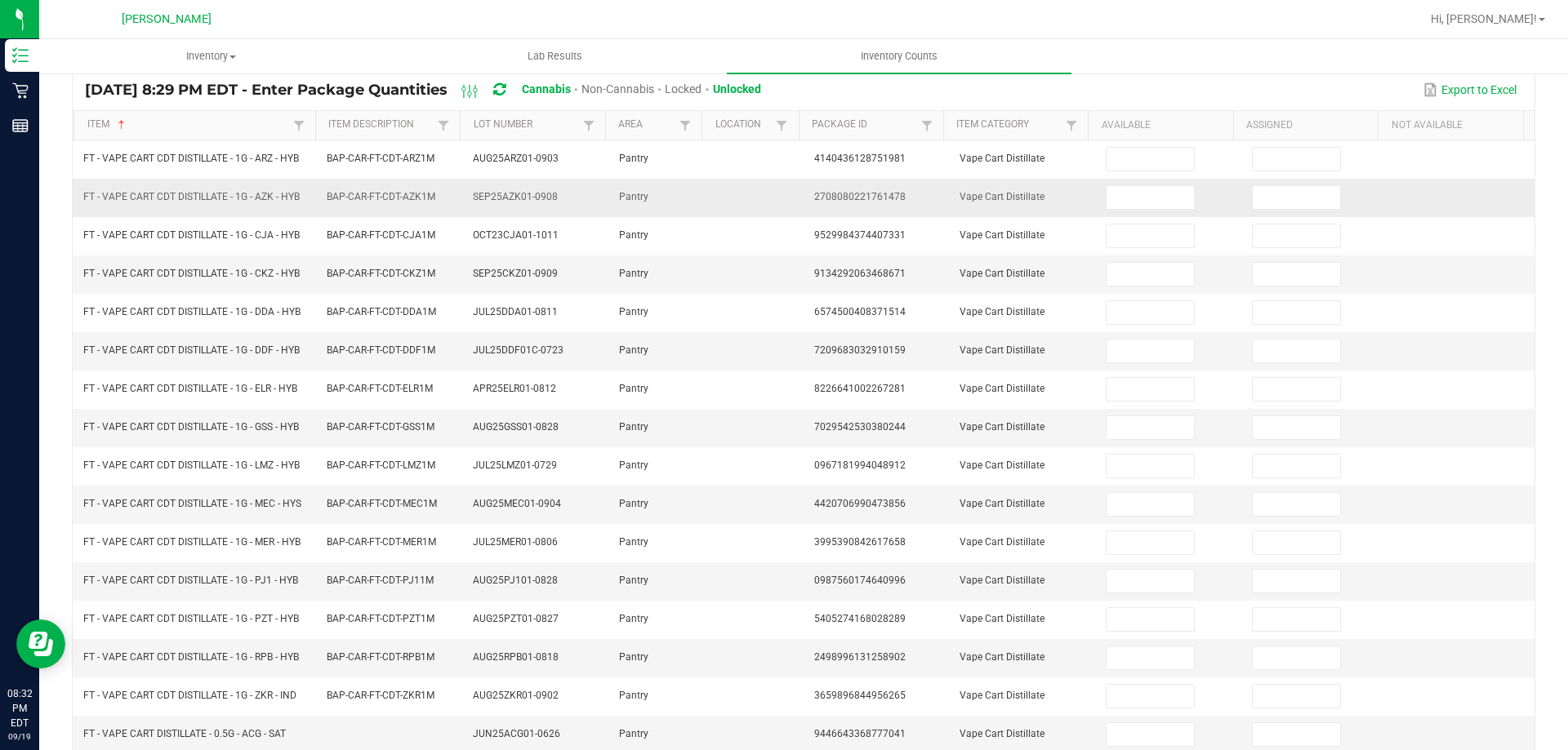
scroll to position [0, 0]
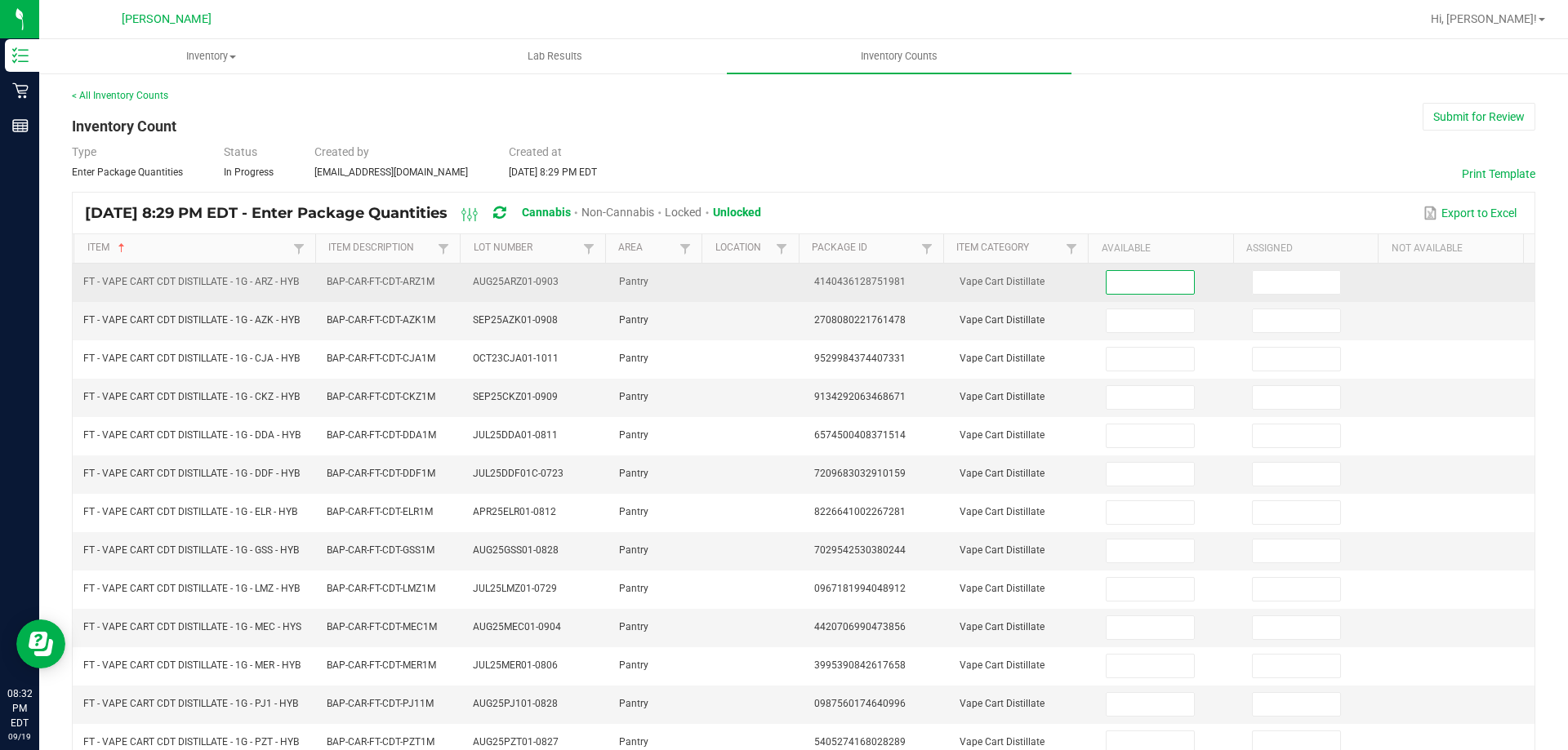
click at [1153, 283] on input at bounding box center [1149, 283] width 86 height 23
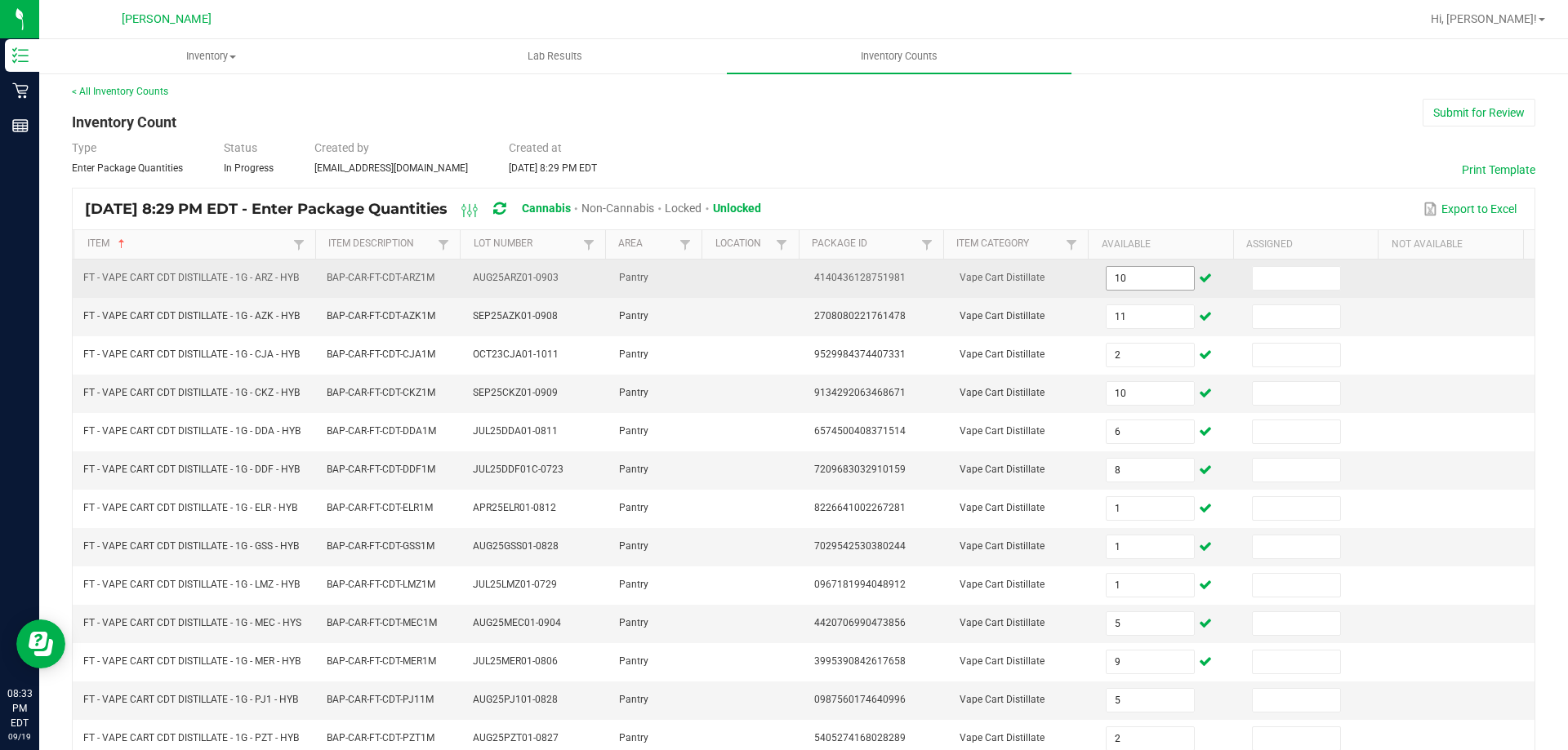
scroll to position [338, 0]
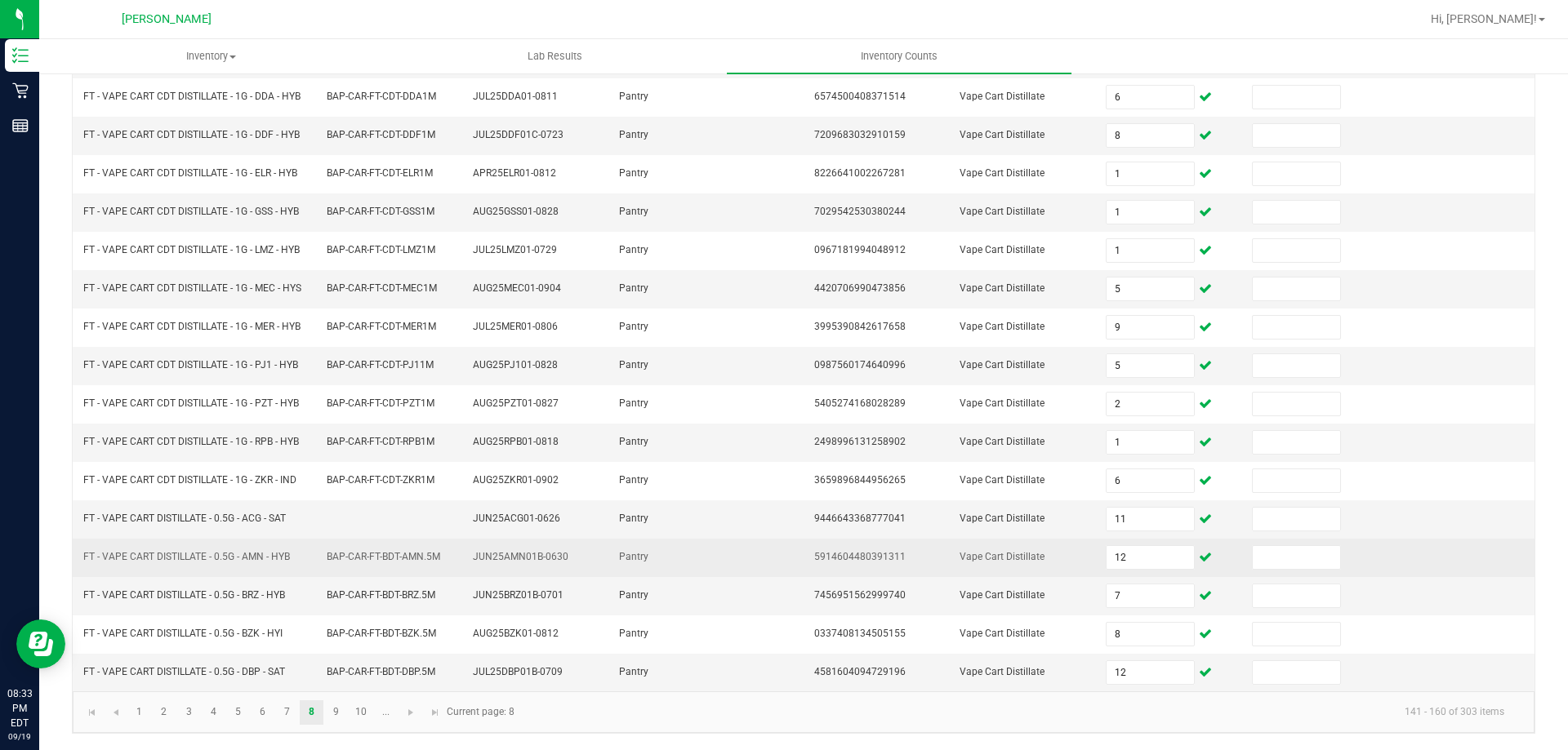
click at [814, 561] on span "5914604480391311" at bounding box center [859, 556] width 92 height 11
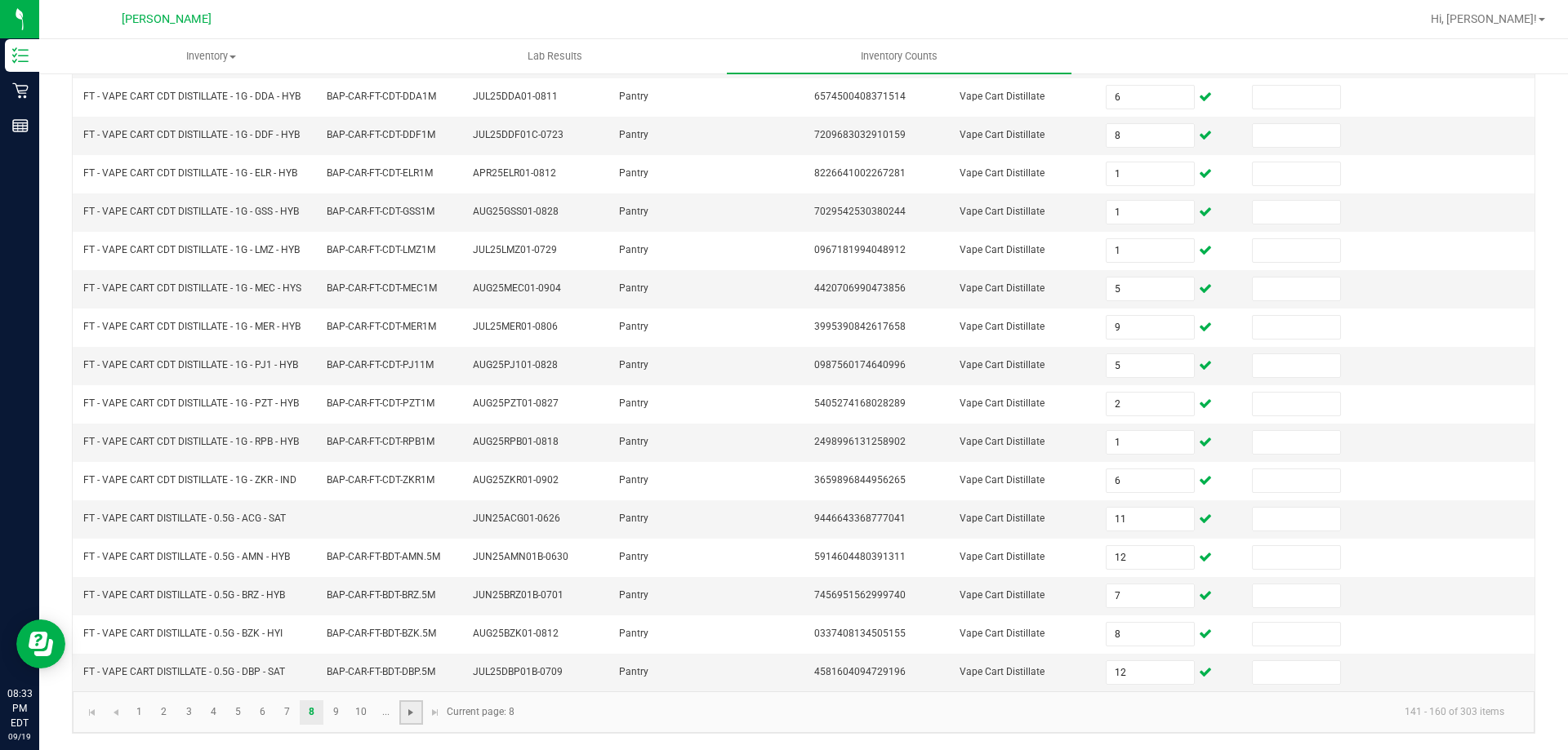
click at [404, 711] on span "Go to the next page" at bounding box center [410, 712] width 13 height 13
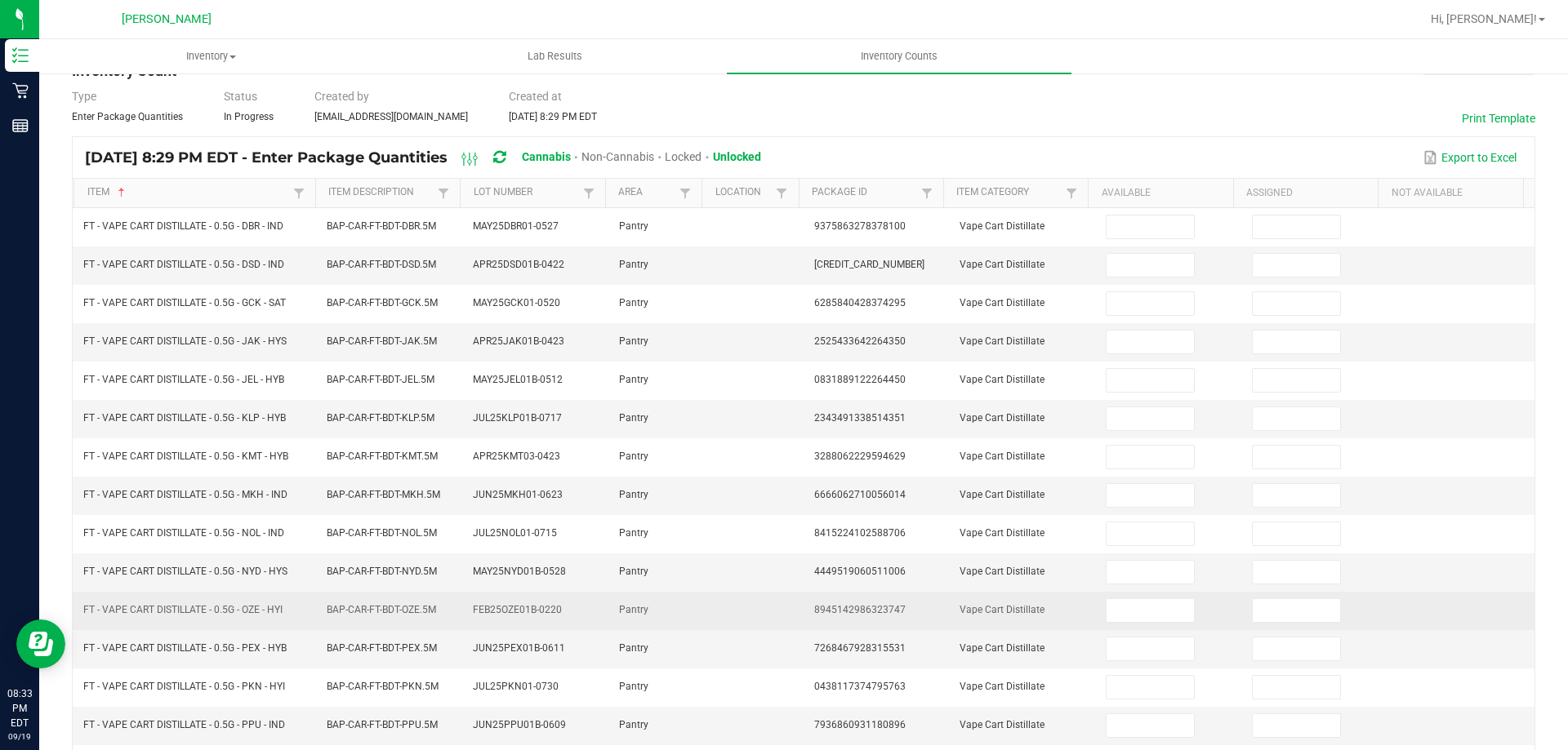
scroll to position [0, 0]
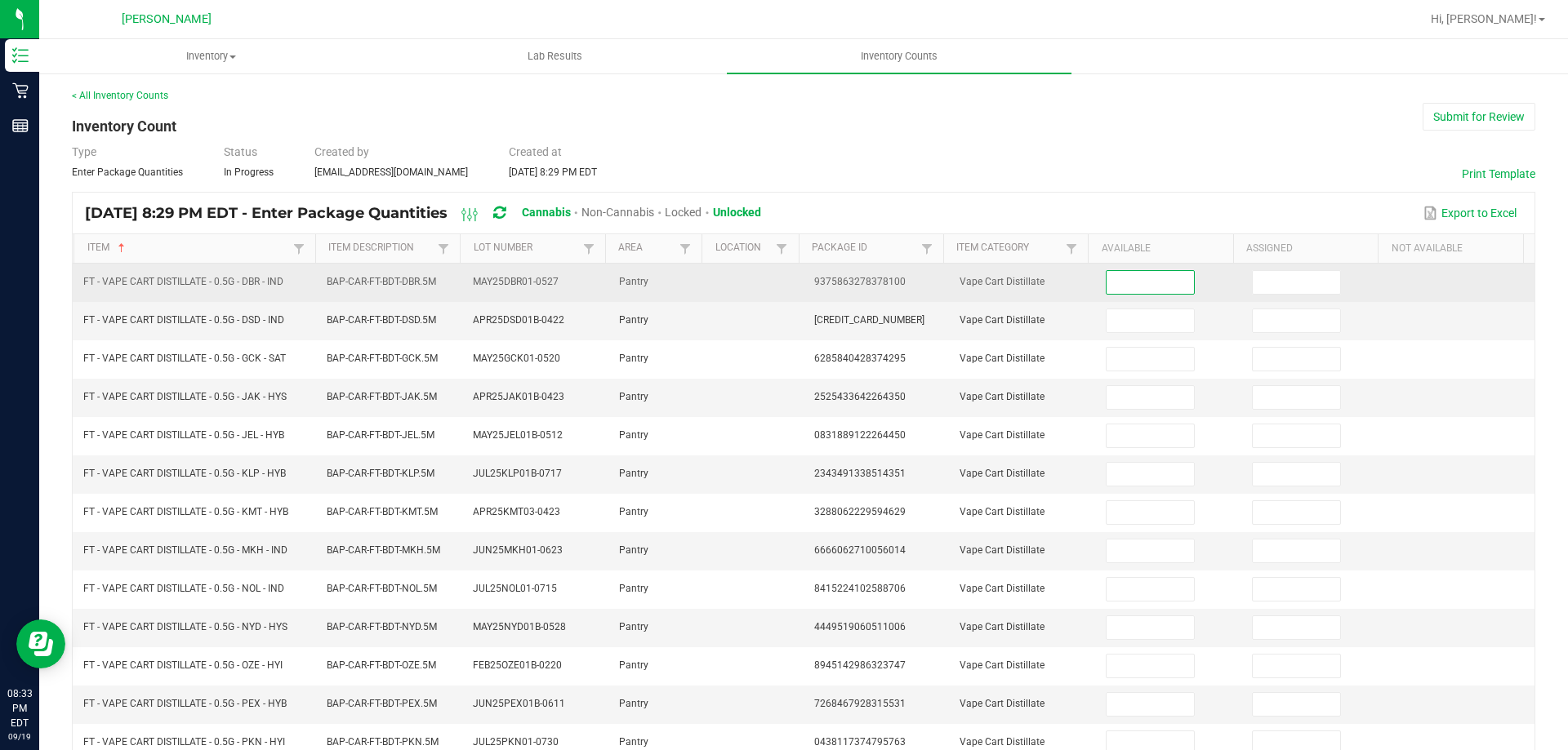
click at [1128, 283] on input at bounding box center [1149, 283] width 86 height 23
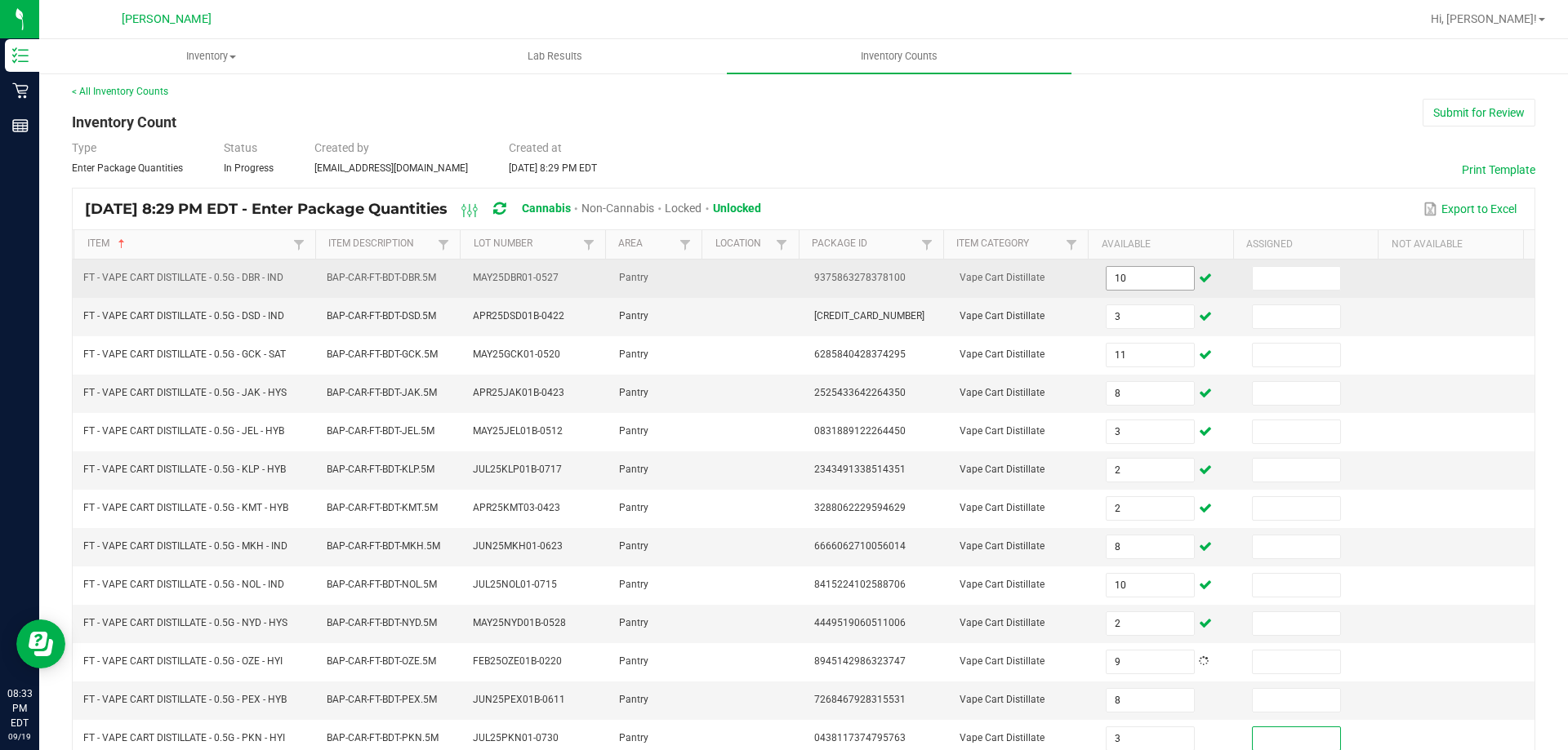
scroll to position [338, 0]
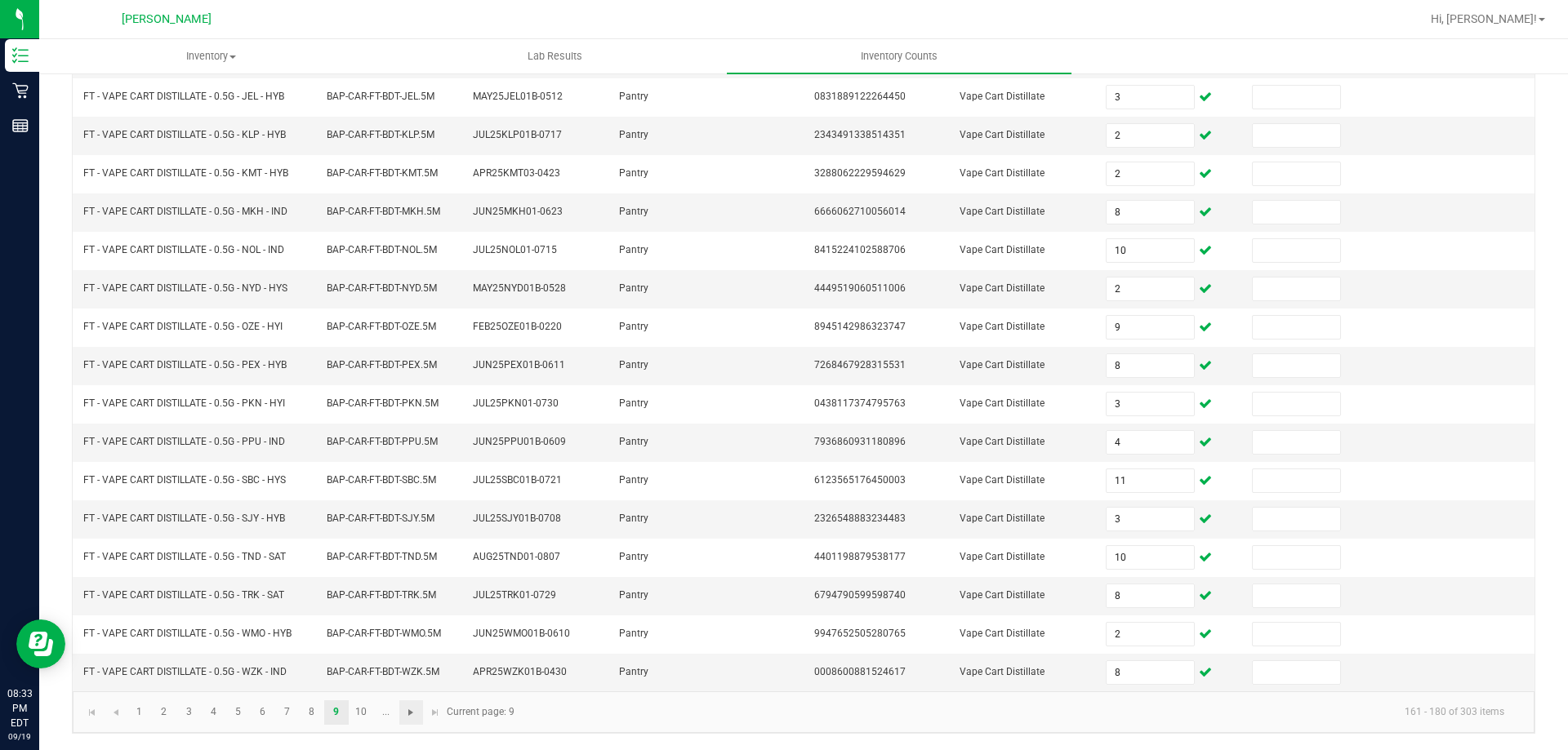
click at [408, 716] on span "Go to the next page" at bounding box center [410, 712] width 13 height 13
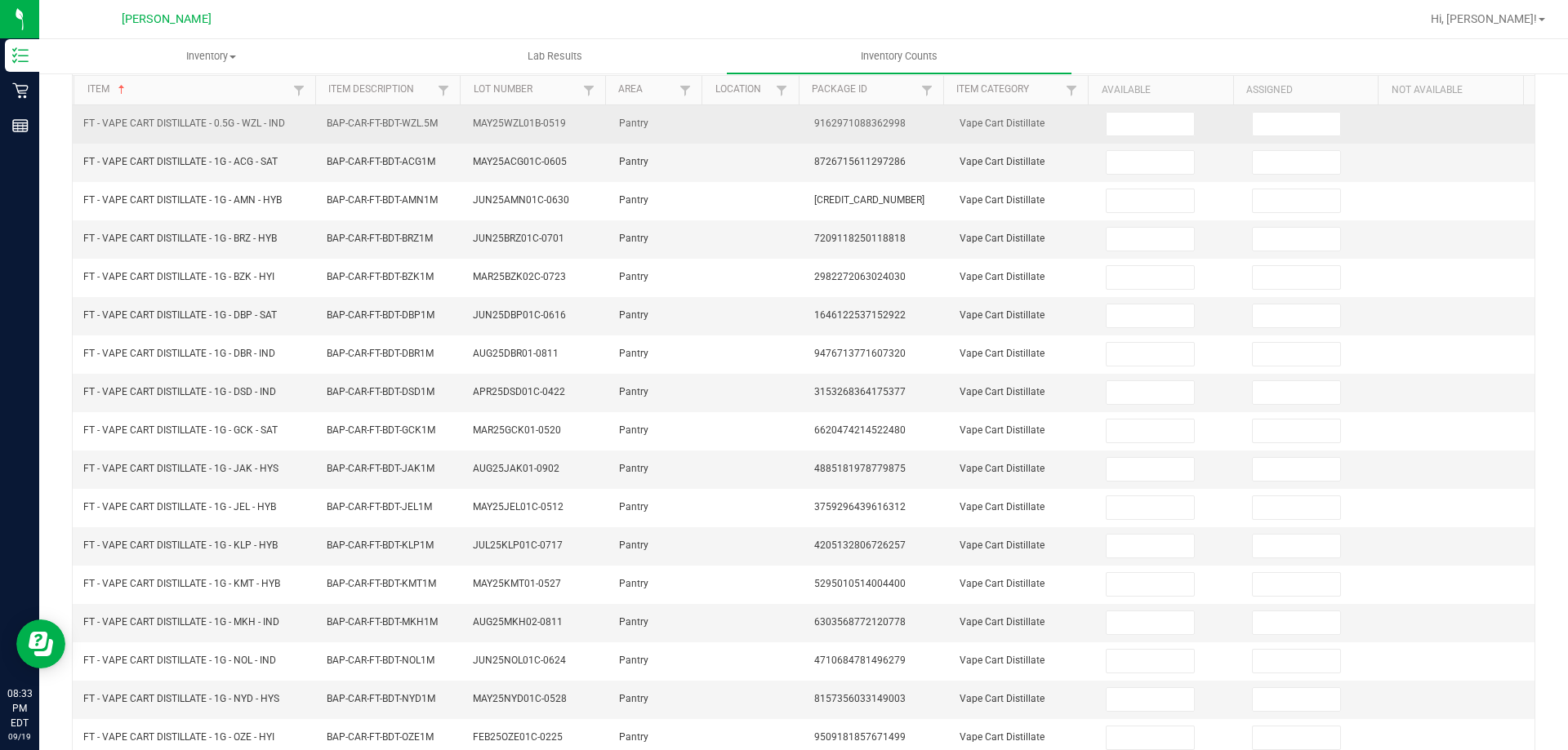
scroll to position [0, 0]
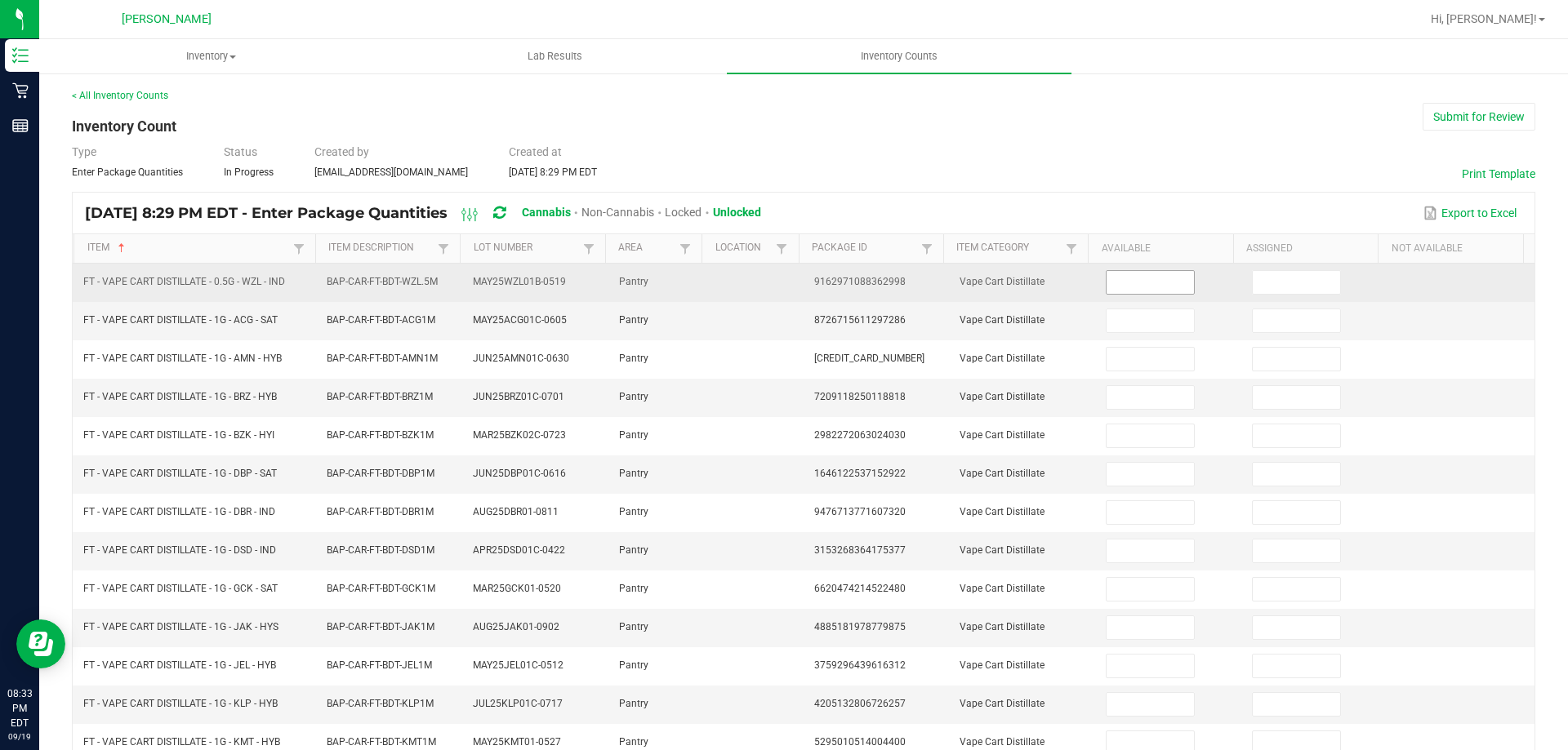
click at [1107, 290] on input at bounding box center [1149, 283] width 86 height 23
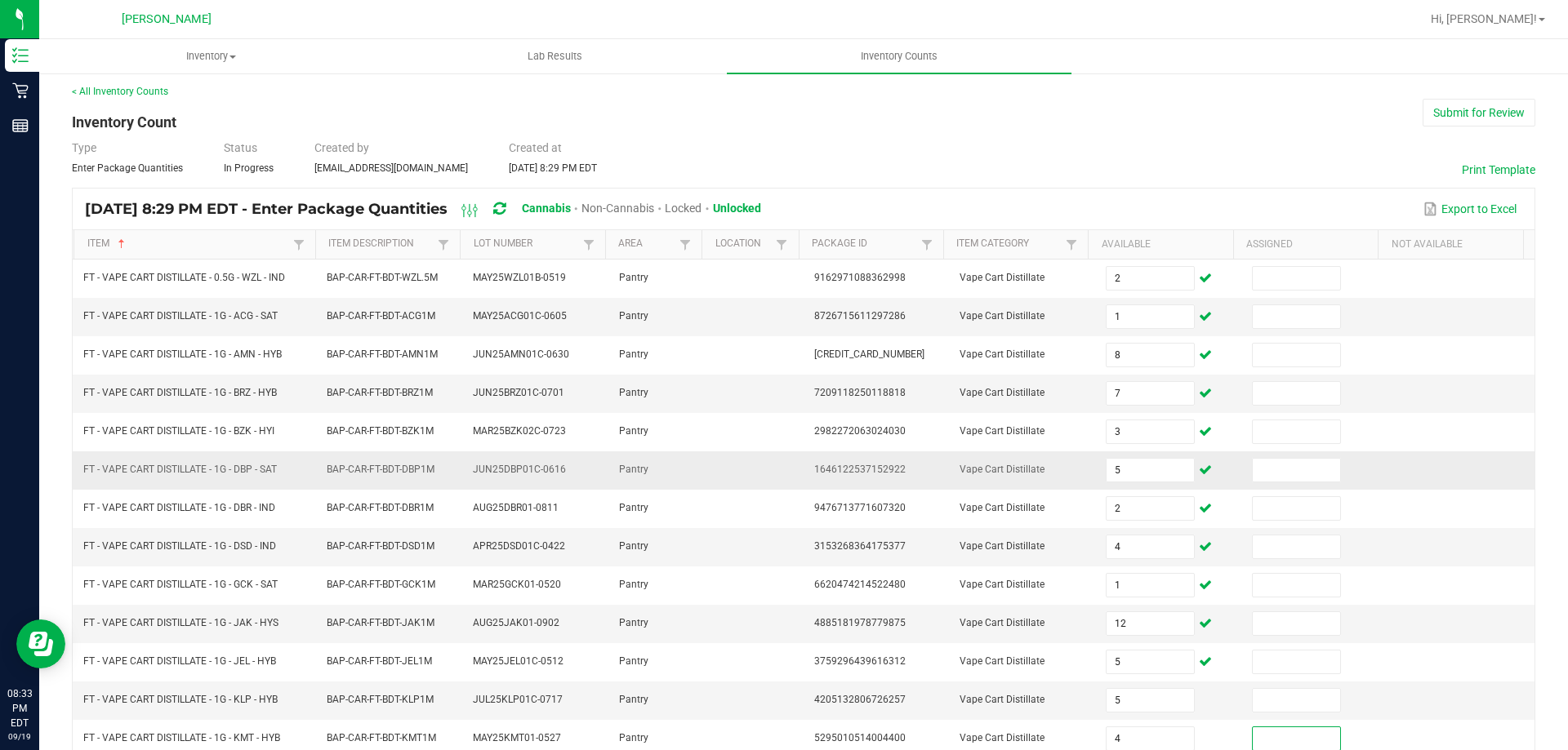
scroll to position [338, 0]
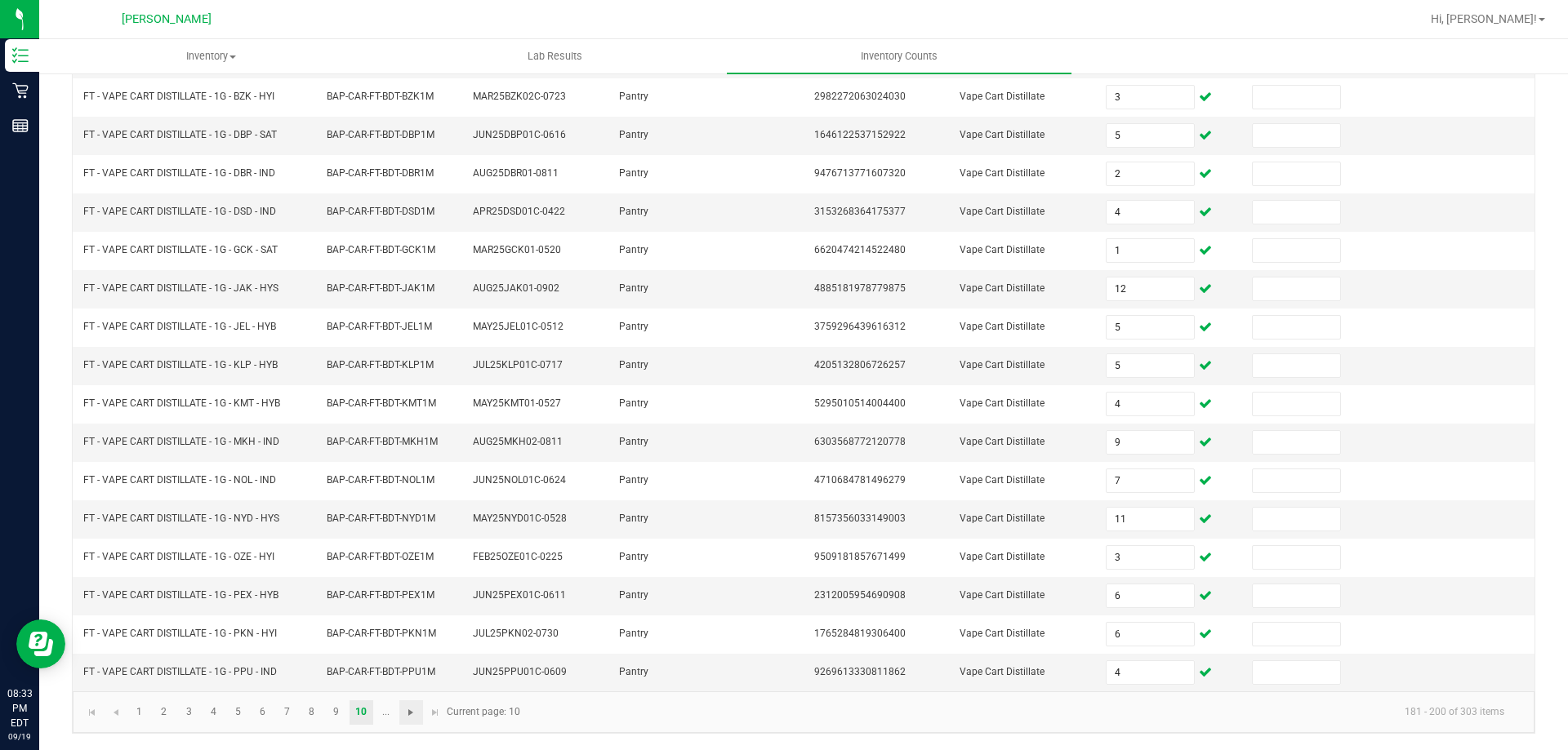
click at [404, 708] on span "Go to the next page" at bounding box center [410, 712] width 13 height 13
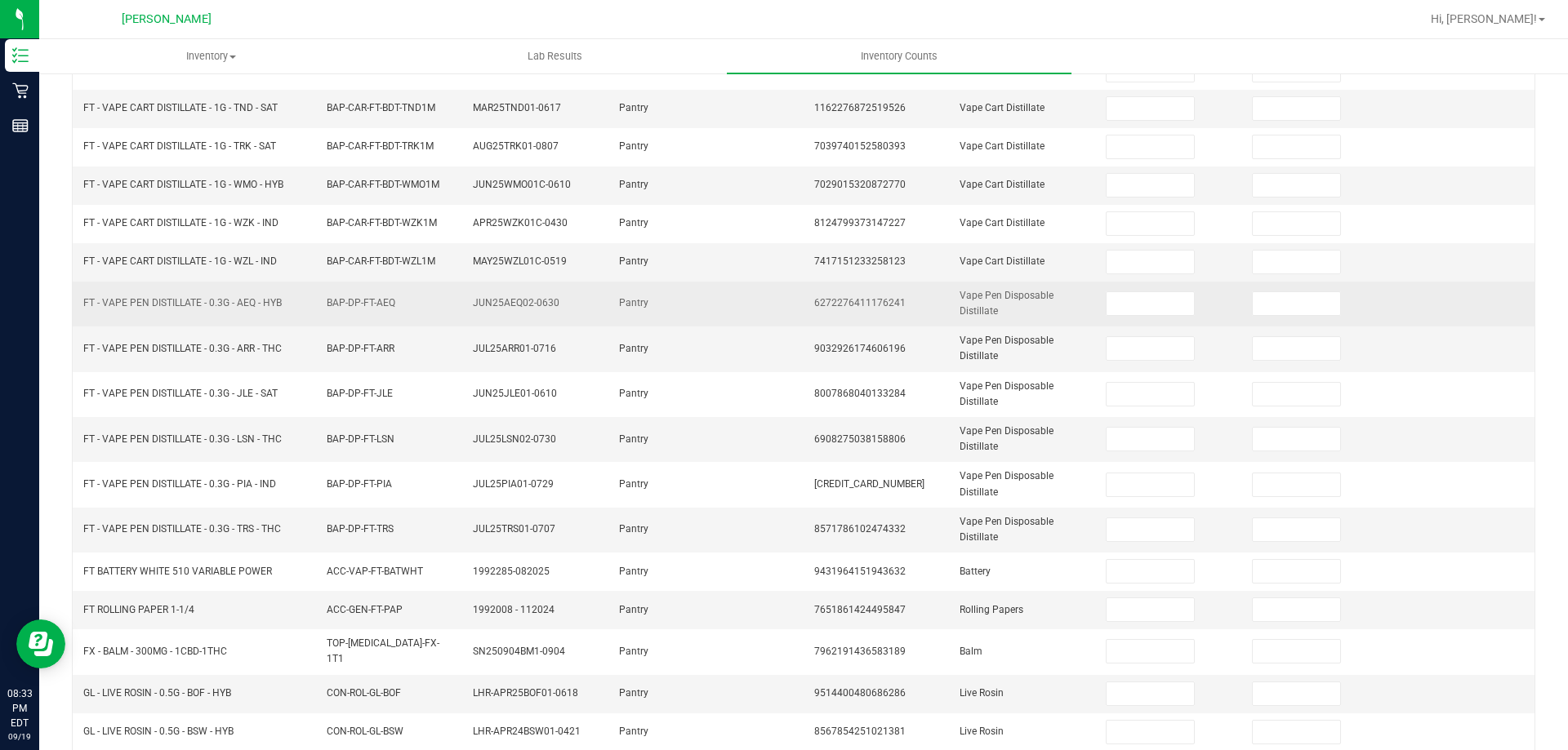
scroll to position [0, 0]
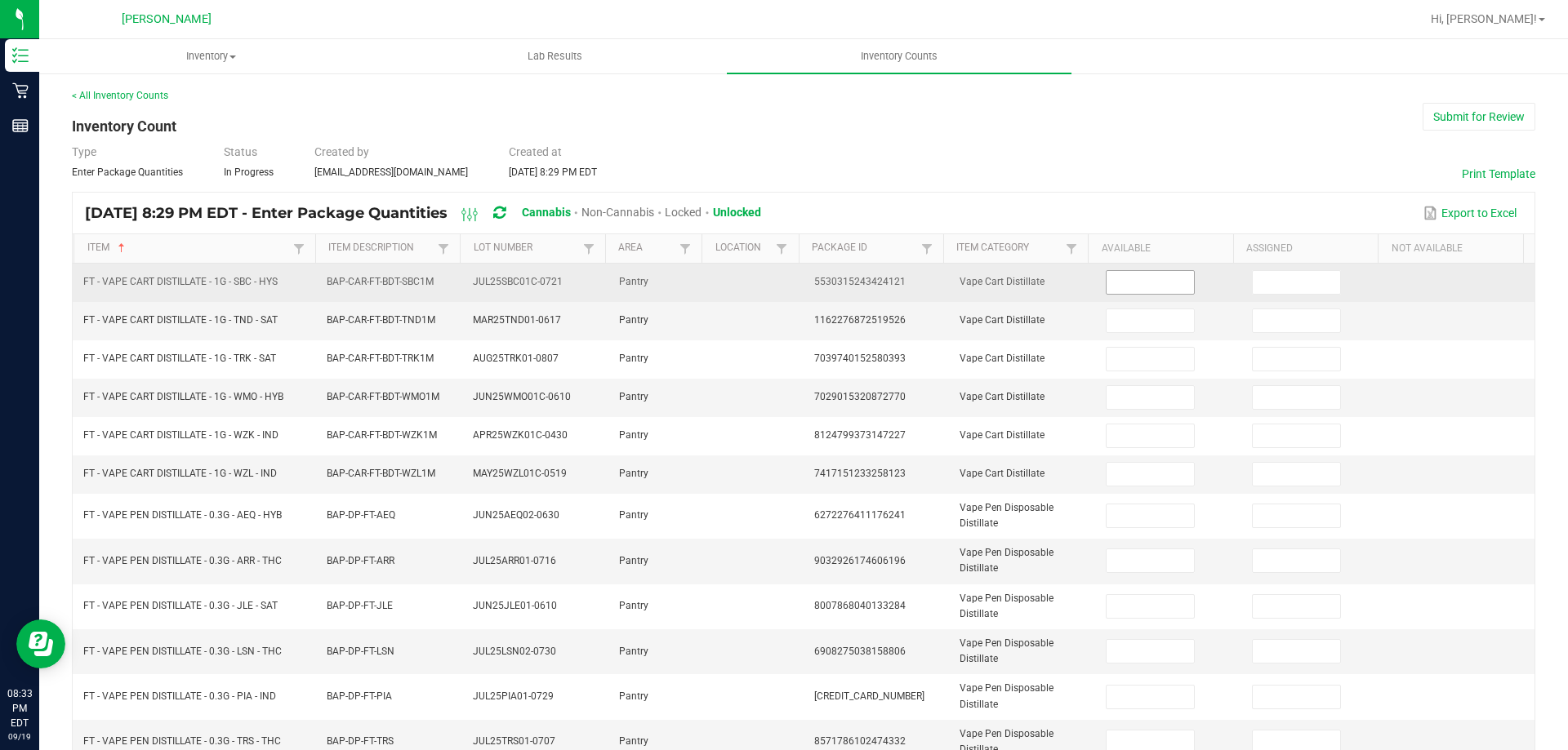
click at [1154, 276] on input at bounding box center [1149, 283] width 86 height 23
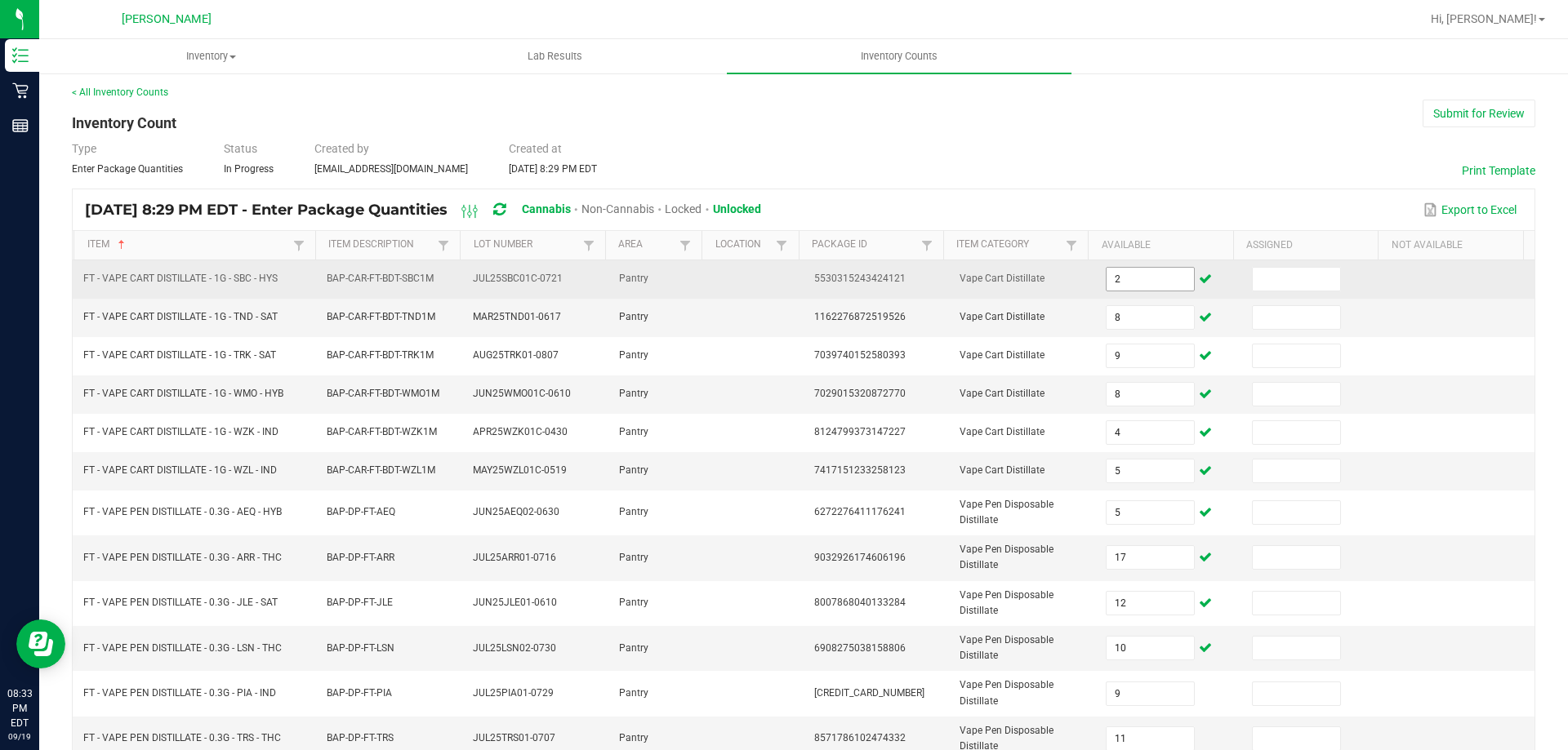
scroll to position [380, 0]
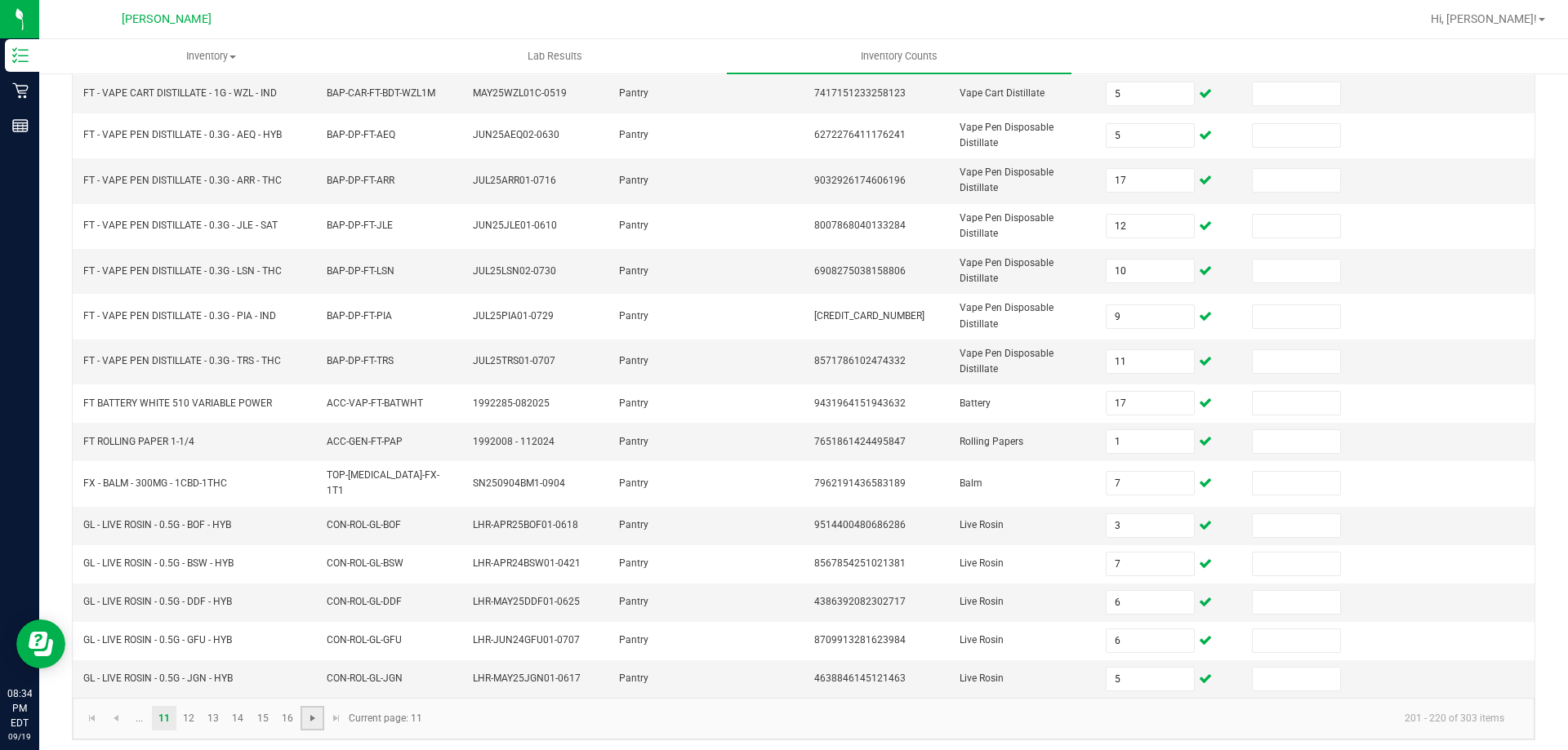
click at [317, 712] on span "Go to the next page" at bounding box center [312, 718] width 13 height 13
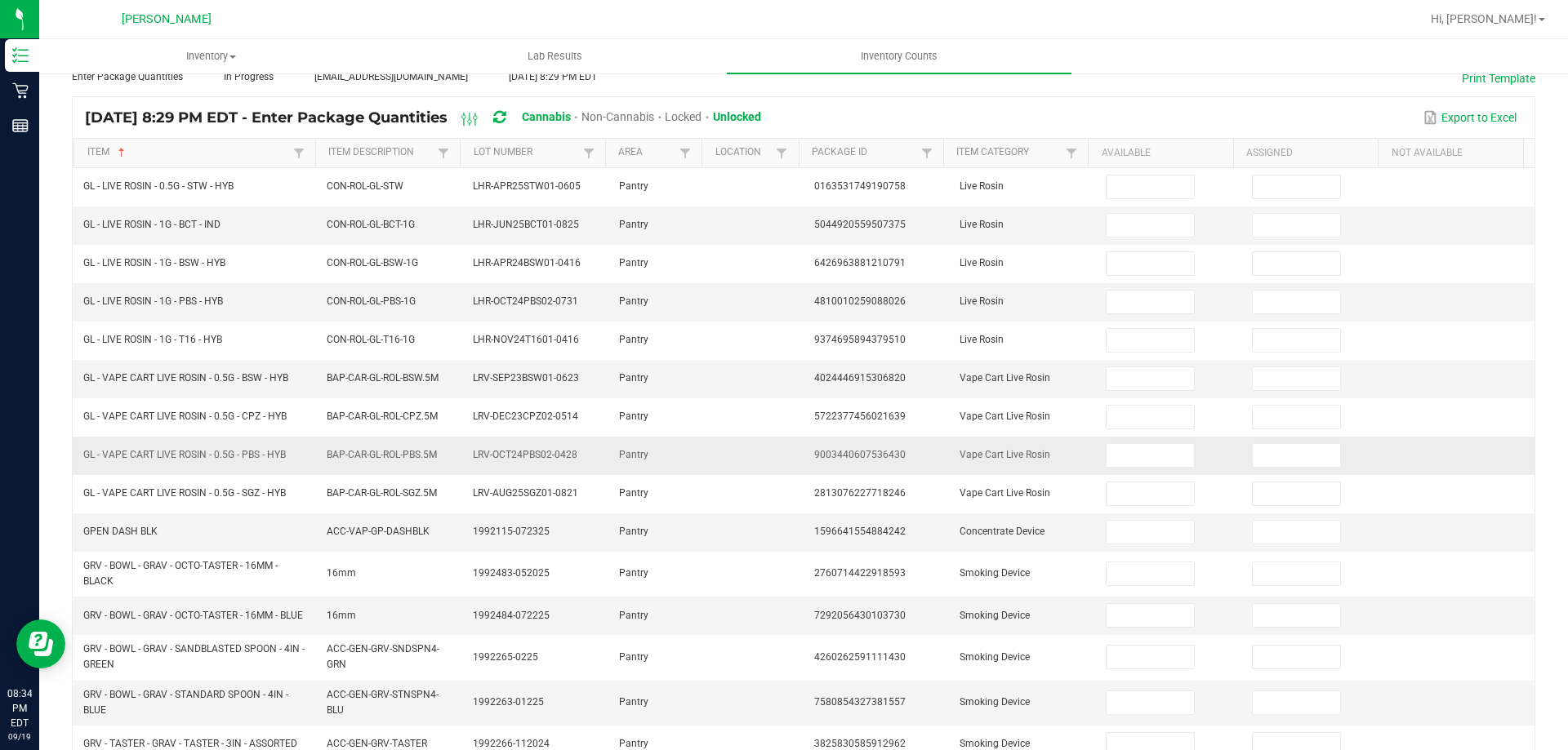
scroll to position [0, 0]
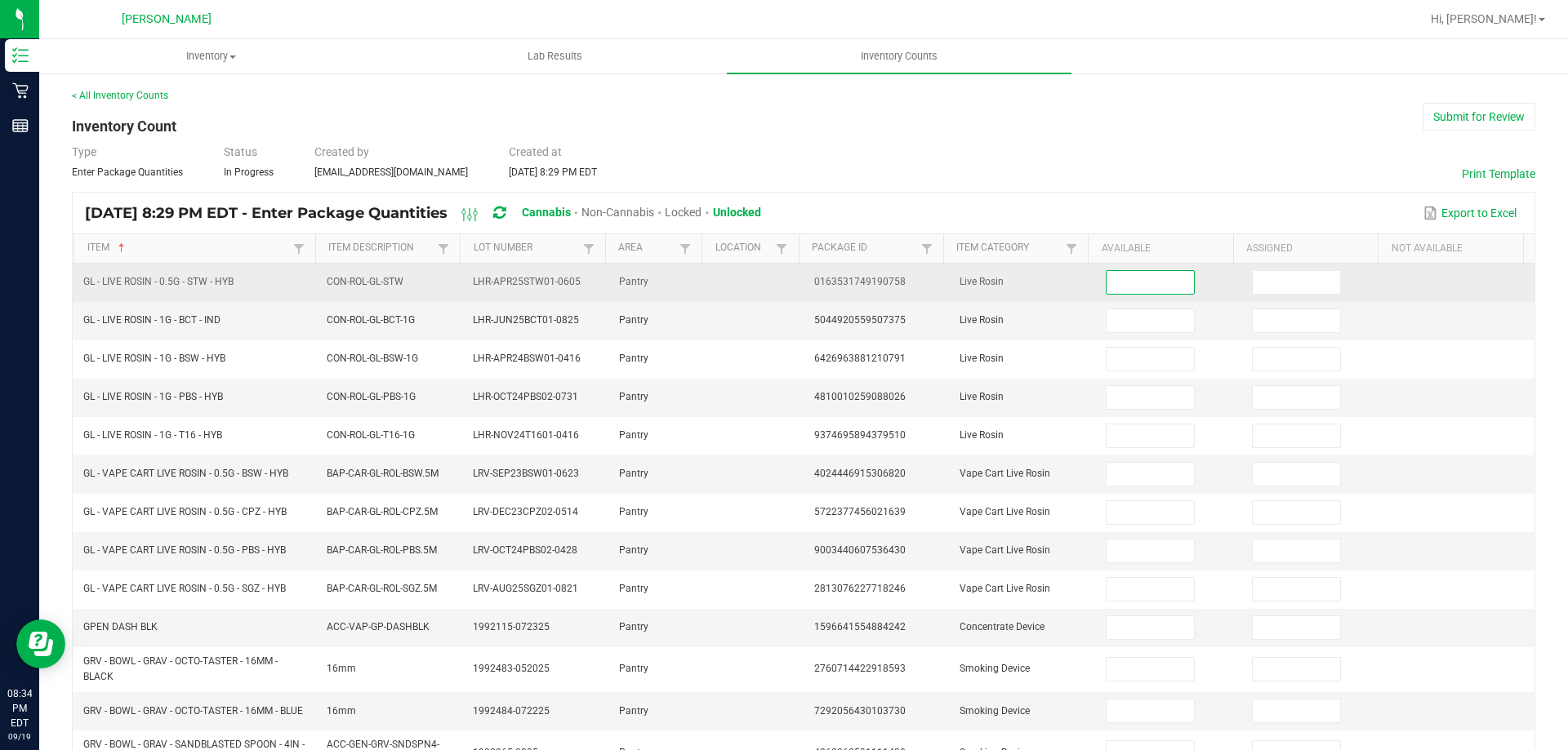
click at [1127, 272] on input at bounding box center [1149, 283] width 86 height 23
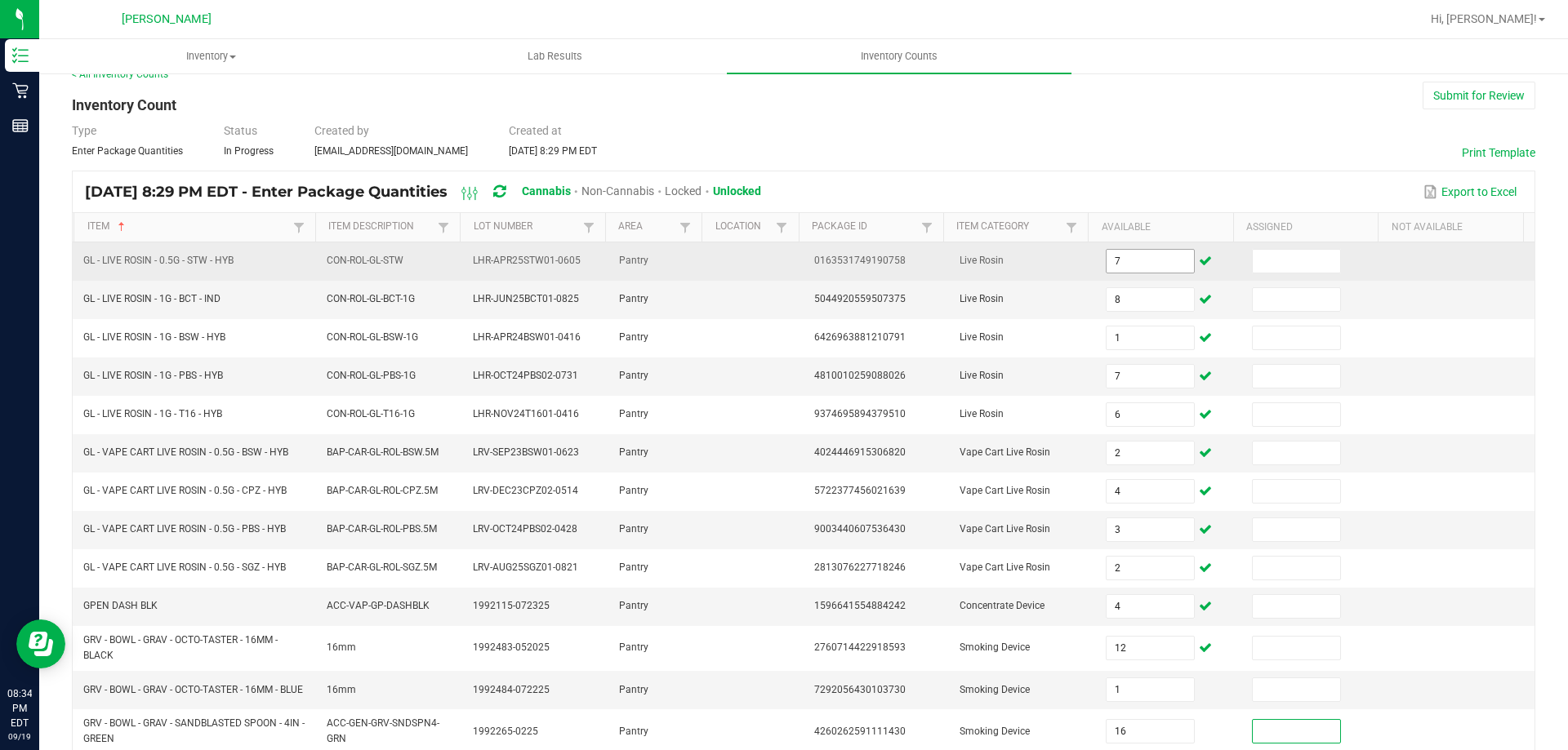
scroll to position [387, 0]
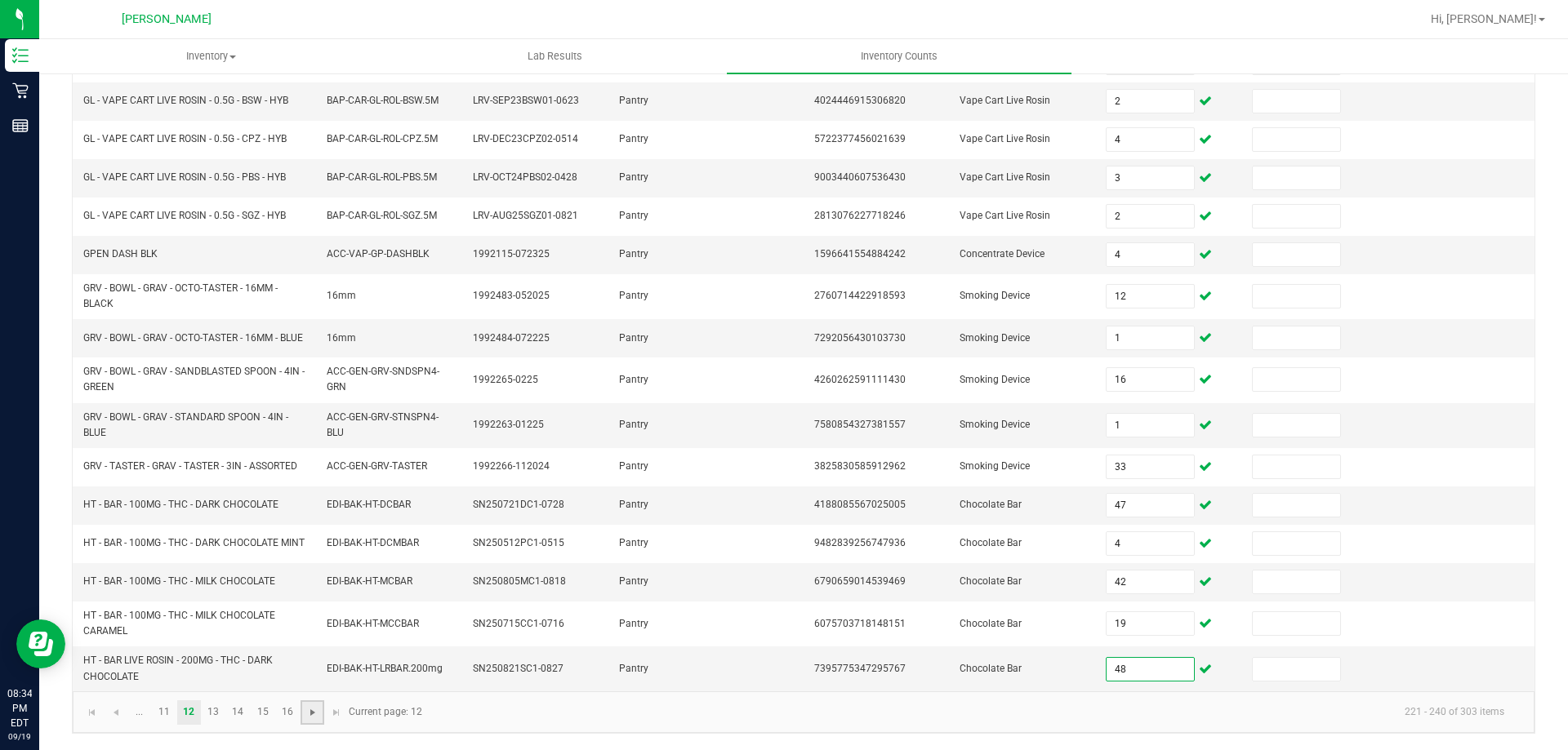
click at [315, 712] on span "Go to the next page" at bounding box center [312, 712] width 13 height 13
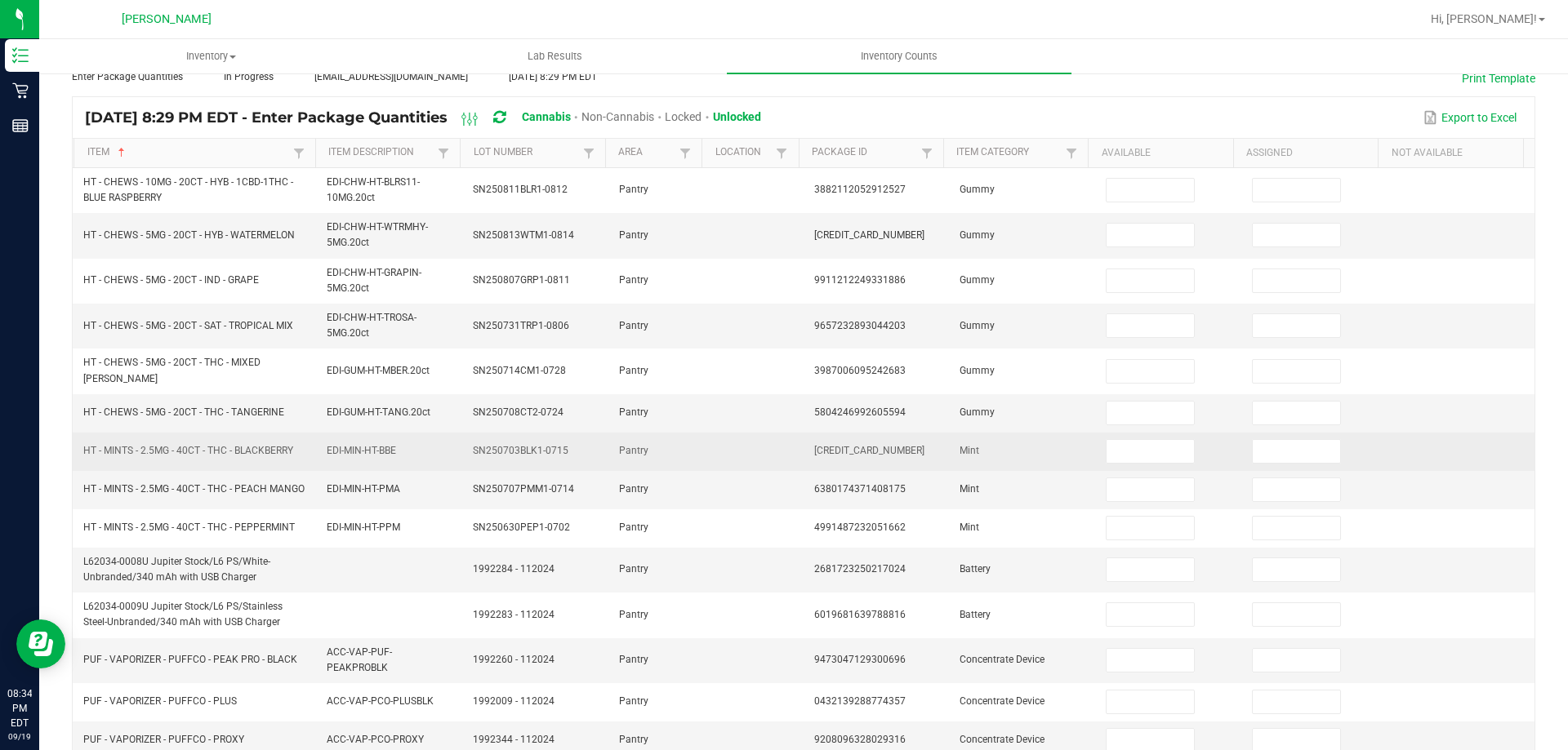
scroll to position [0, 0]
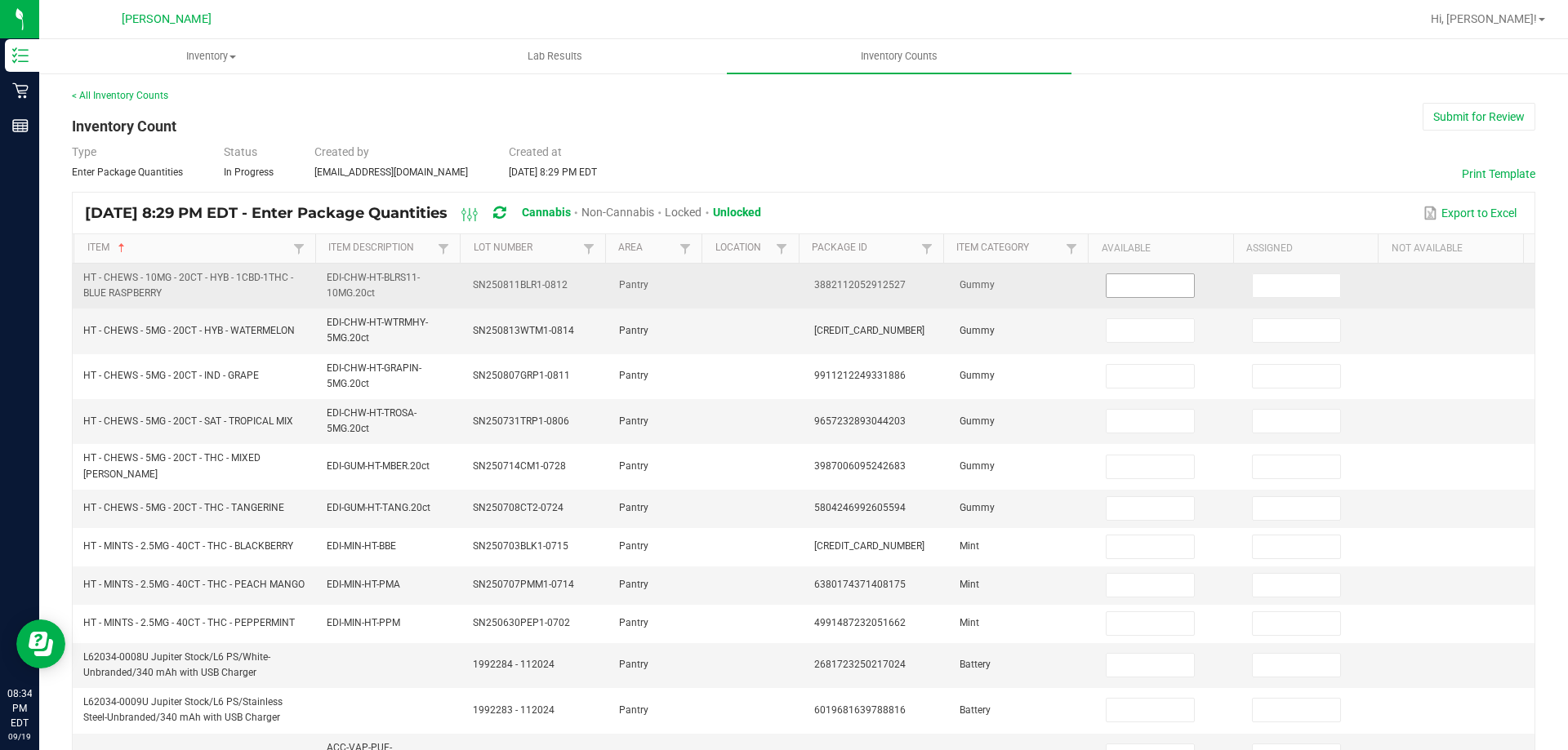
click at [1136, 290] on input at bounding box center [1149, 286] width 86 height 23
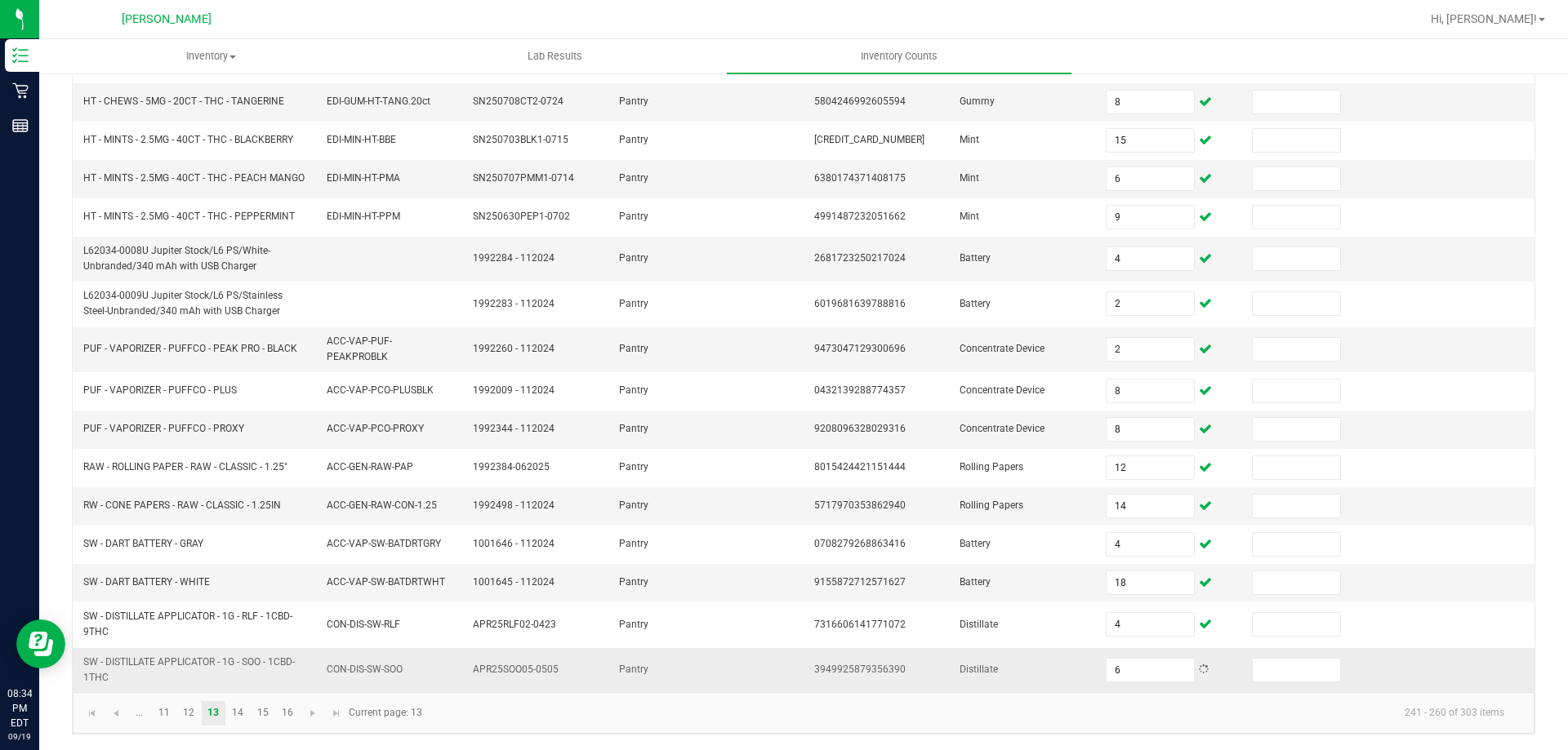
scroll to position [407, 0]
click at [311, 721] on link at bounding box center [312, 712] width 24 height 24
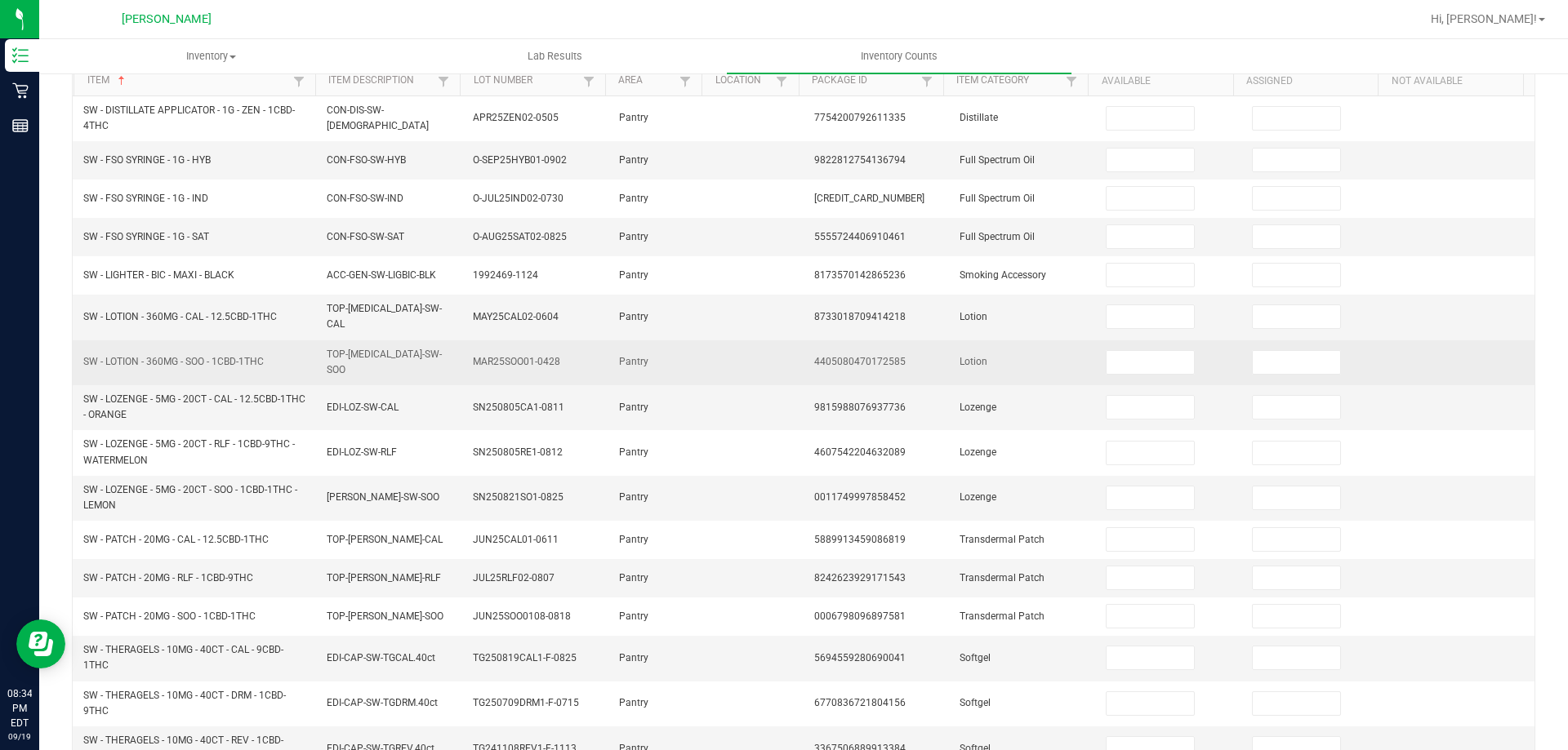
scroll to position [0, 0]
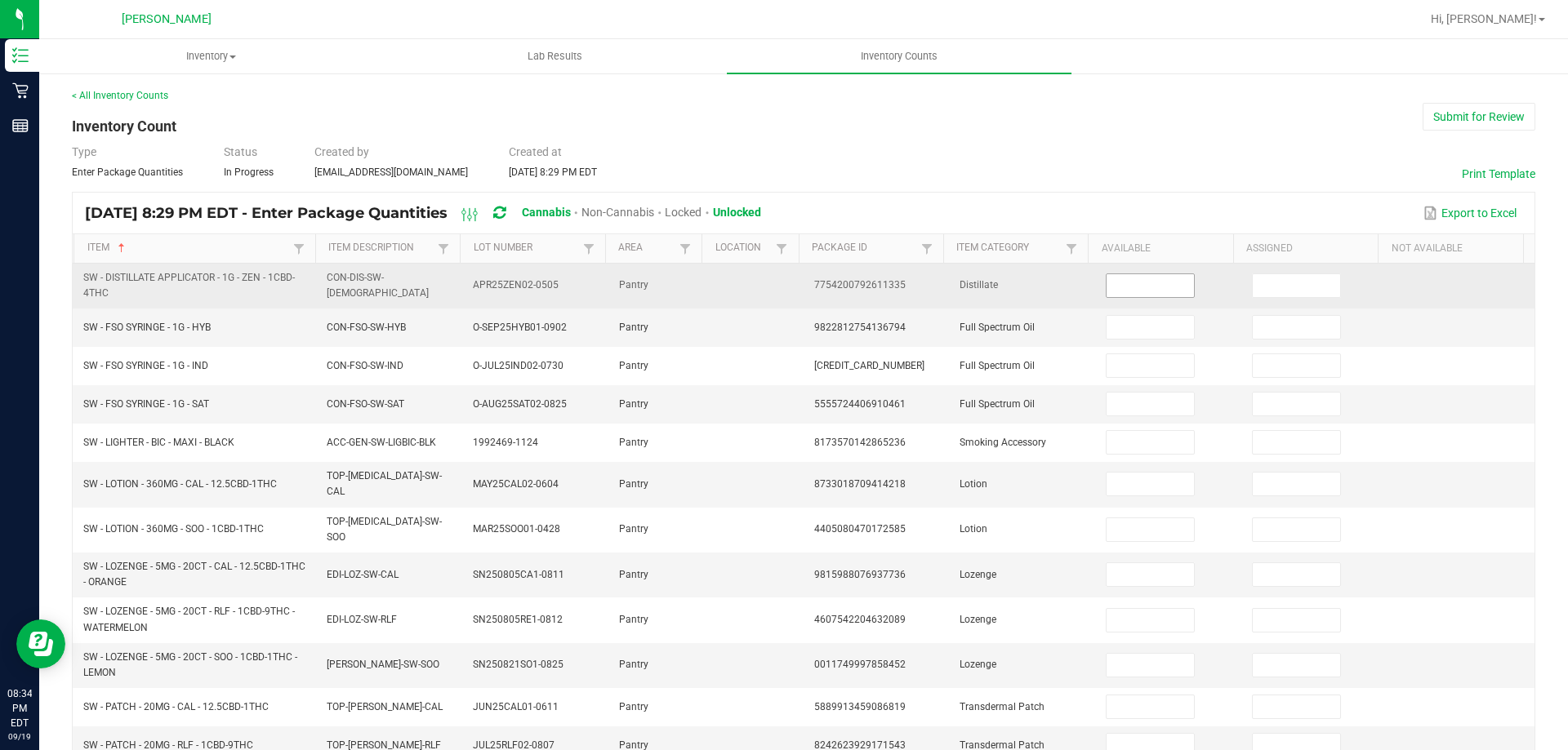
click at [1129, 288] on input at bounding box center [1149, 286] width 86 height 23
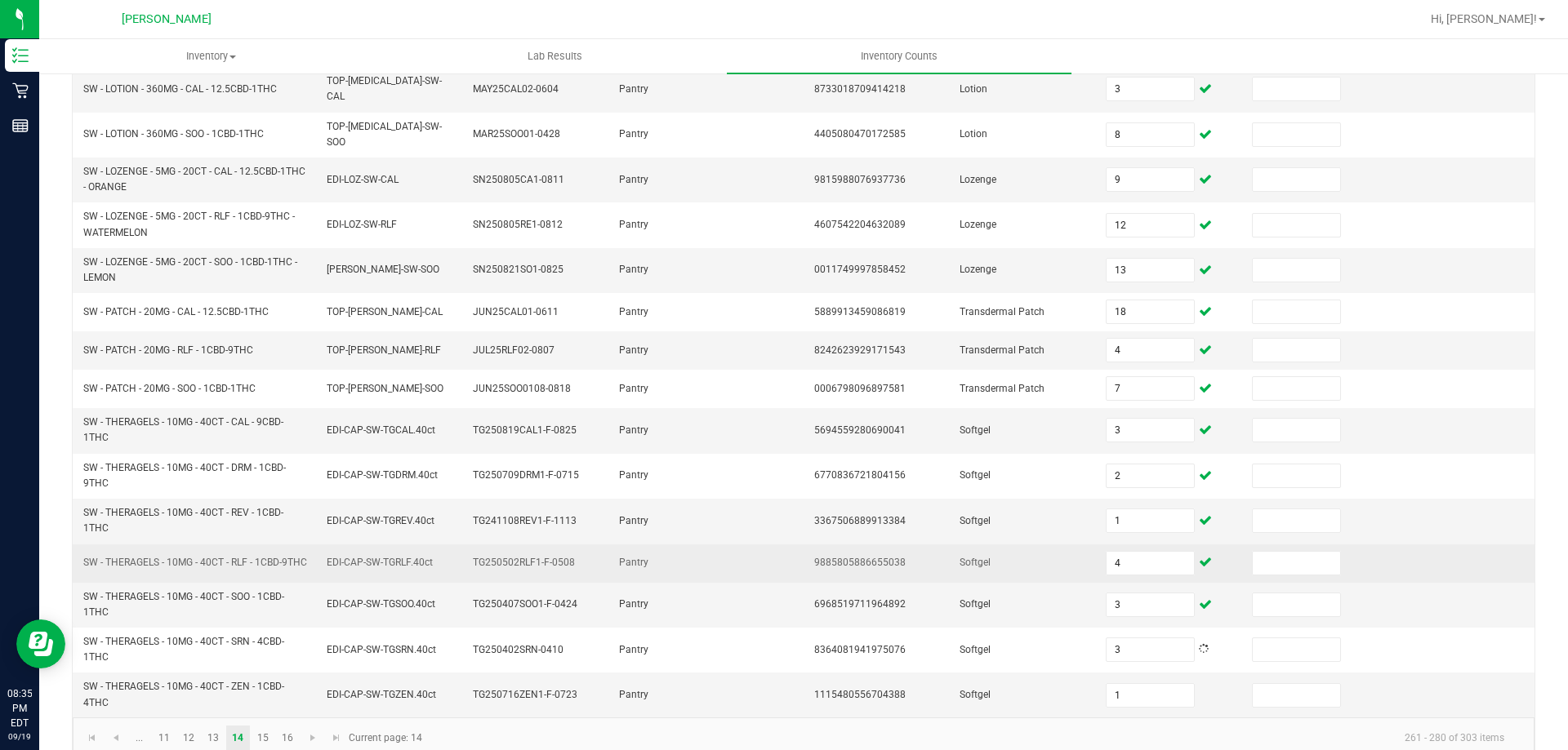
scroll to position [415, 0]
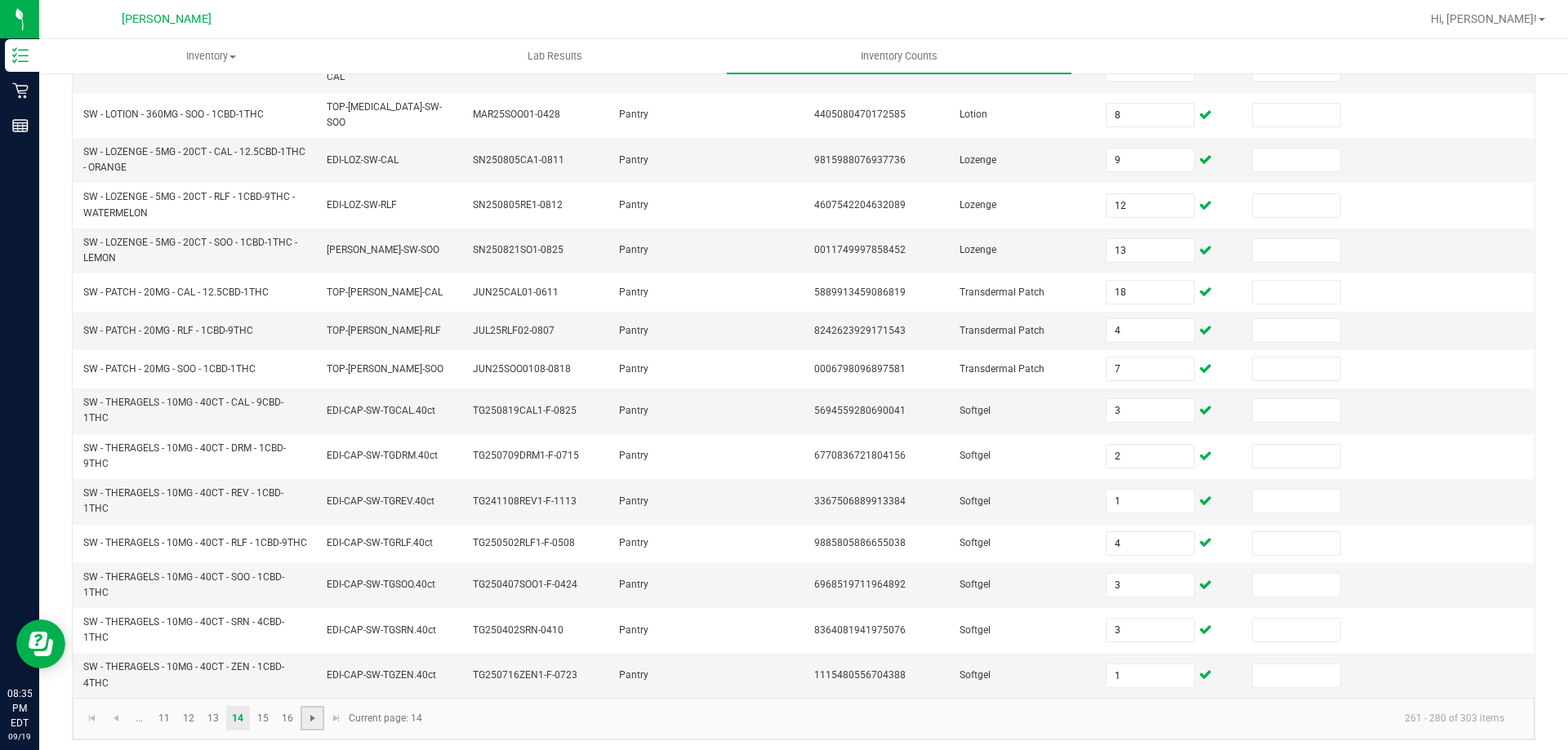
click at [312, 712] on span "Go to the next page" at bounding box center [312, 718] width 13 height 13
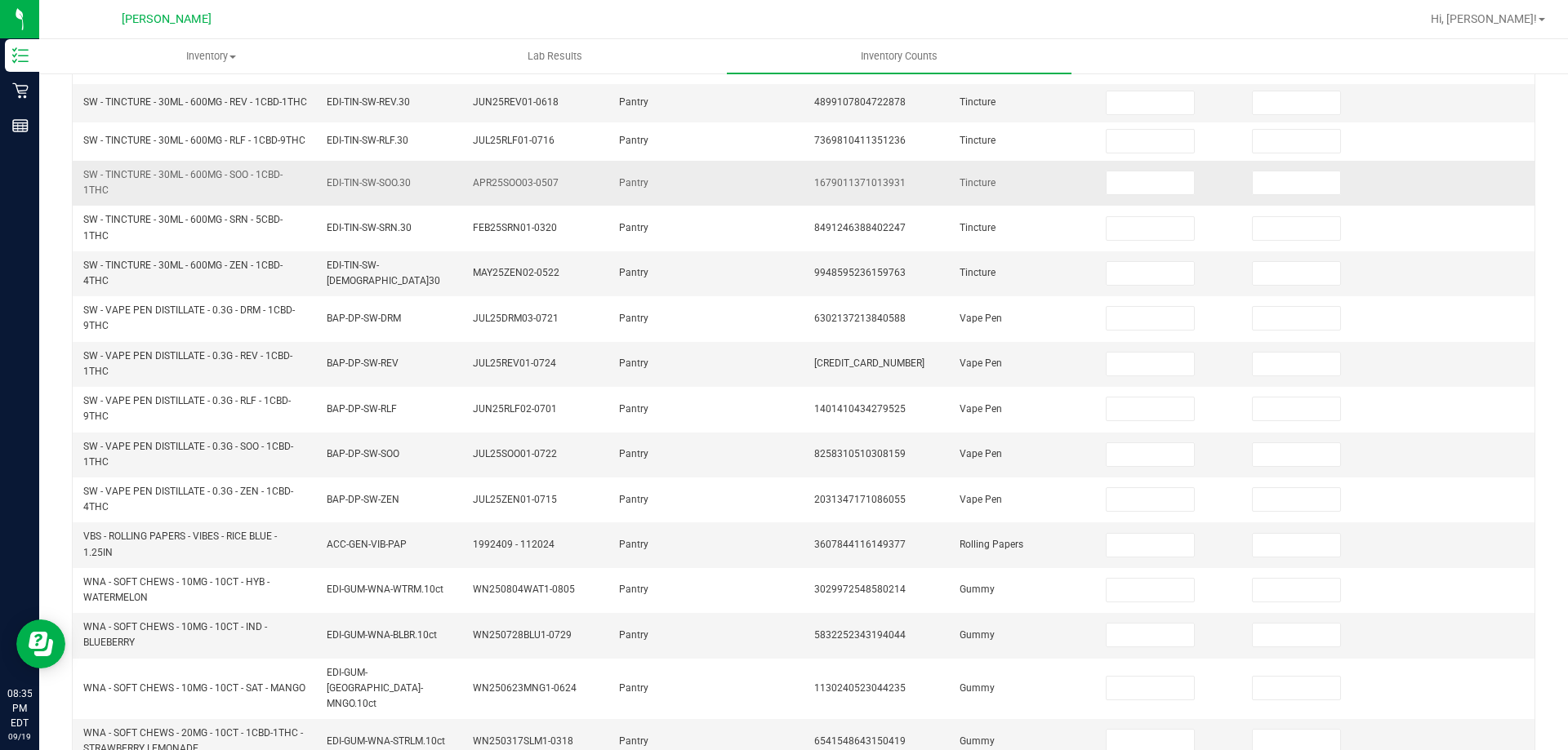
scroll to position [0, 0]
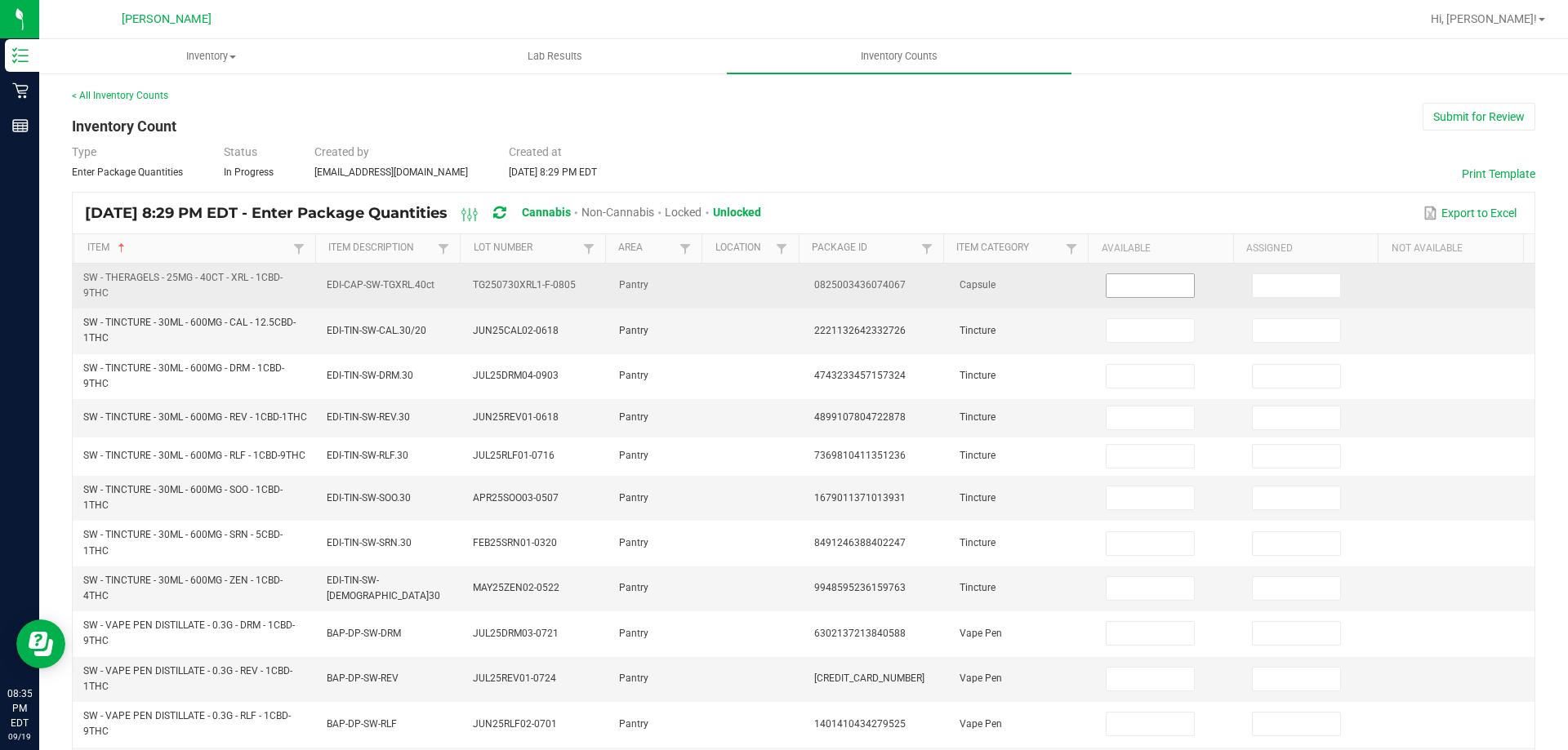
click at [1106, 297] on span at bounding box center [1149, 286] width 88 height 24
click at [1119, 287] on input at bounding box center [1149, 286] width 86 height 23
click at [1118, 287] on input "19" at bounding box center [1149, 286] width 86 height 23
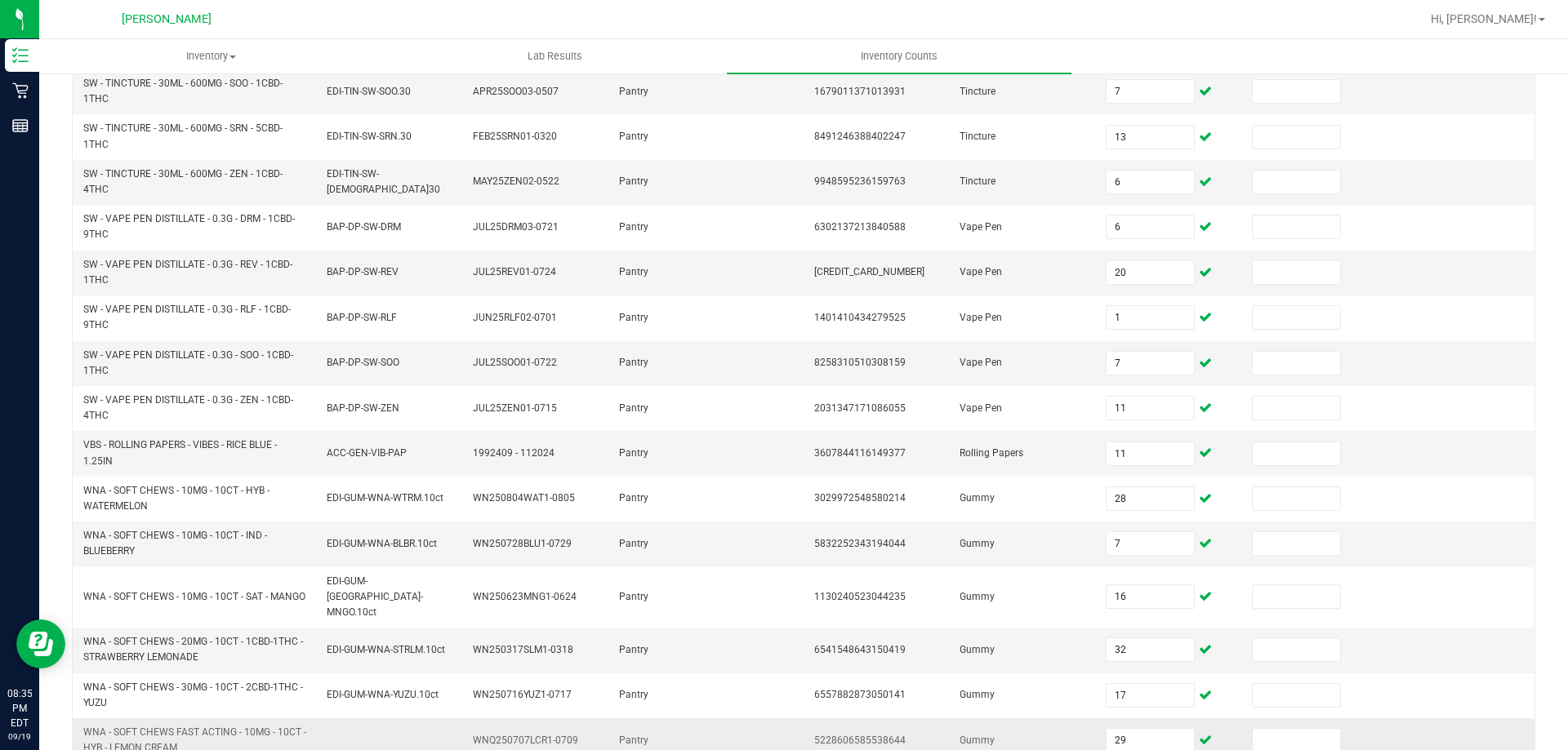
scroll to position [476, 0]
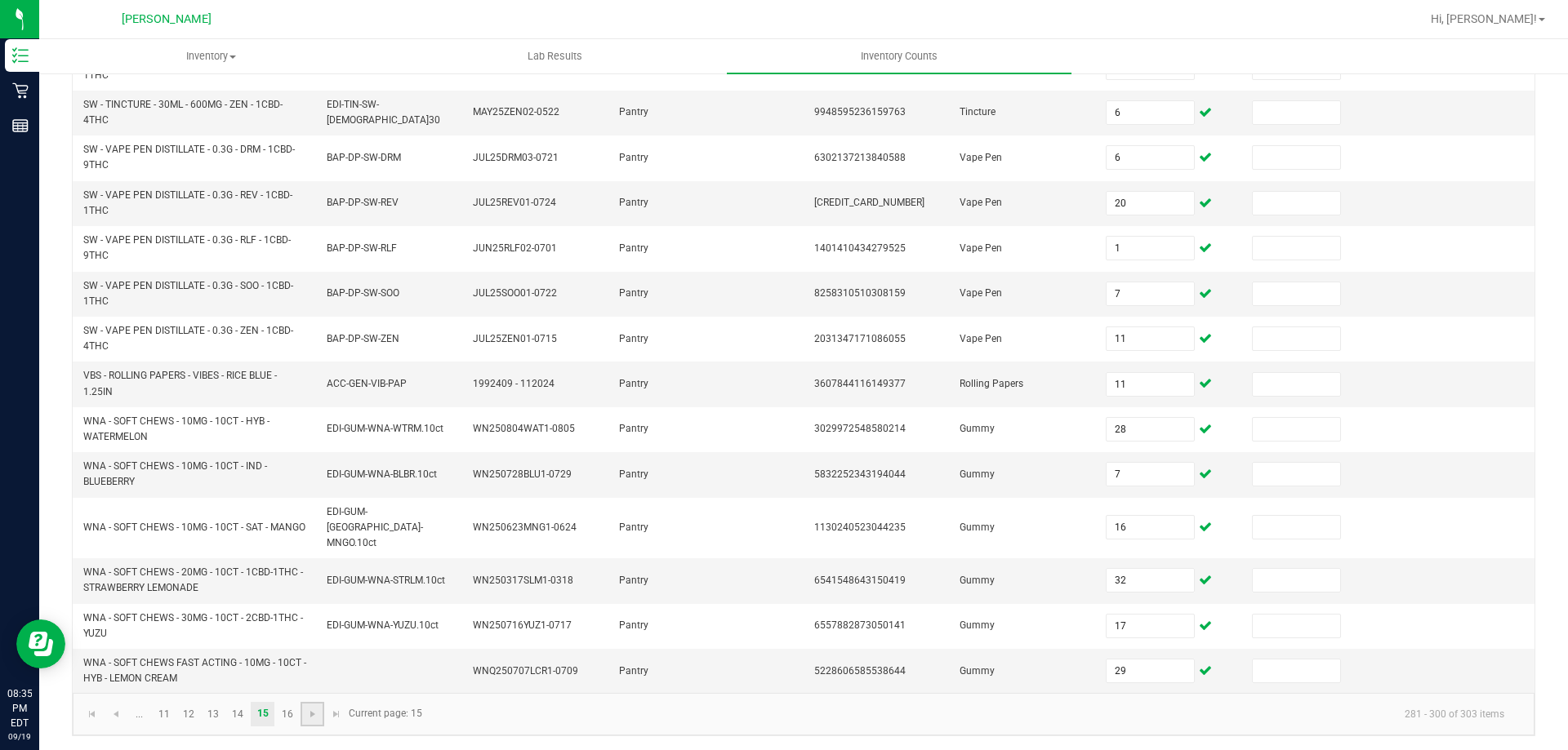
click at [305, 716] on link at bounding box center [312, 714] width 24 height 24
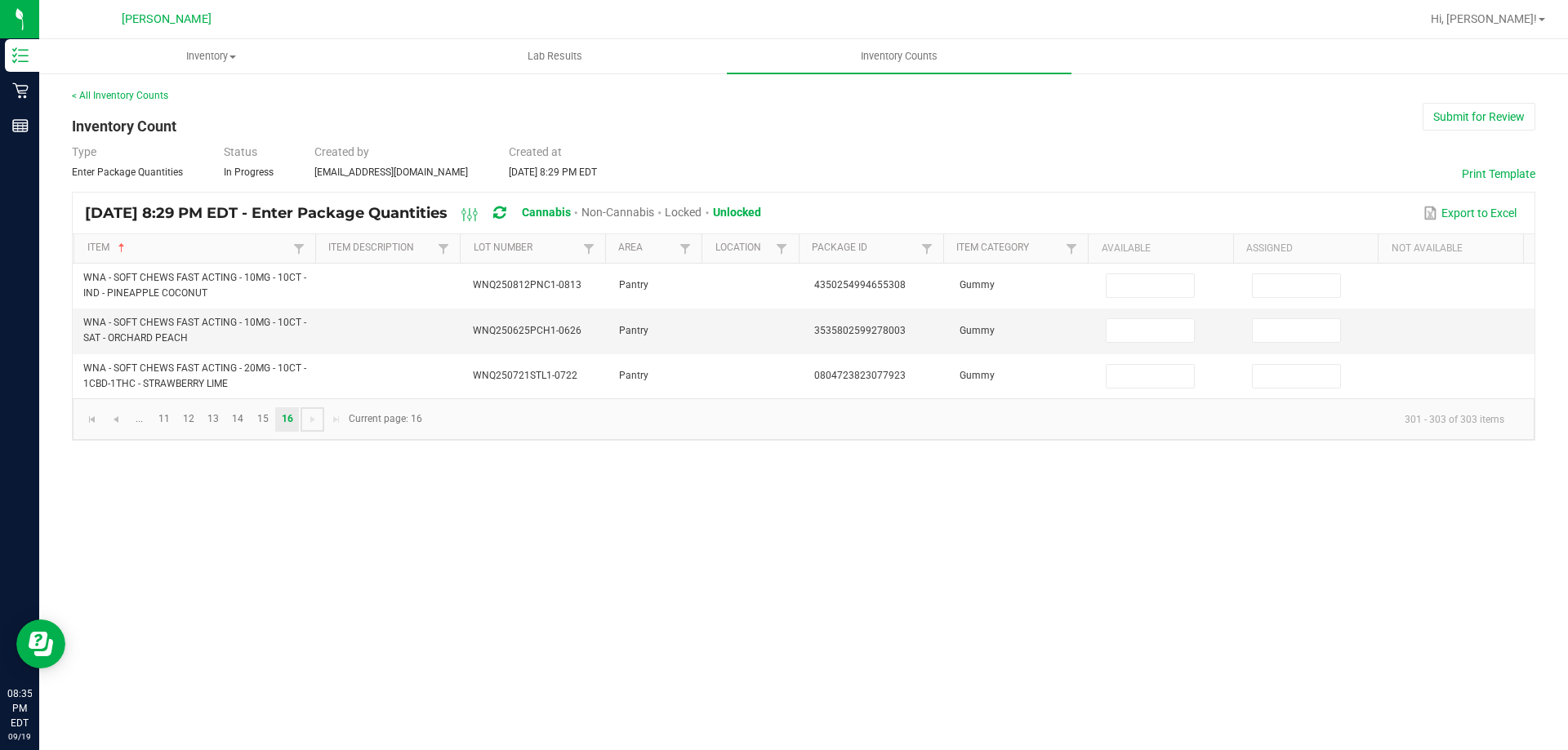
scroll to position [0, 0]
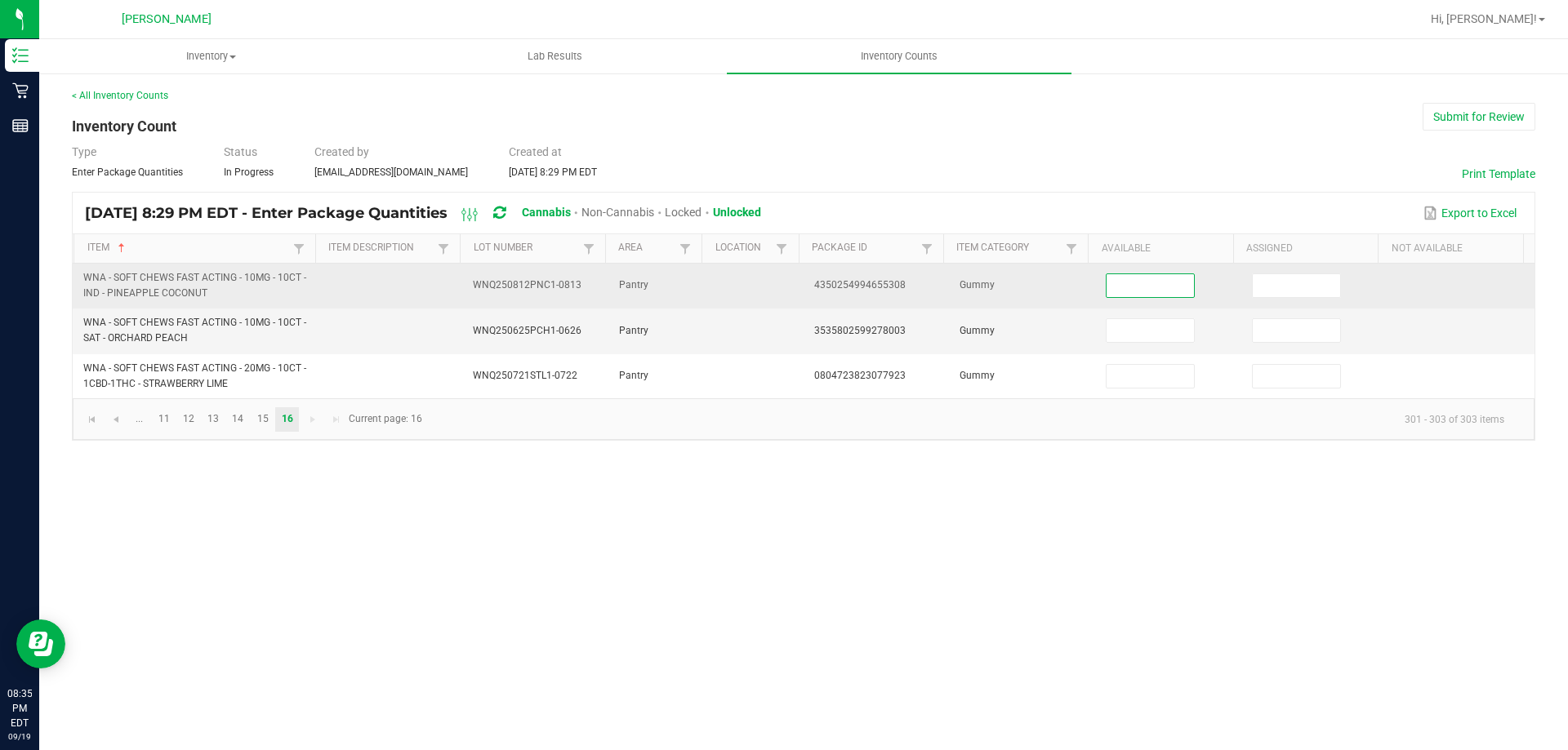
click at [1183, 291] on input at bounding box center [1149, 286] width 86 height 23
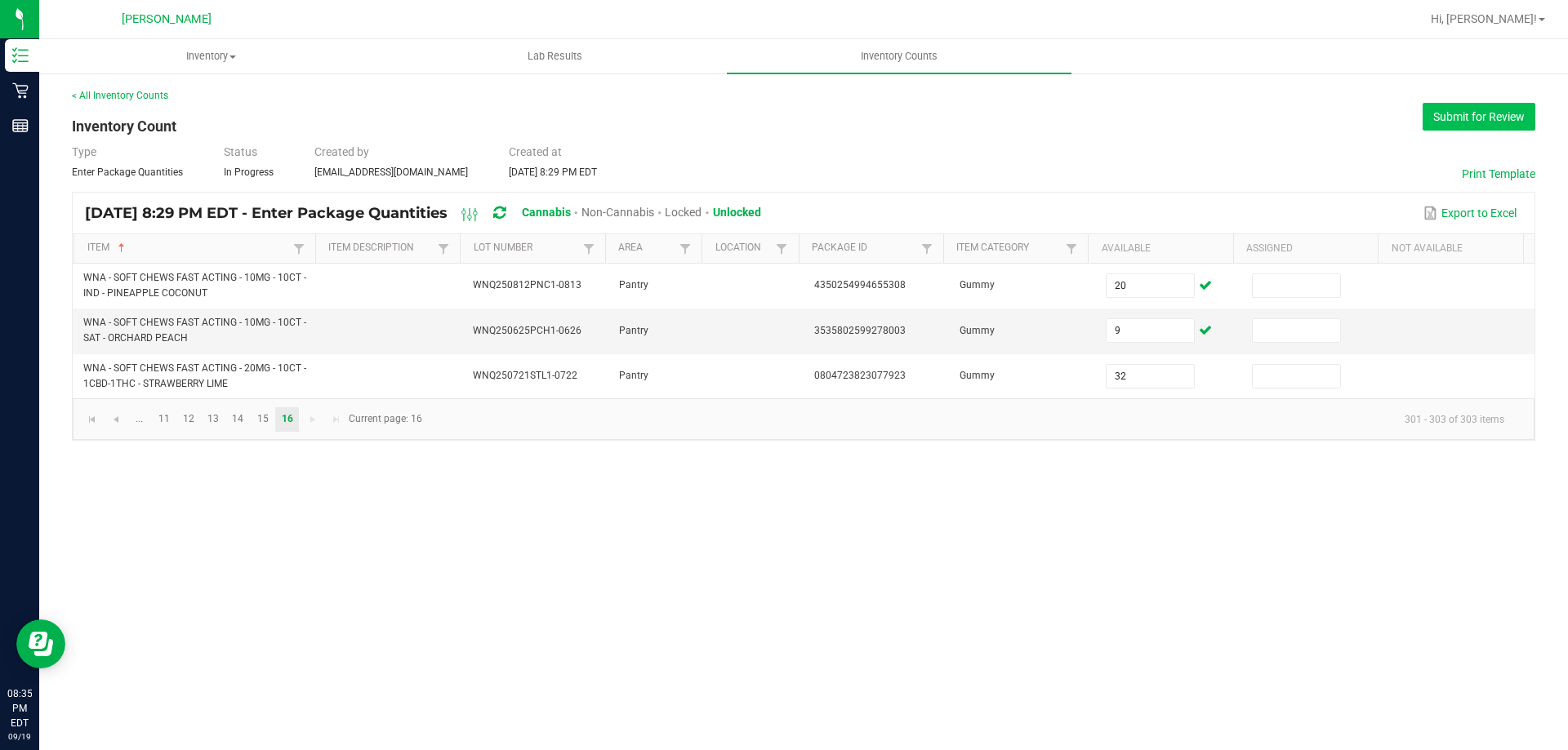
click at [1428, 123] on button "Submit for Review" at bounding box center [1479, 117] width 113 height 28
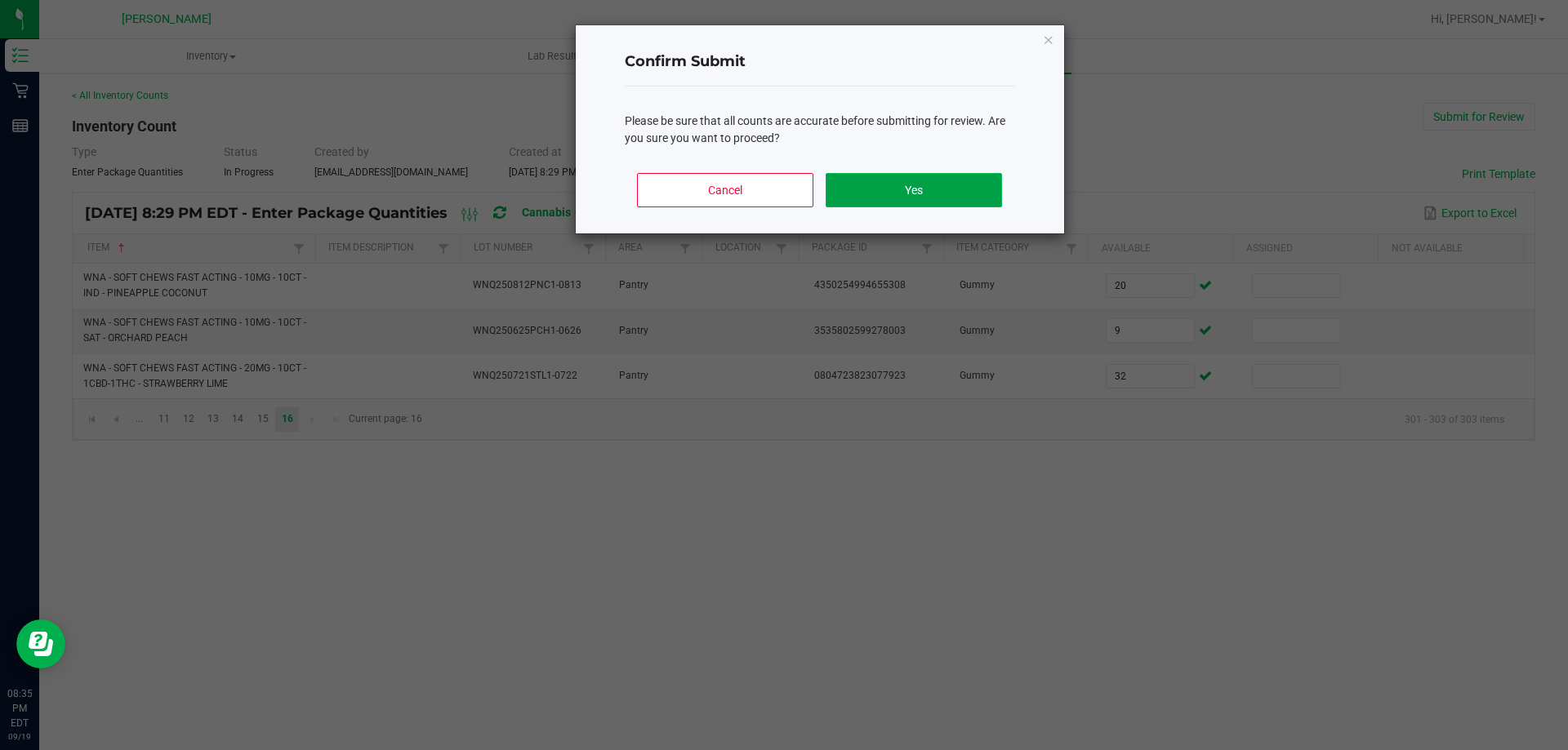
click at [988, 194] on button "Yes" at bounding box center [913, 189] width 175 height 34
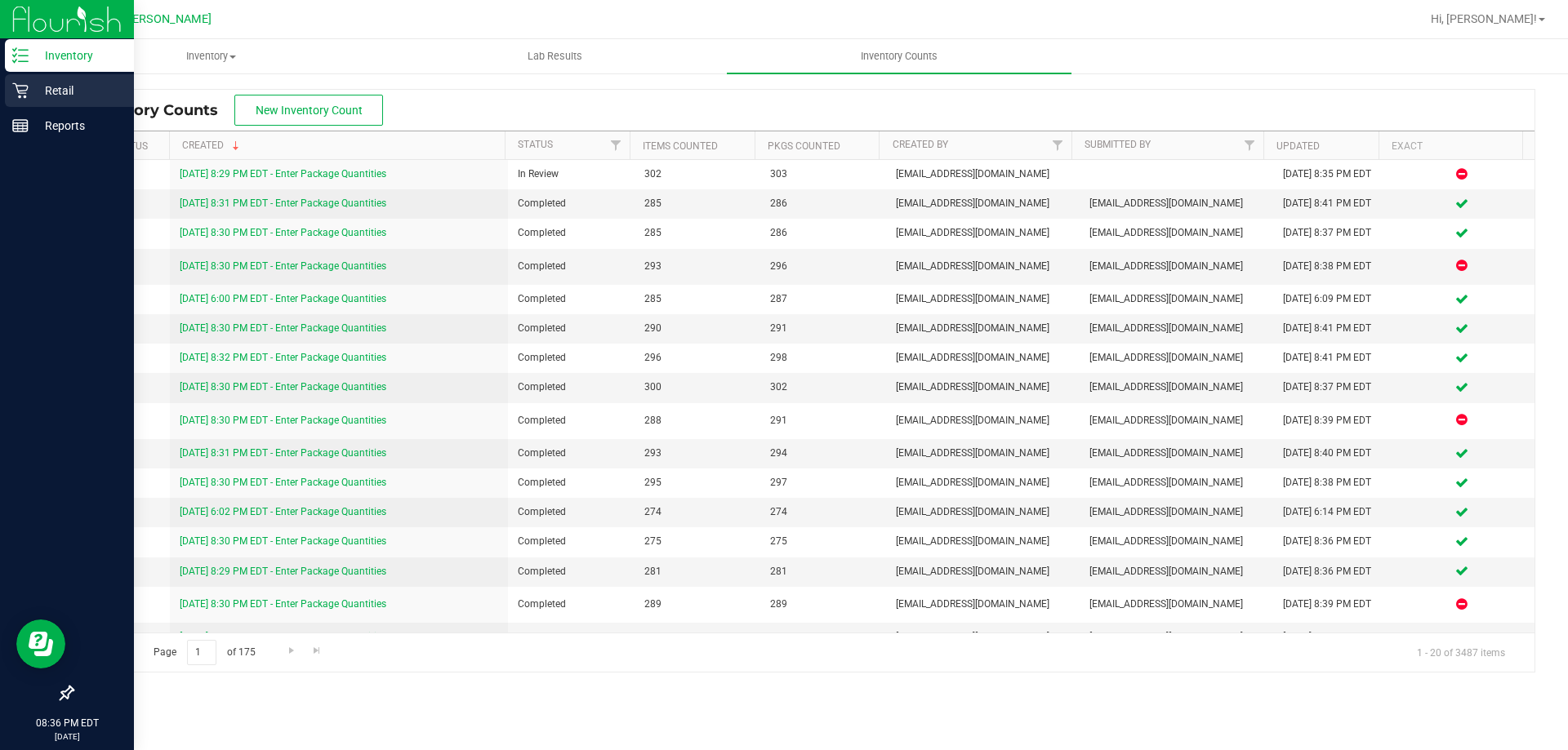
click at [20, 95] on icon at bounding box center [20, 91] width 17 height 17
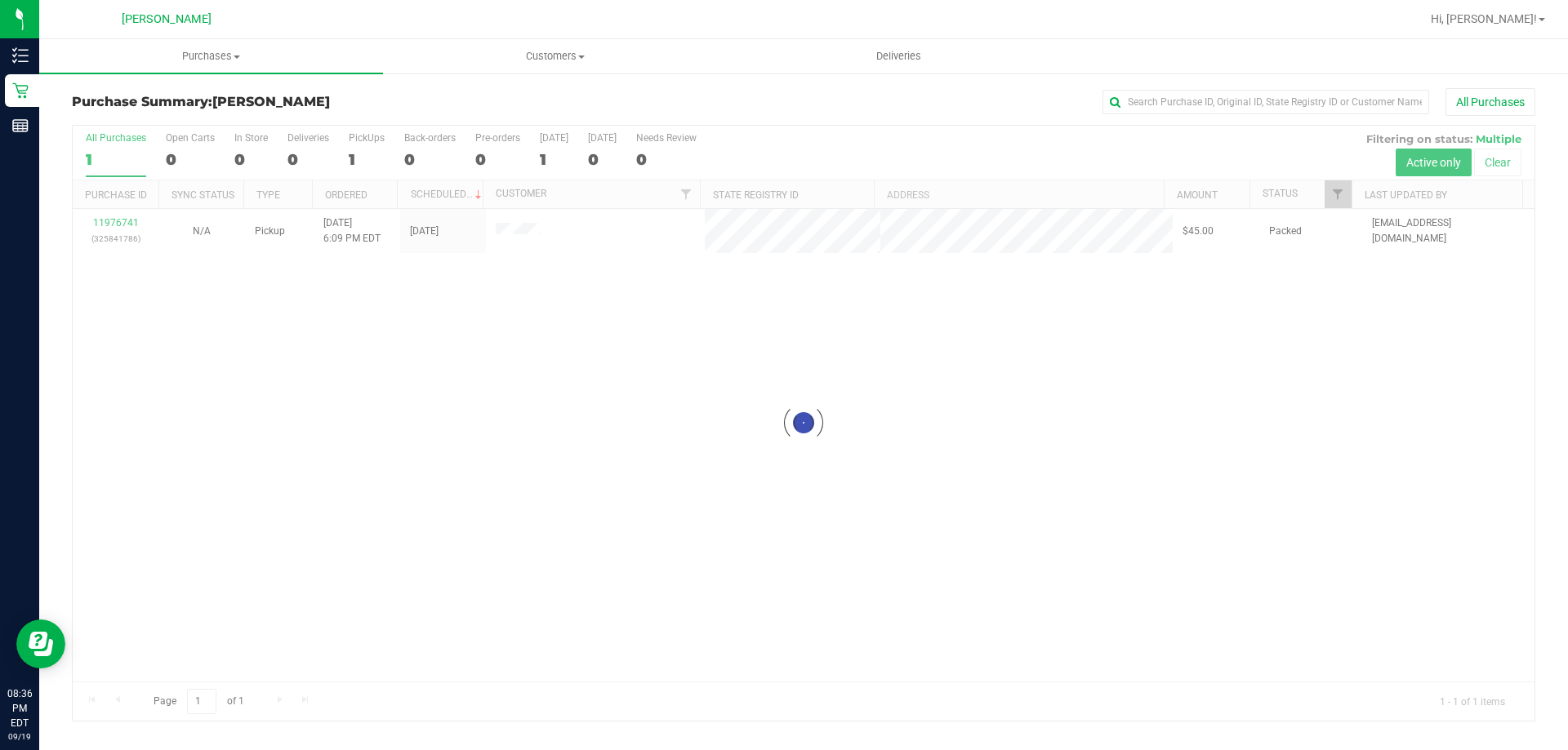
click at [134, 222] on div at bounding box center [803, 423] width 1462 height 595
click at [134, 222] on div at bounding box center [803, 423] width 1462 height 595
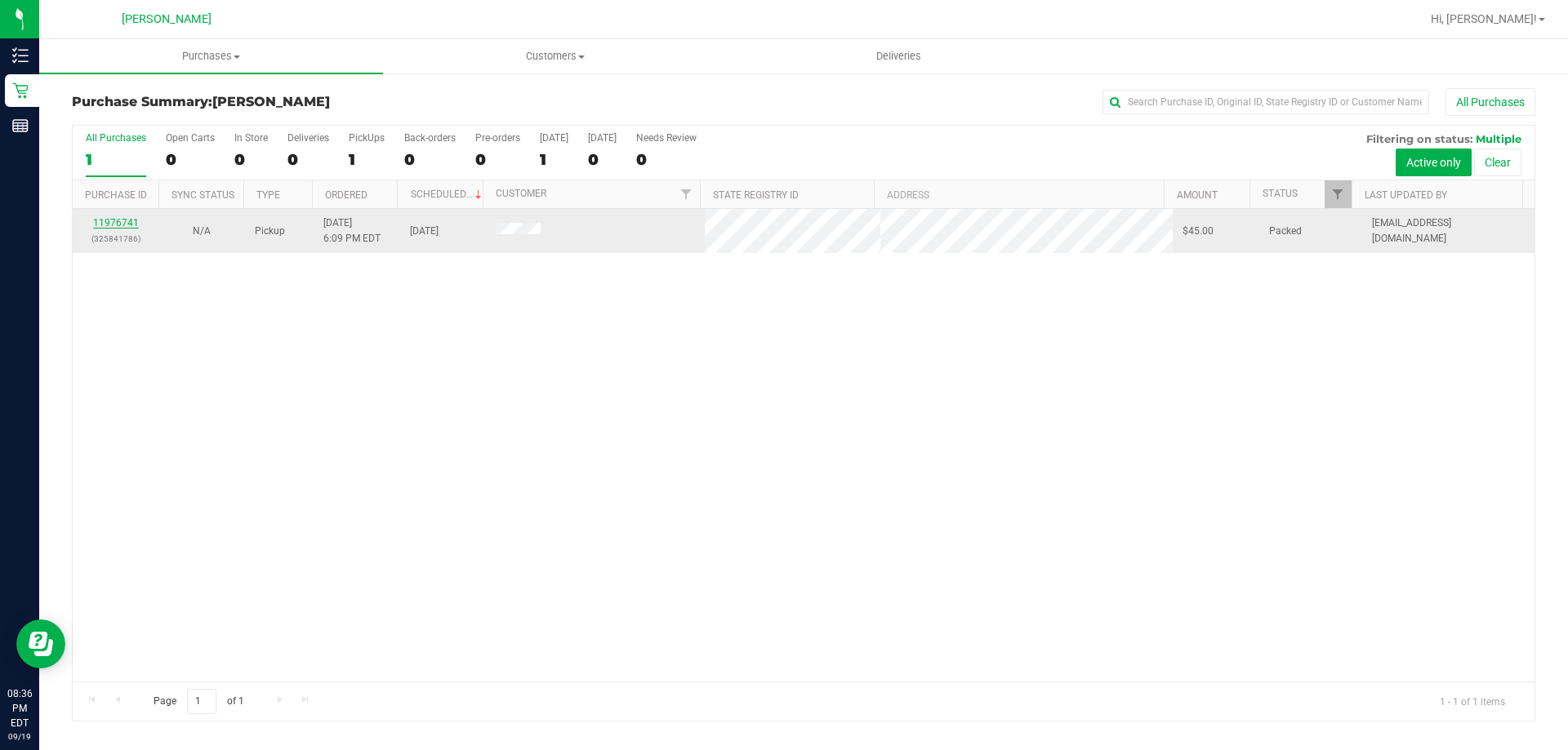
click at [115, 222] on link "11976741" at bounding box center [116, 222] width 45 height 11
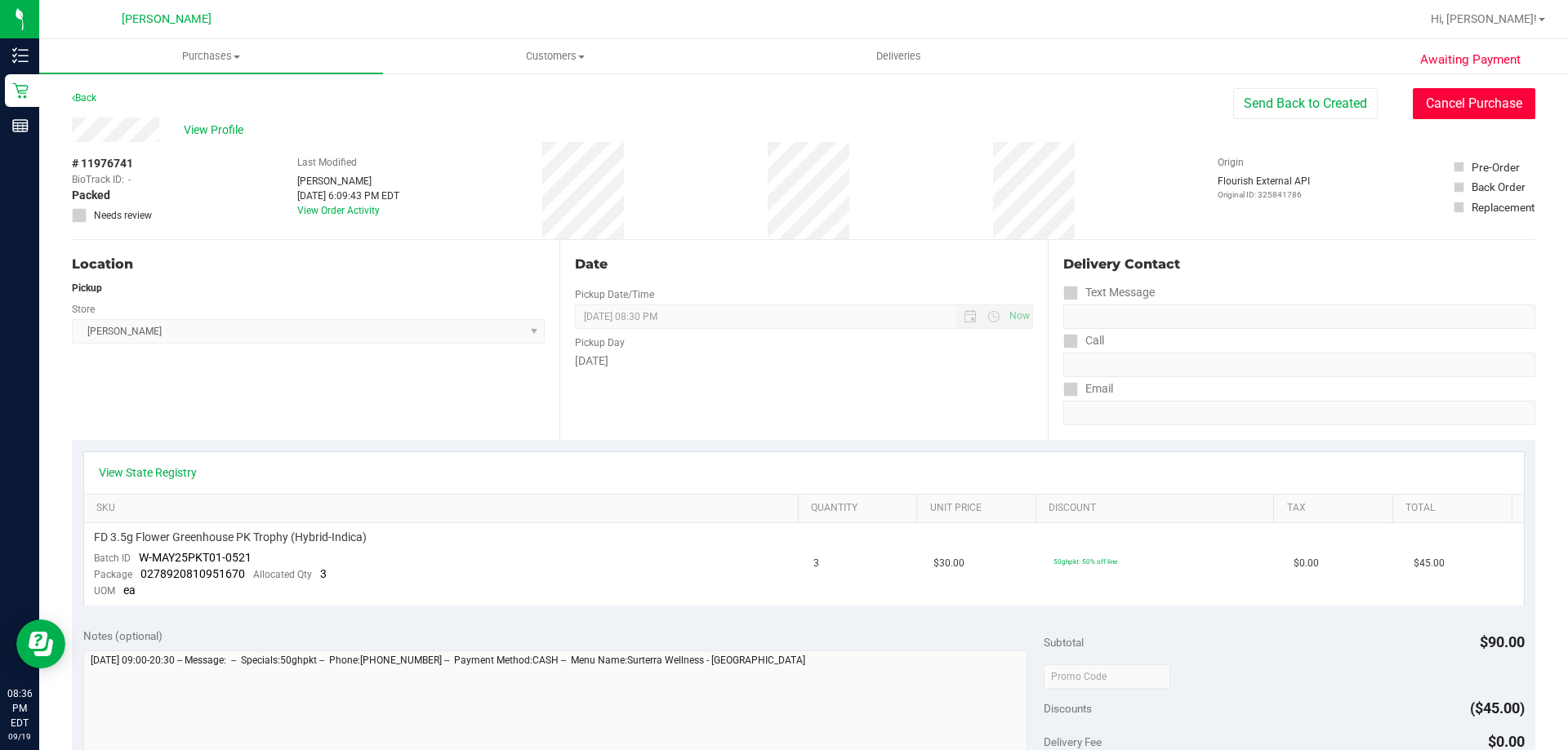
click at [1510, 102] on button "Cancel Purchase" at bounding box center [1474, 104] width 122 height 31
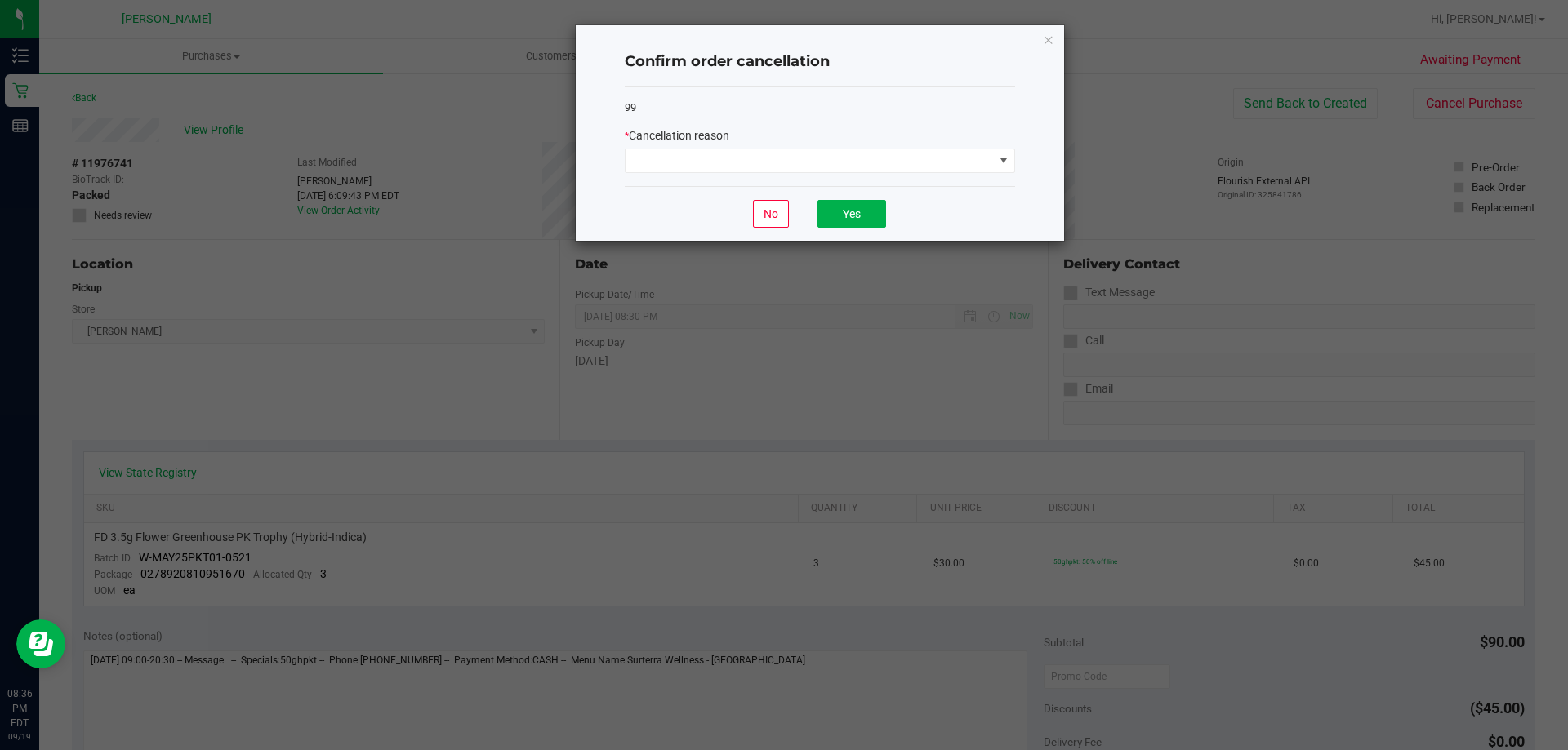
click at [875, 138] on div "* Cancellation reason" at bounding box center [819, 136] width 390 height 17
click at [861, 165] on span at bounding box center [810, 160] width 368 height 23
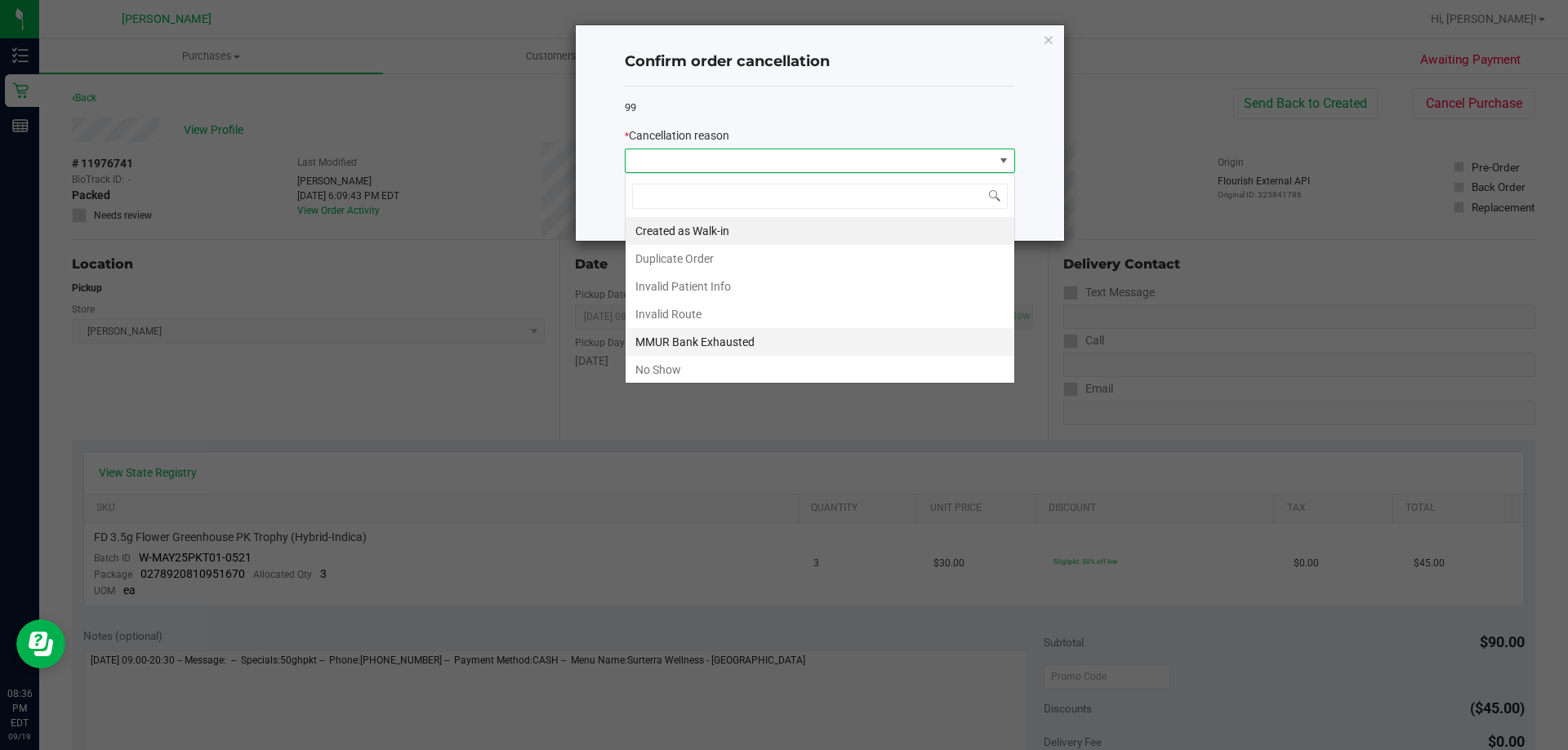
scroll to position [24, 390]
click at [683, 372] on li "No Show" at bounding box center [820, 370] width 389 height 28
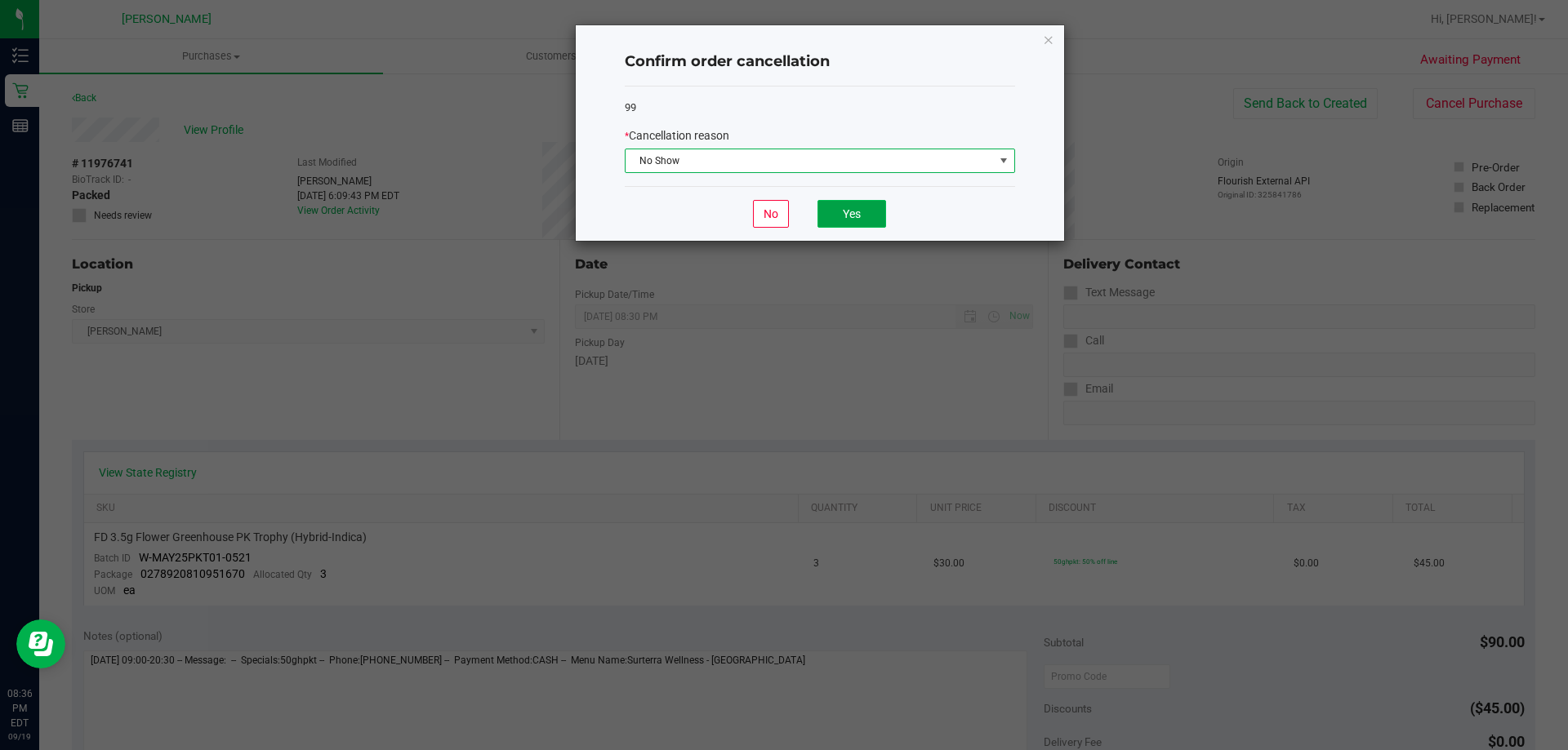
click at [824, 215] on button "Yes" at bounding box center [852, 214] width 69 height 28
